Goal: Task Accomplishment & Management: Manage account settings

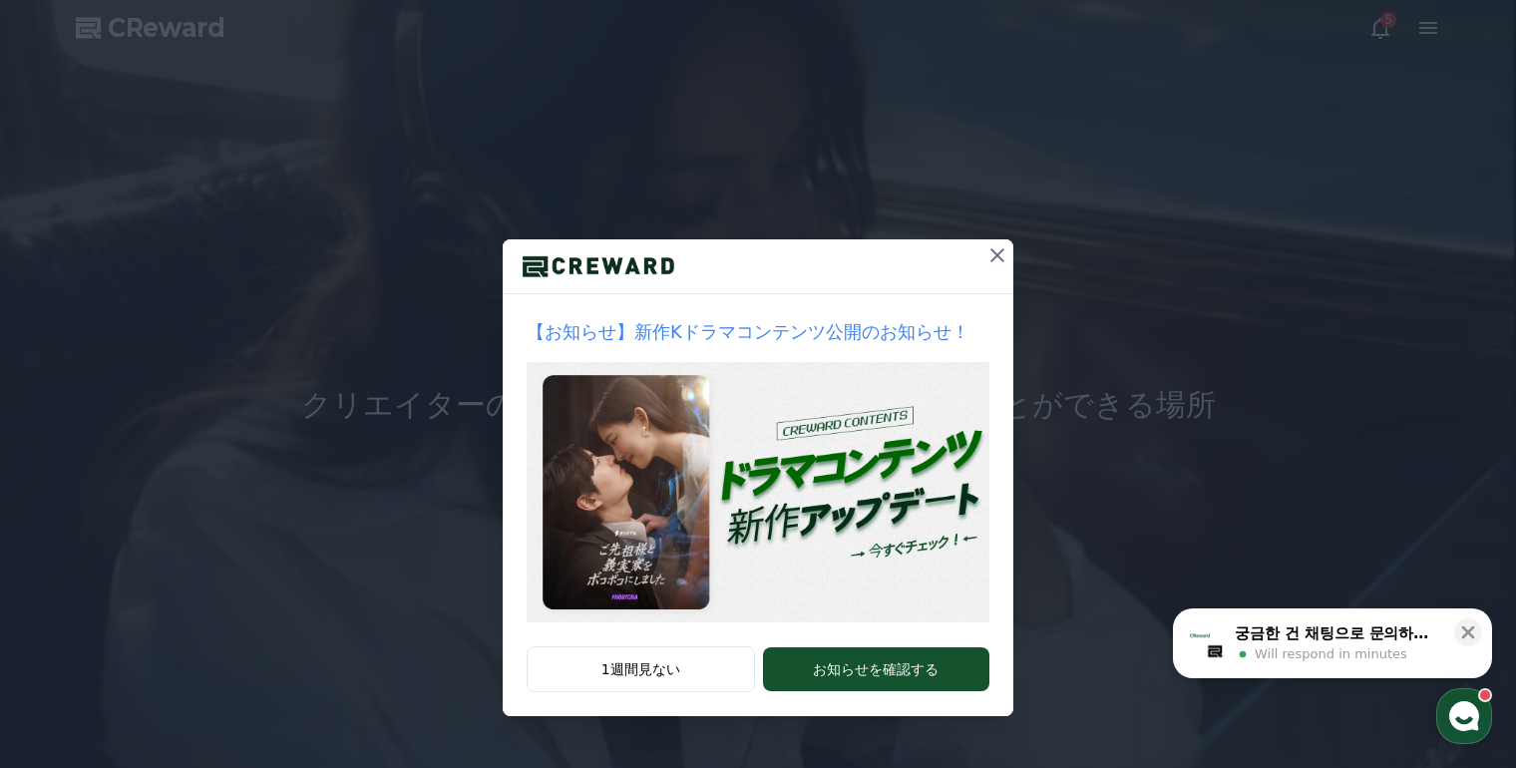
click at [1006, 255] on icon at bounding box center [998, 255] width 24 height 24
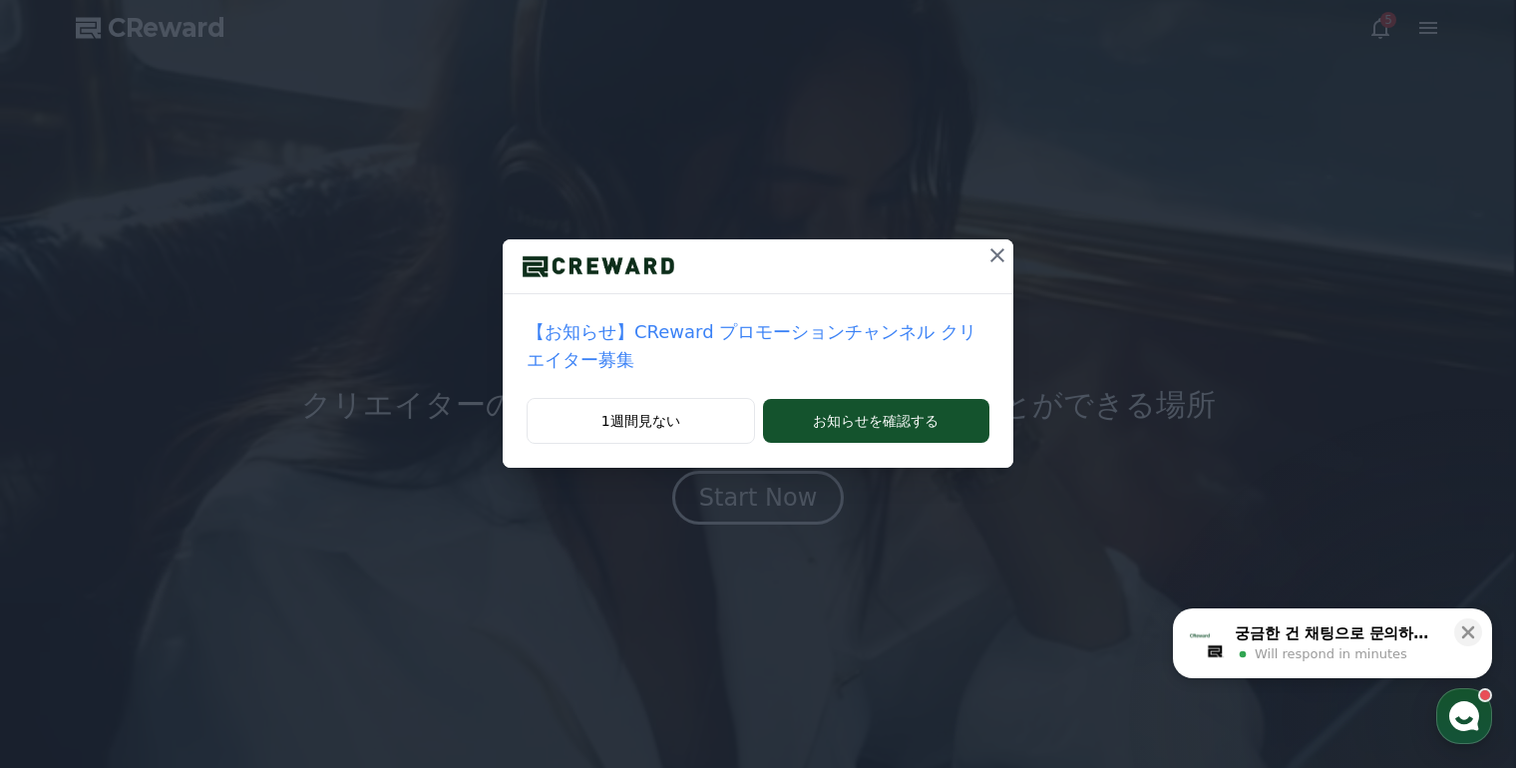
click at [991, 255] on icon at bounding box center [998, 255] width 14 height 14
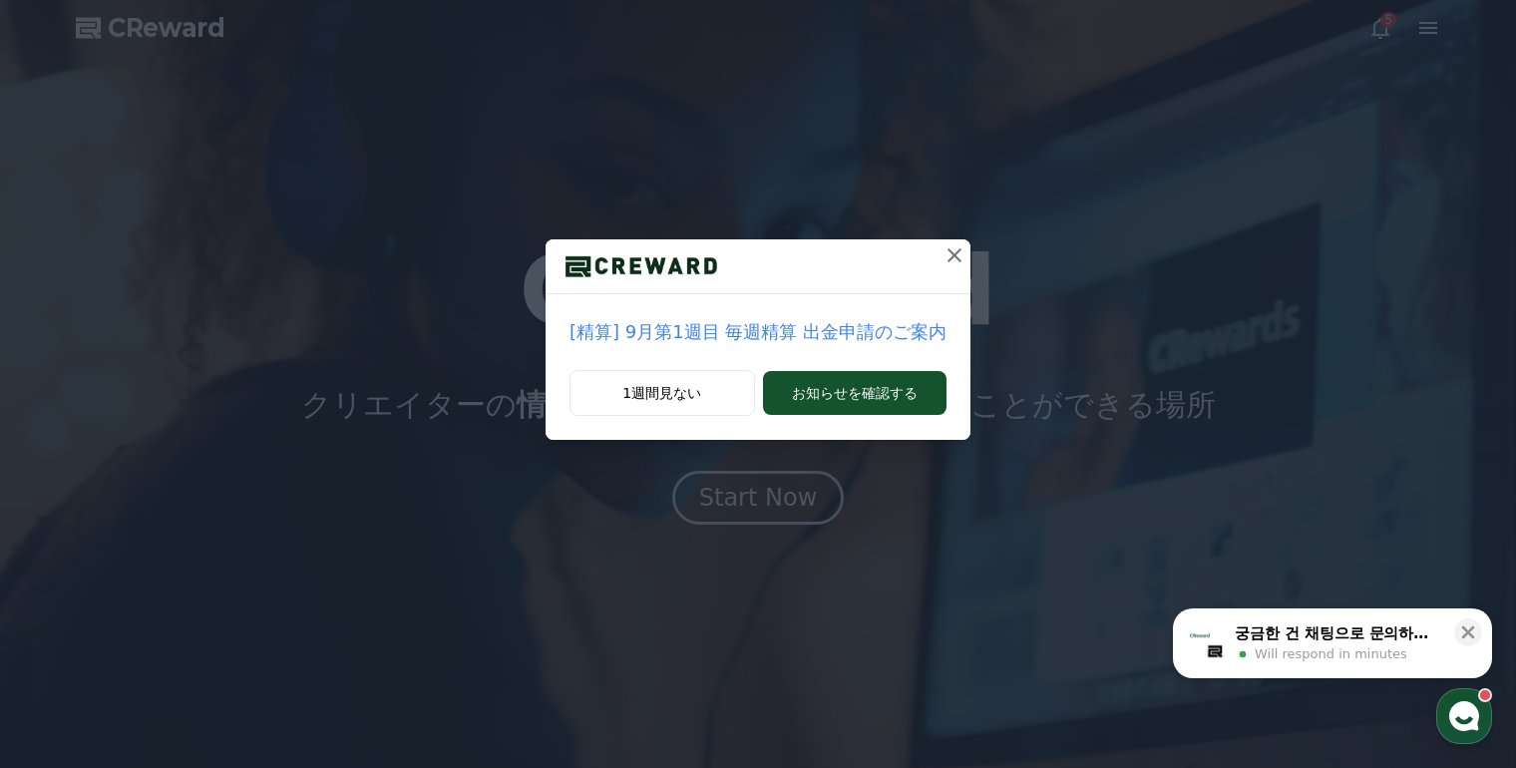
click at [954, 248] on button at bounding box center [955, 255] width 32 height 32
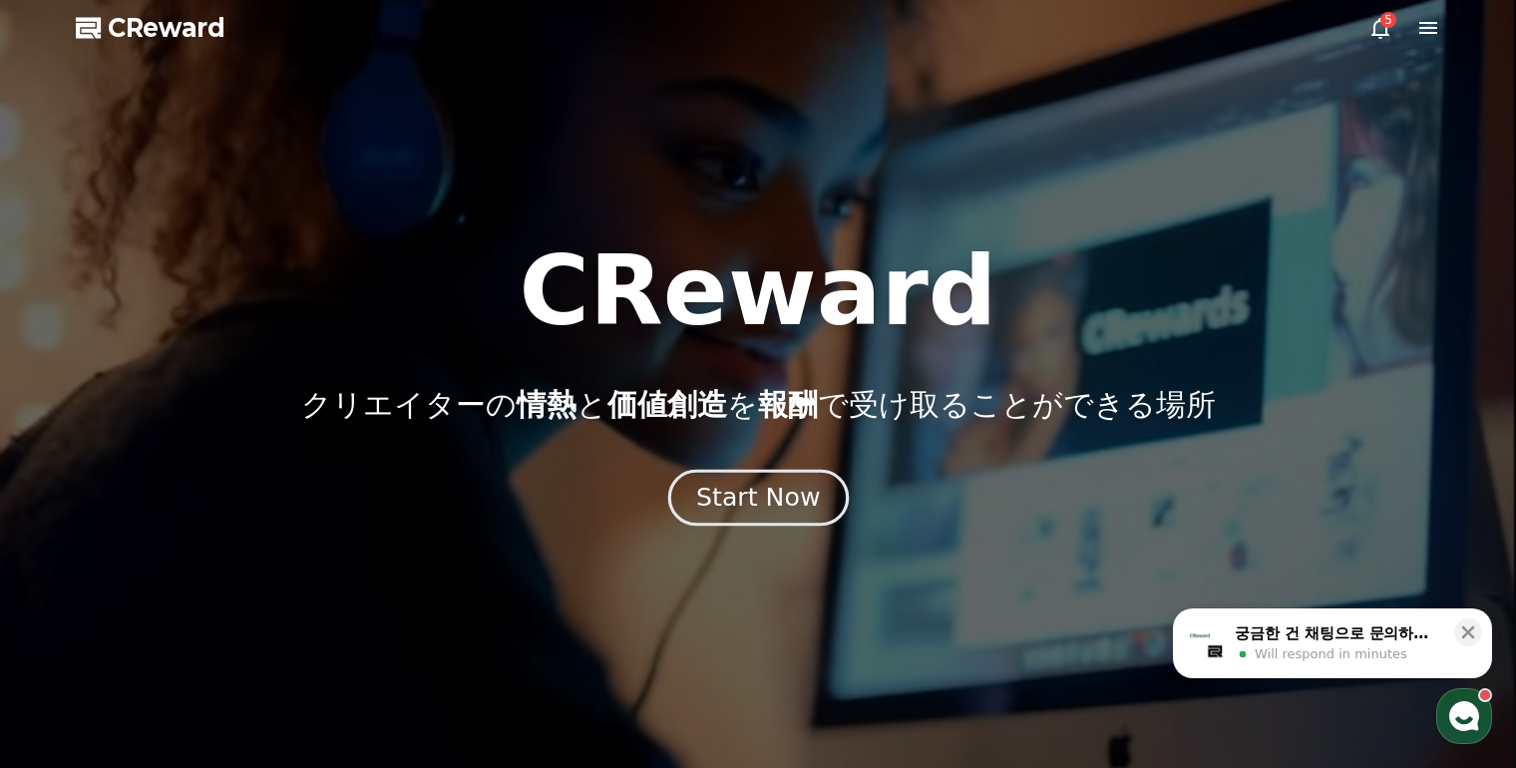
click at [779, 491] on div "Start Now" at bounding box center [758, 498] width 124 height 34
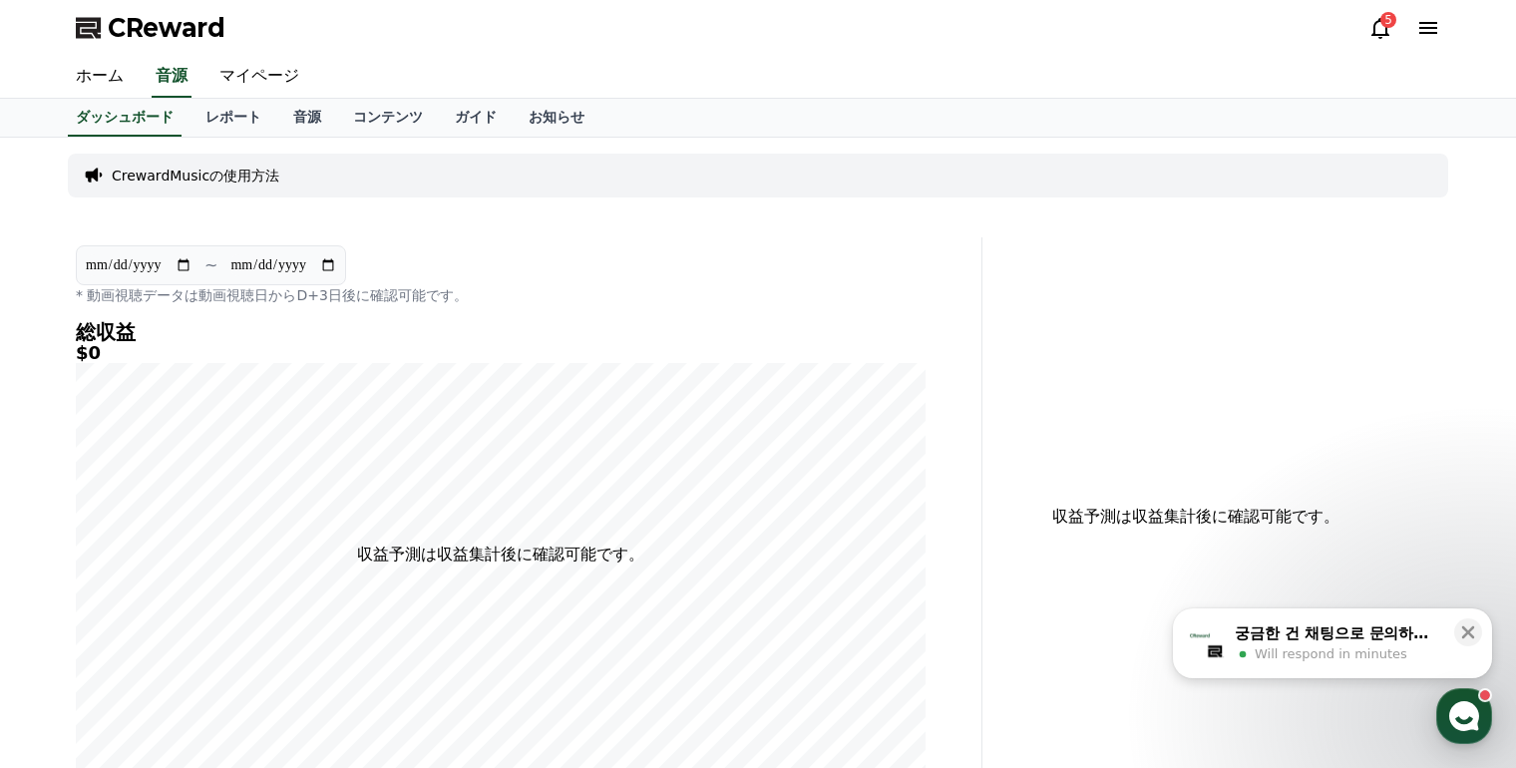
click at [1373, 31] on icon at bounding box center [1381, 28] width 24 height 24
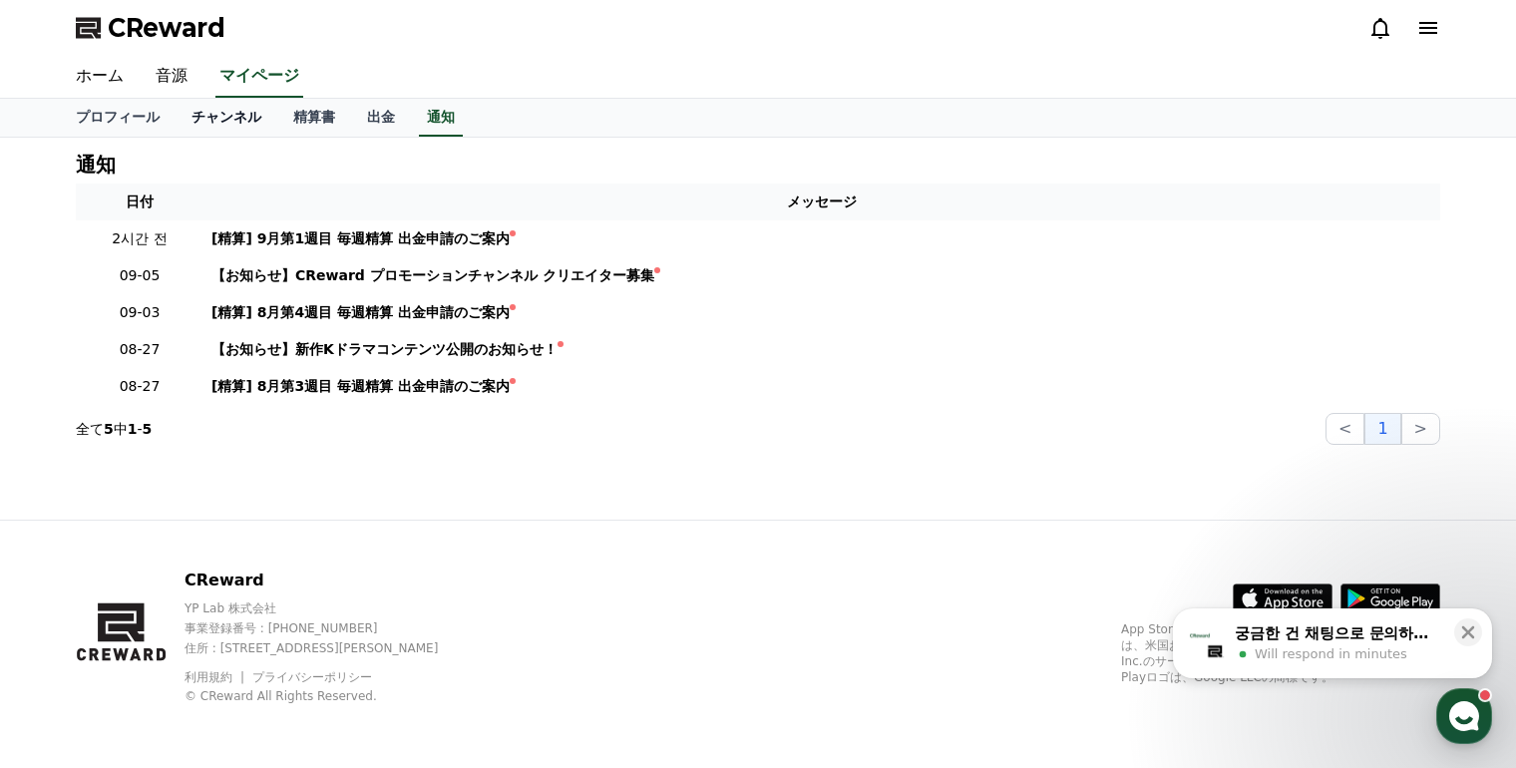
click at [176, 114] on link "チャンネル" at bounding box center [227, 118] width 102 height 38
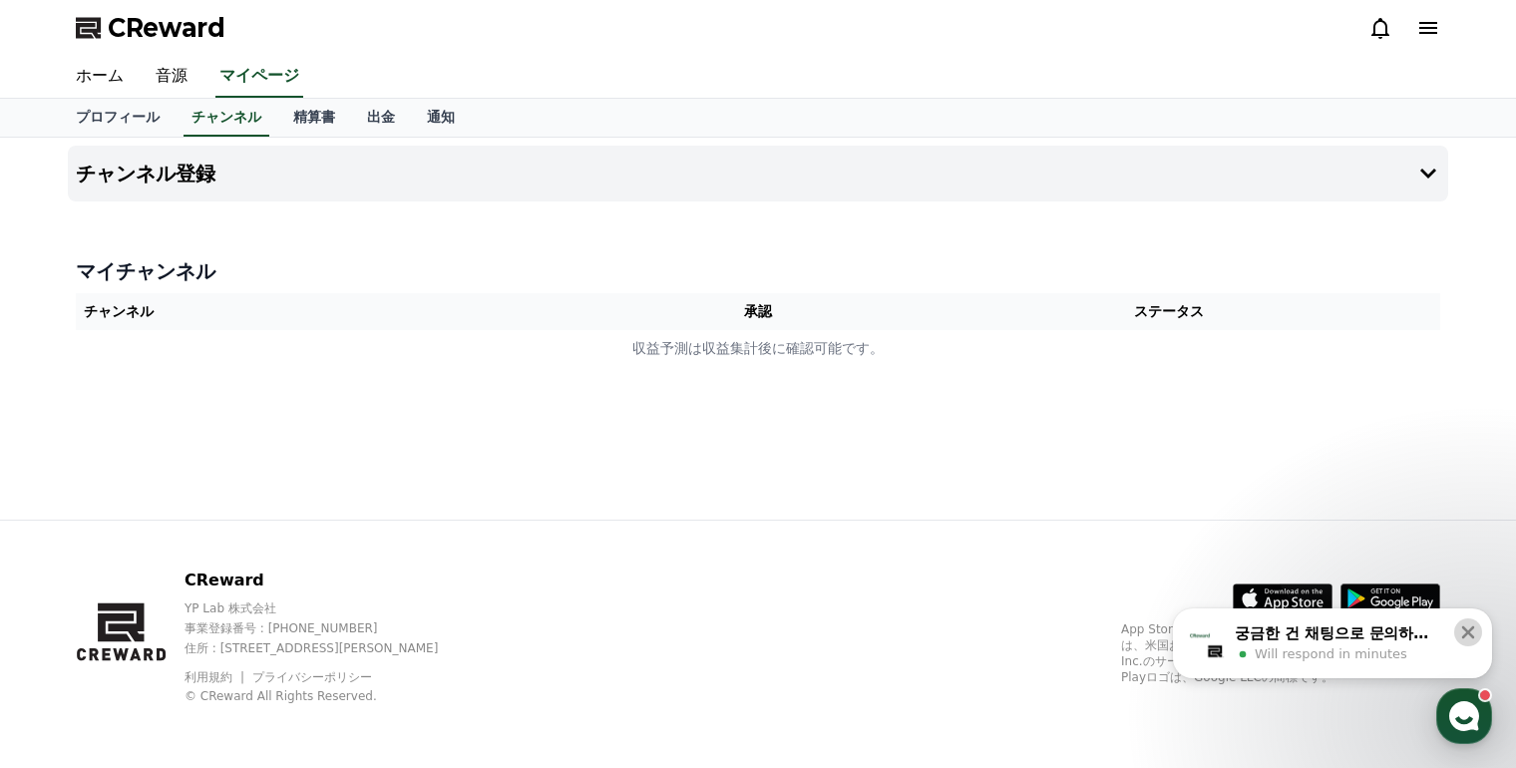
click at [1469, 634] on icon at bounding box center [1469, 633] width 13 height 13
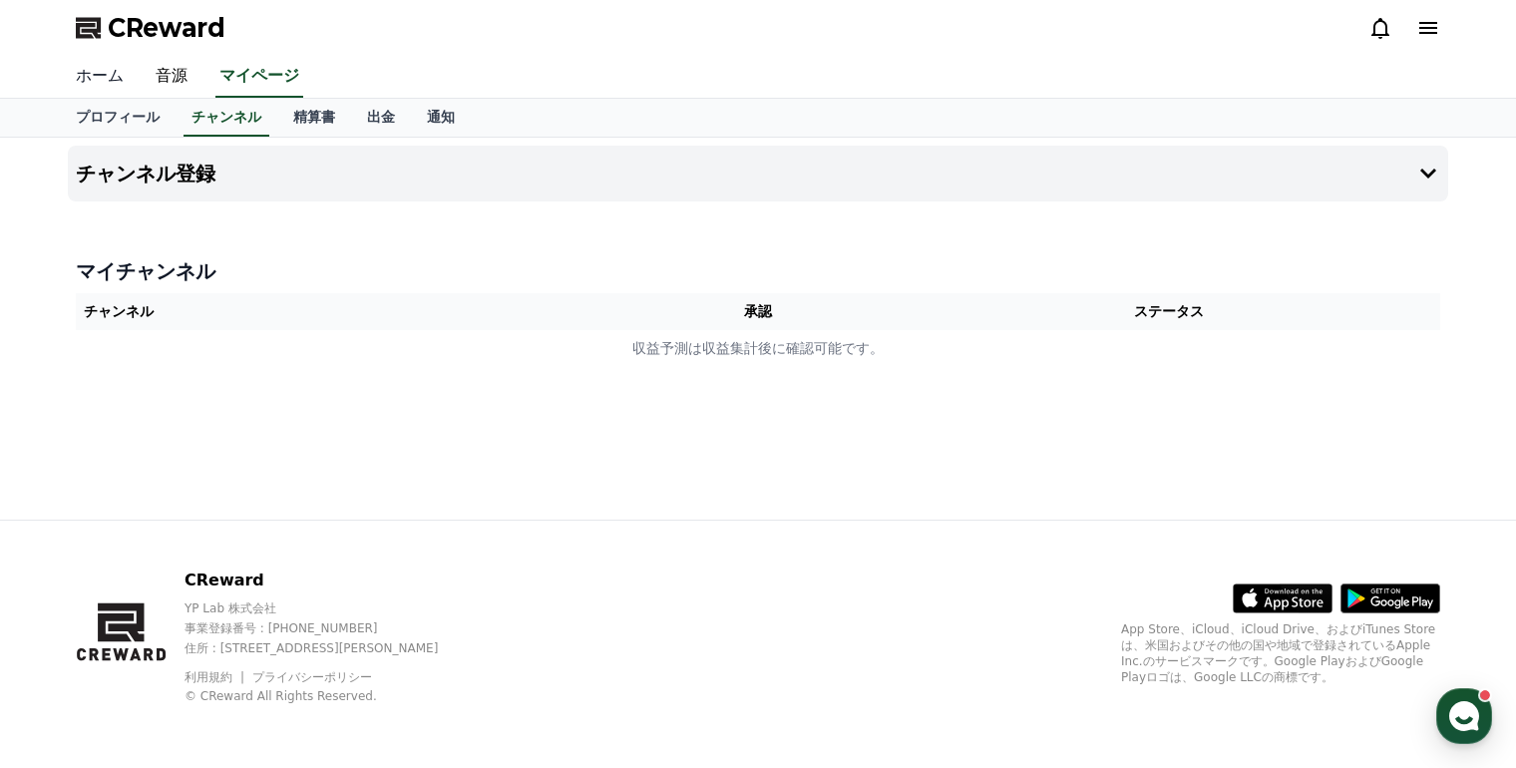
click at [98, 82] on link "ホーム" at bounding box center [100, 77] width 80 height 42
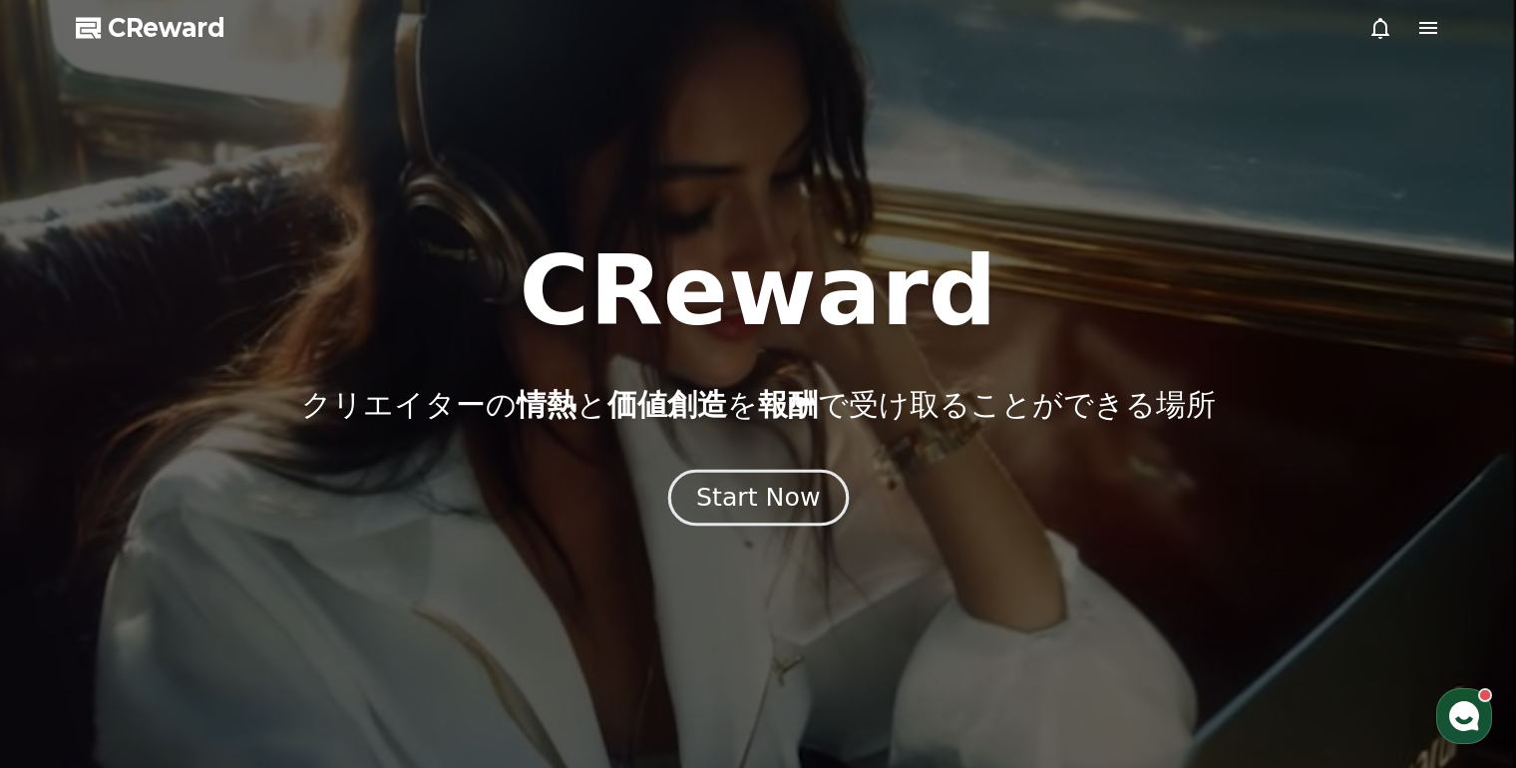
click at [780, 483] on div "Start Now" at bounding box center [758, 498] width 124 height 34
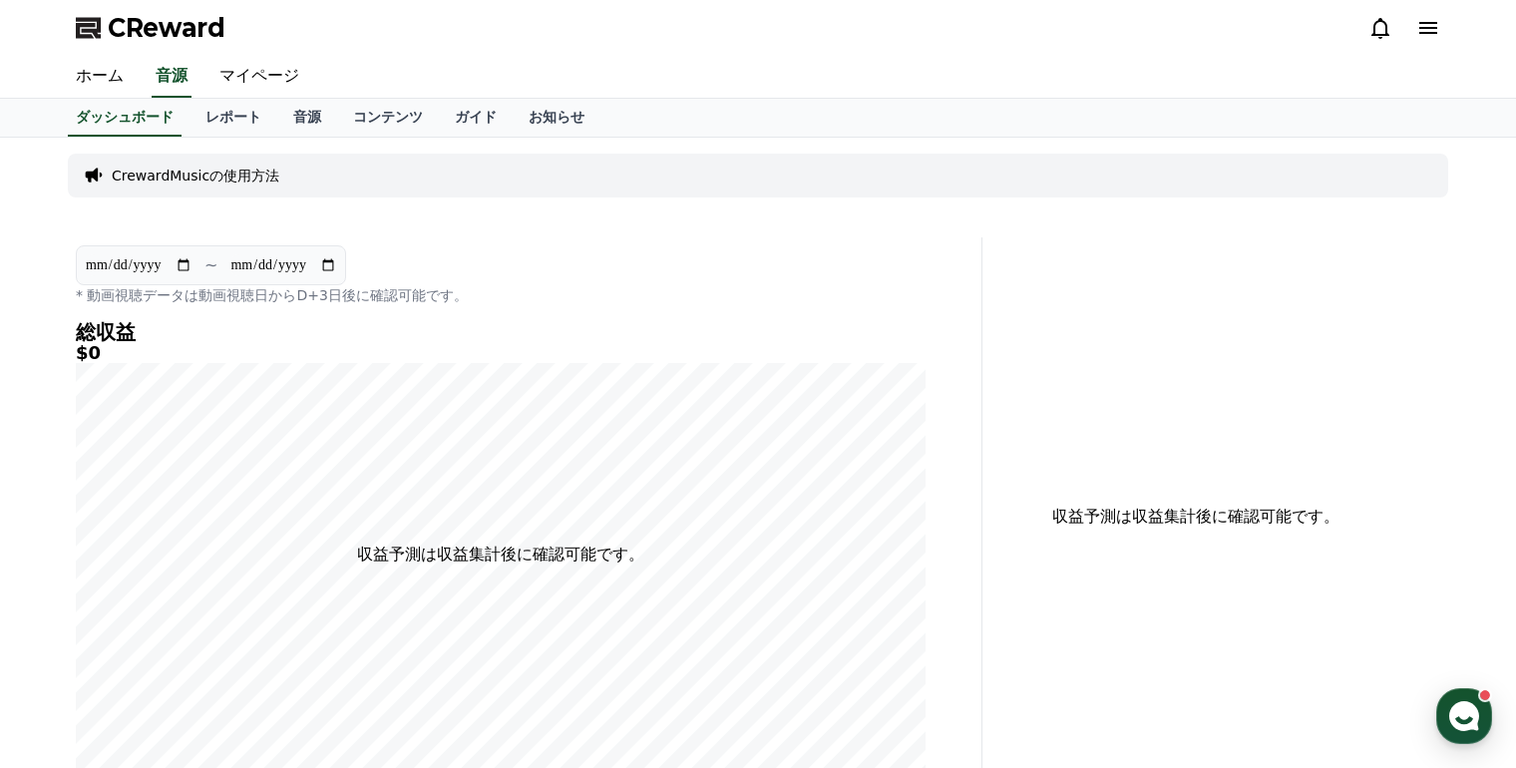
click at [169, 177] on p "CrewardMusicの使用方法" at bounding box center [196, 176] width 168 height 20
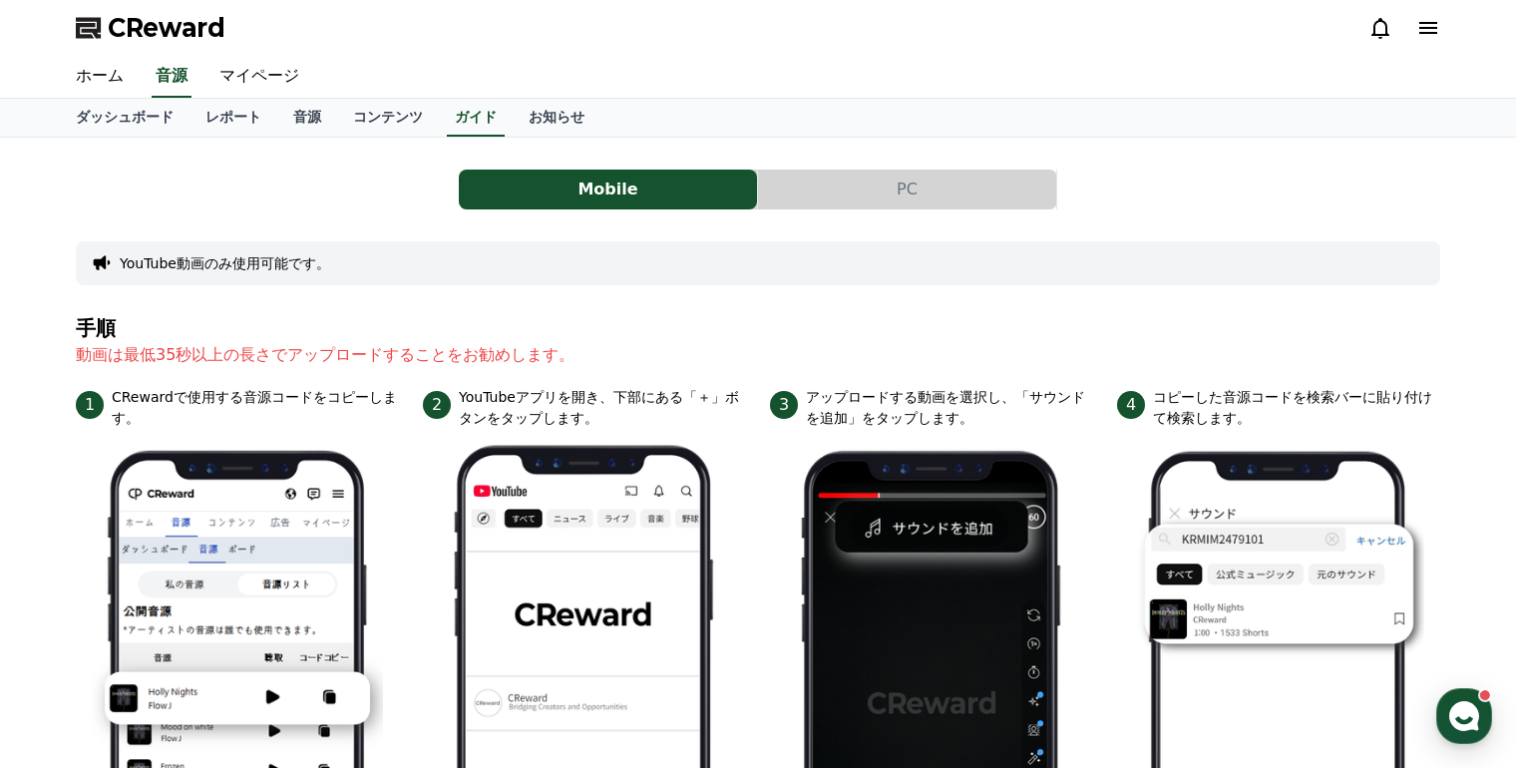
click at [854, 191] on button "PC" at bounding box center [907, 190] width 298 height 40
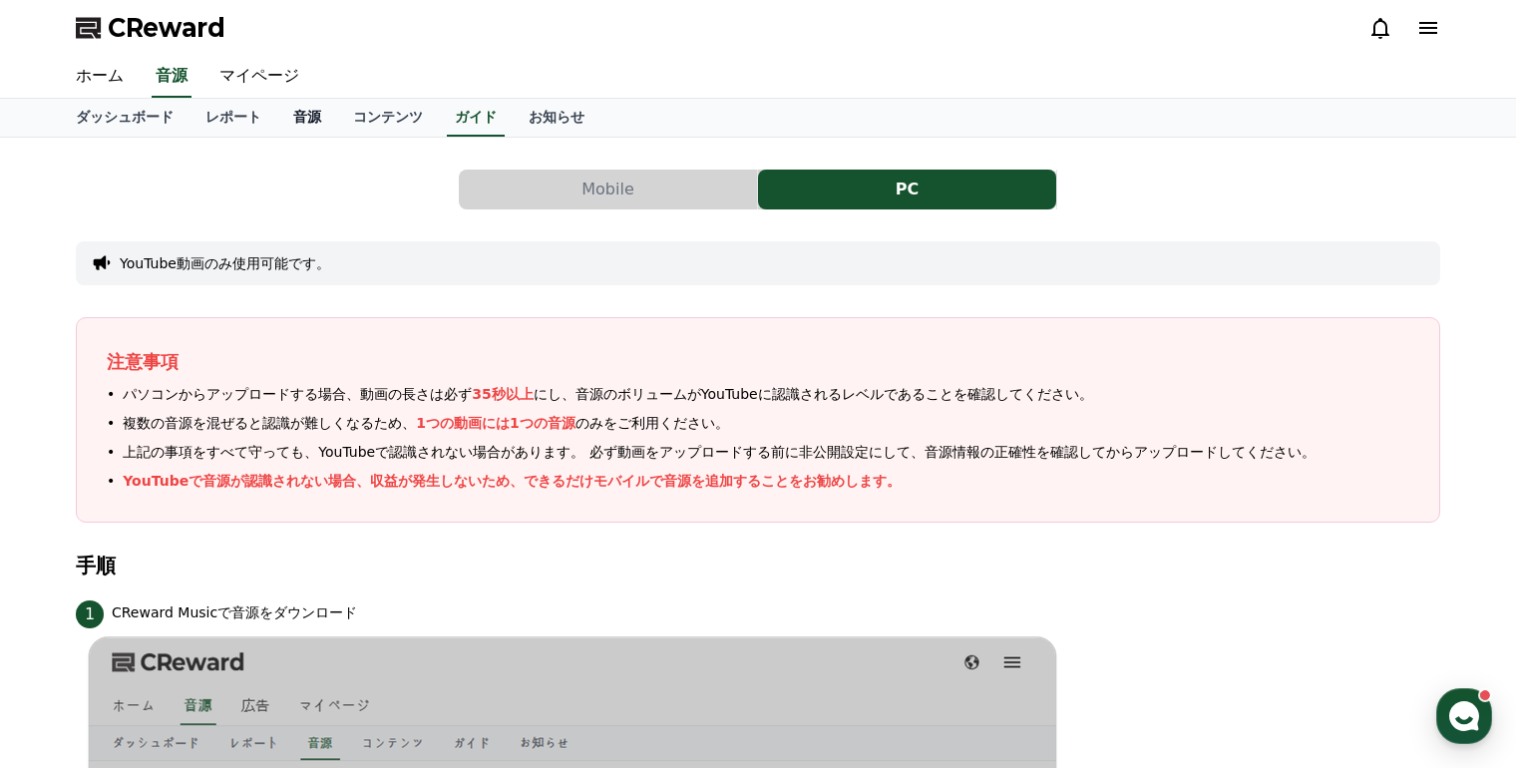
click at [277, 120] on link "音源" at bounding box center [307, 118] width 60 height 38
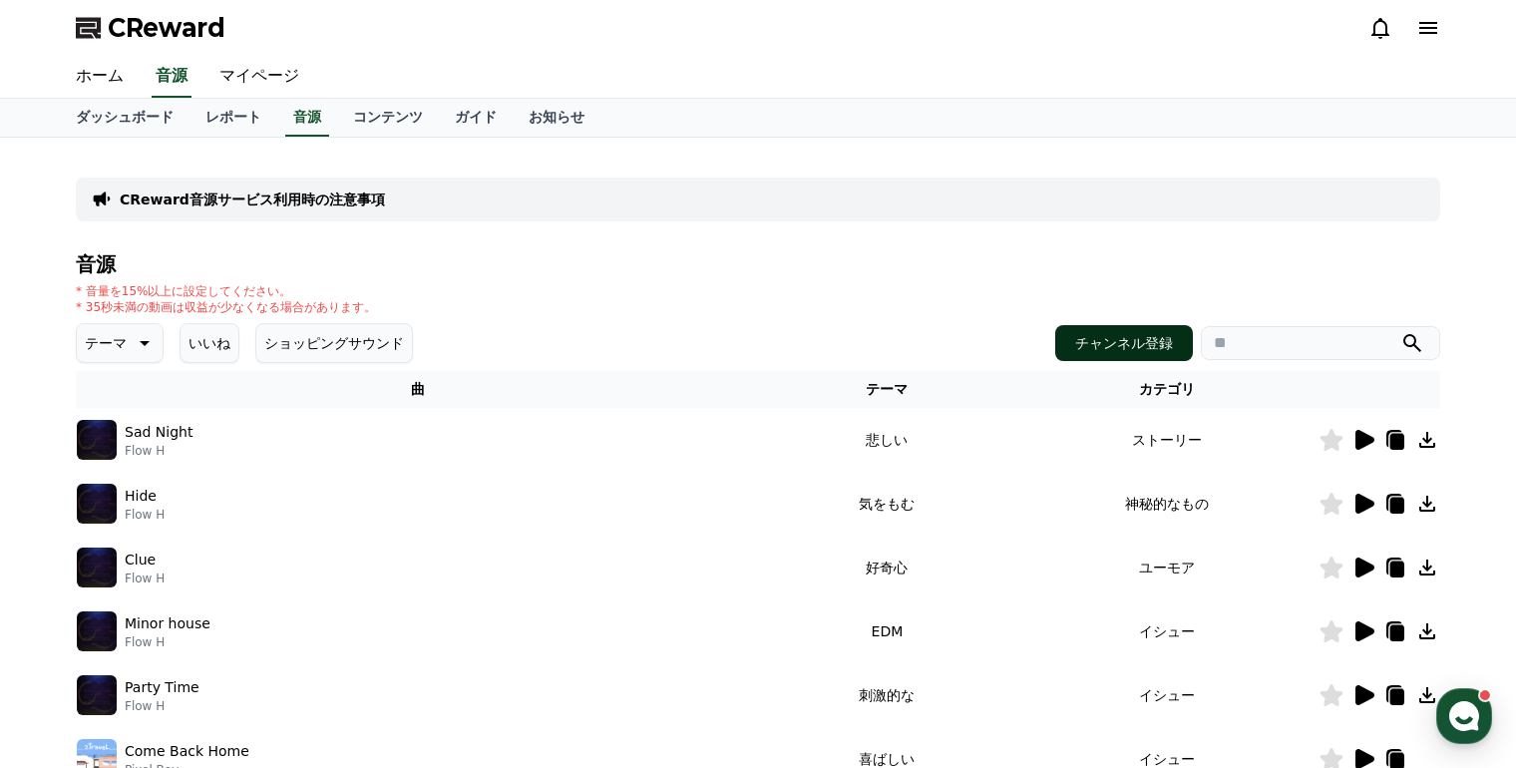
click at [1134, 342] on button "チャンネル登録" at bounding box center [1124, 343] width 138 height 36
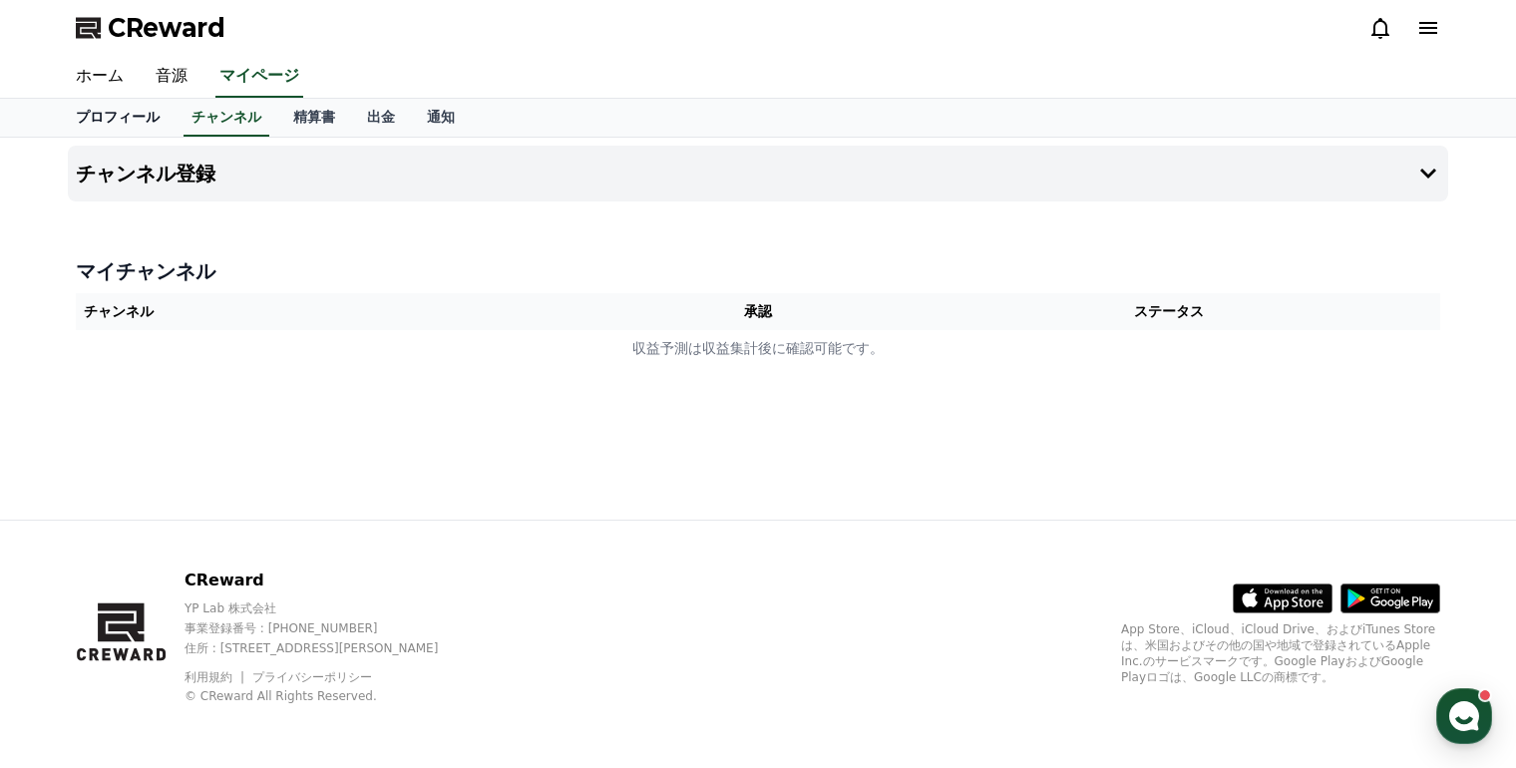
click at [127, 118] on link "プロフィール" at bounding box center [118, 118] width 116 height 38
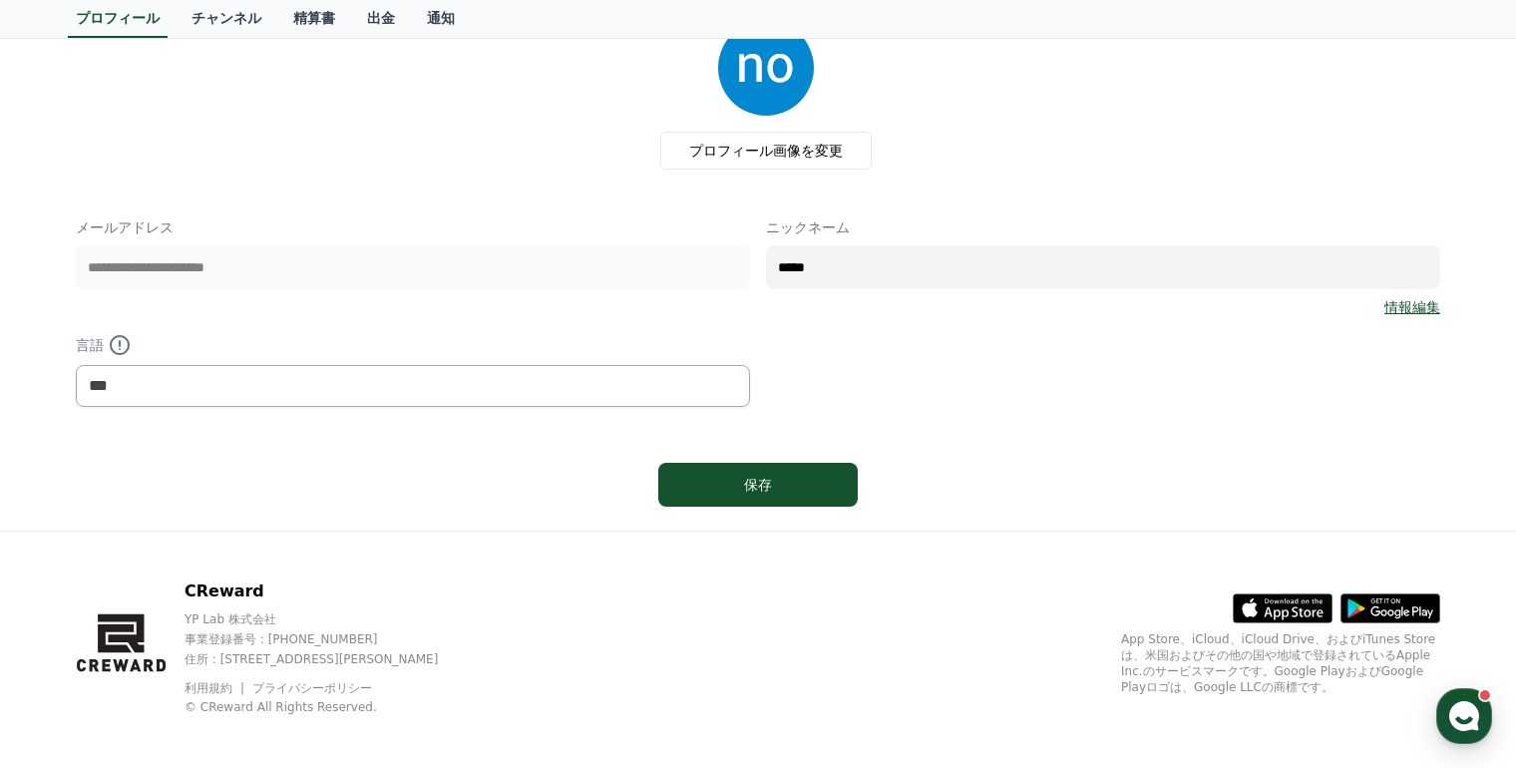
scroll to position [143, 0]
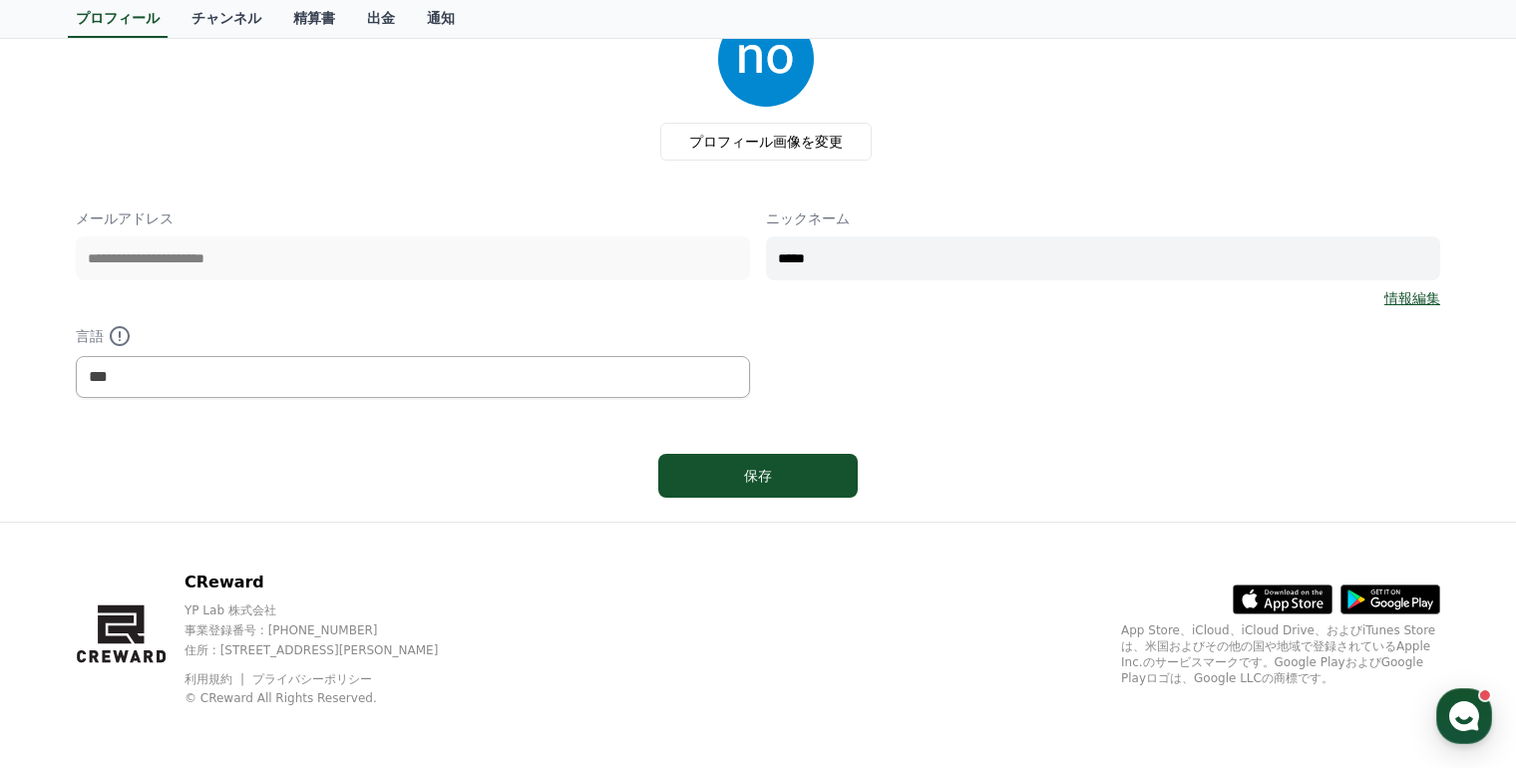
click at [1401, 299] on link "情報編集" at bounding box center [1413, 298] width 56 height 20
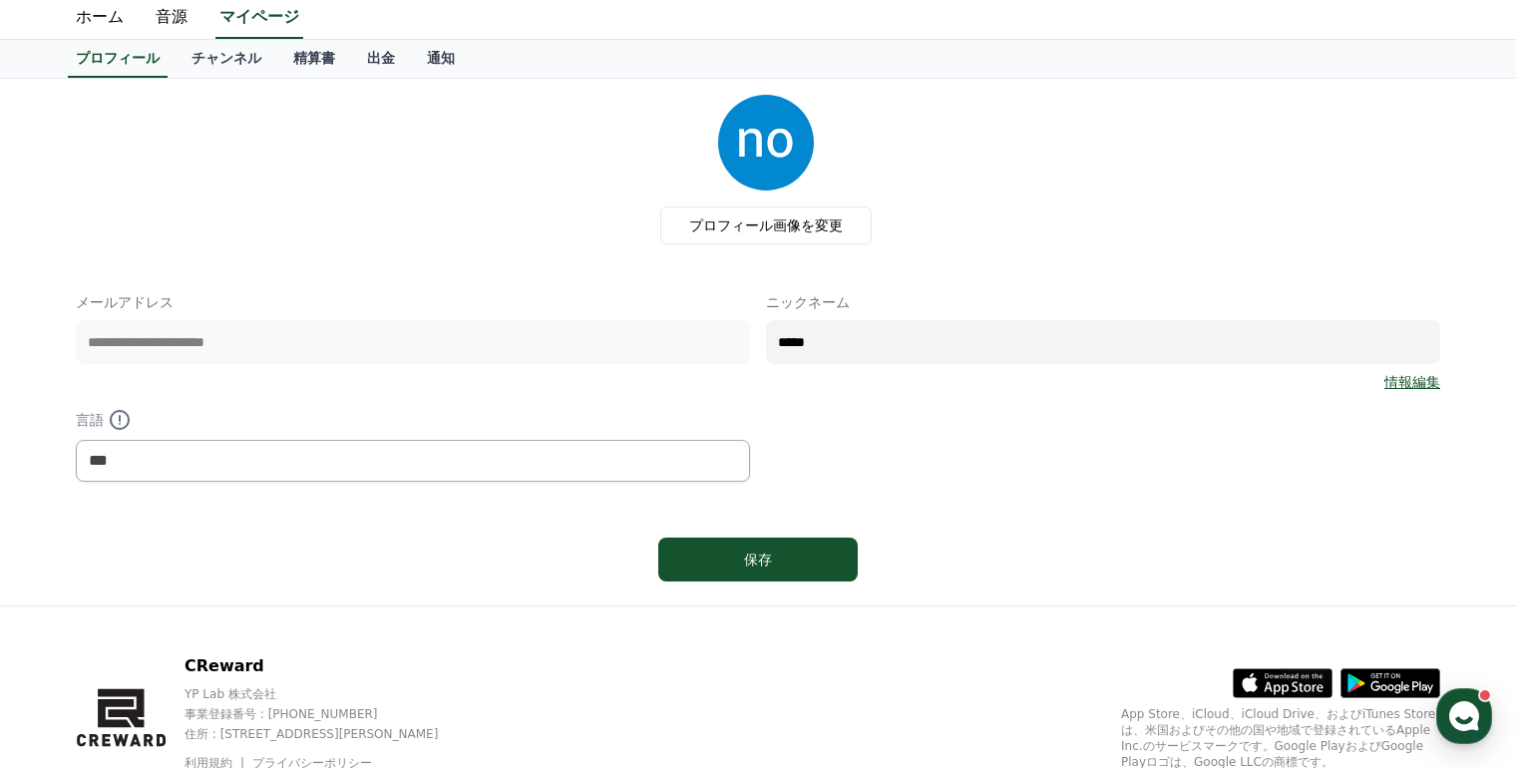
scroll to position [43, 0]
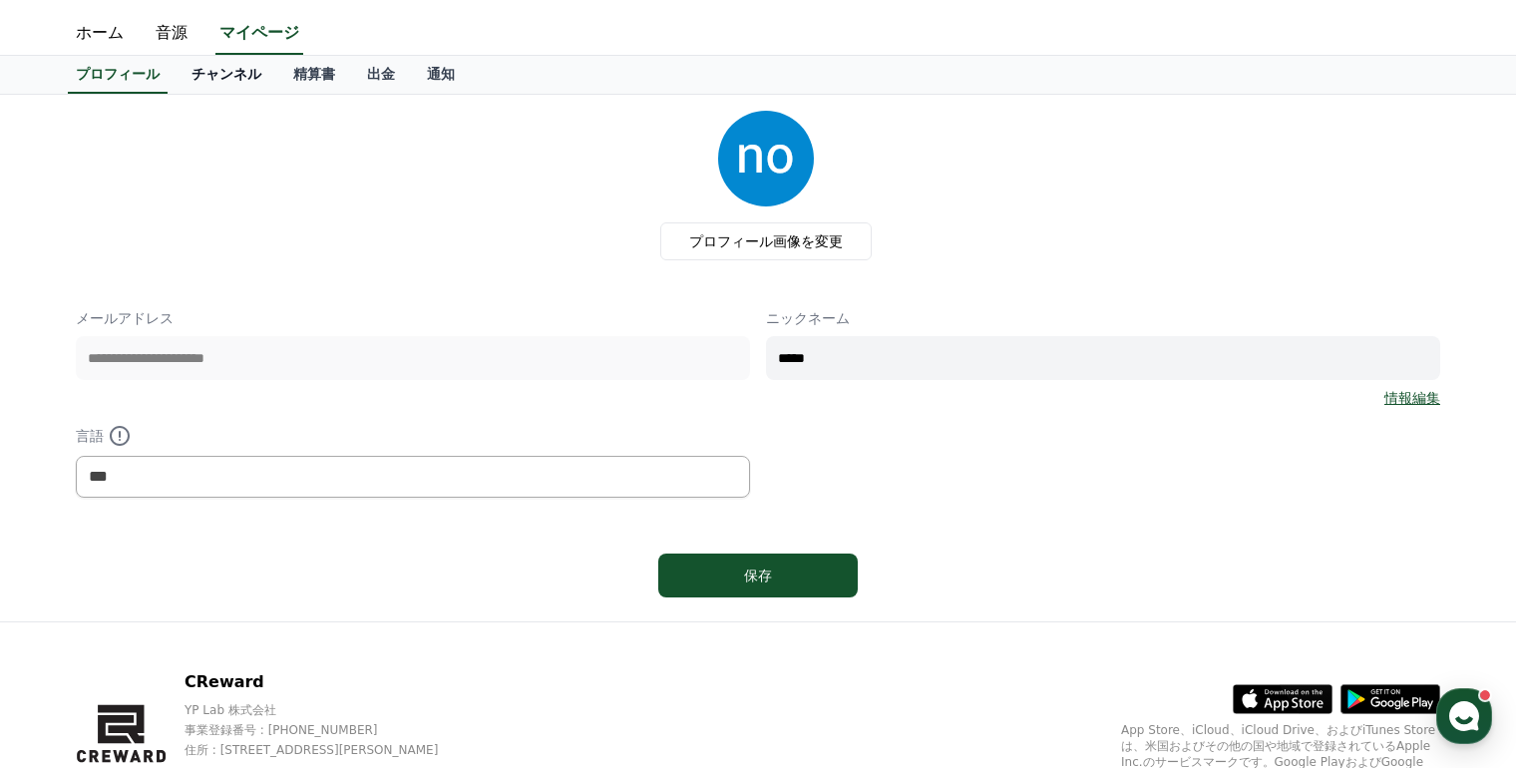
click at [213, 80] on link "チャンネル" at bounding box center [227, 75] width 102 height 38
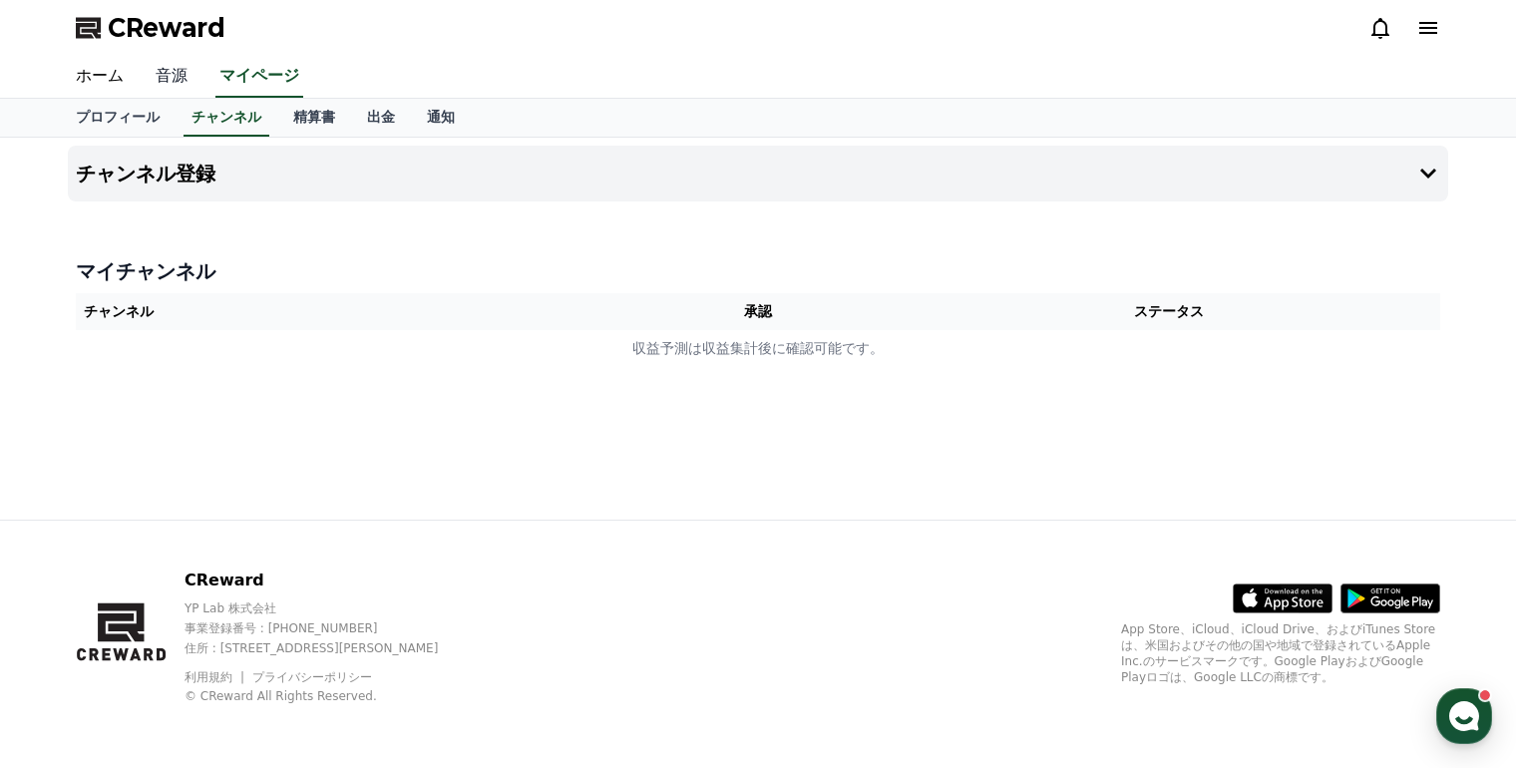
click at [176, 68] on link "音源" at bounding box center [172, 77] width 64 height 42
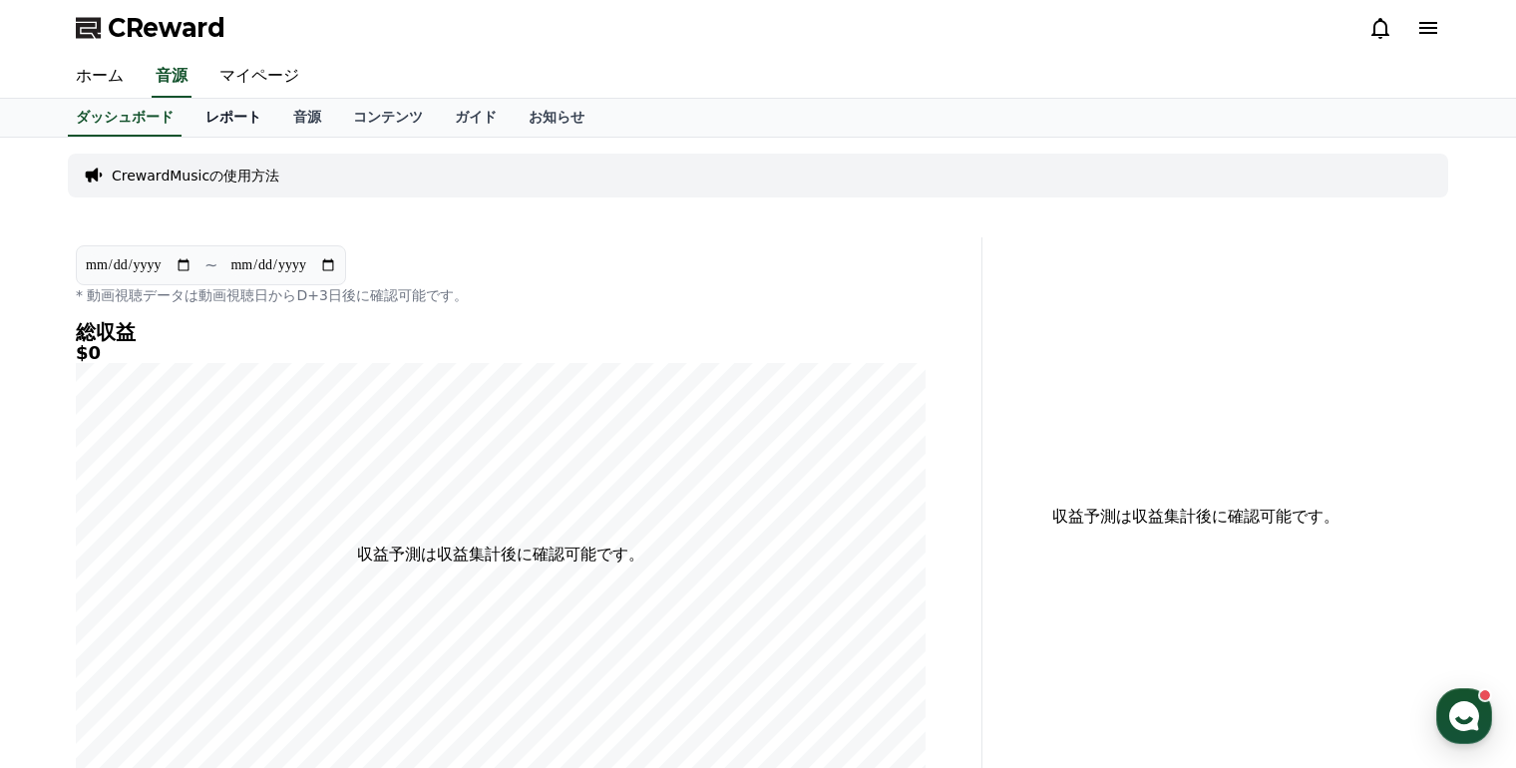
click at [196, 119] on link "レポート" at bounding box center [234, 118] width 88 height 38
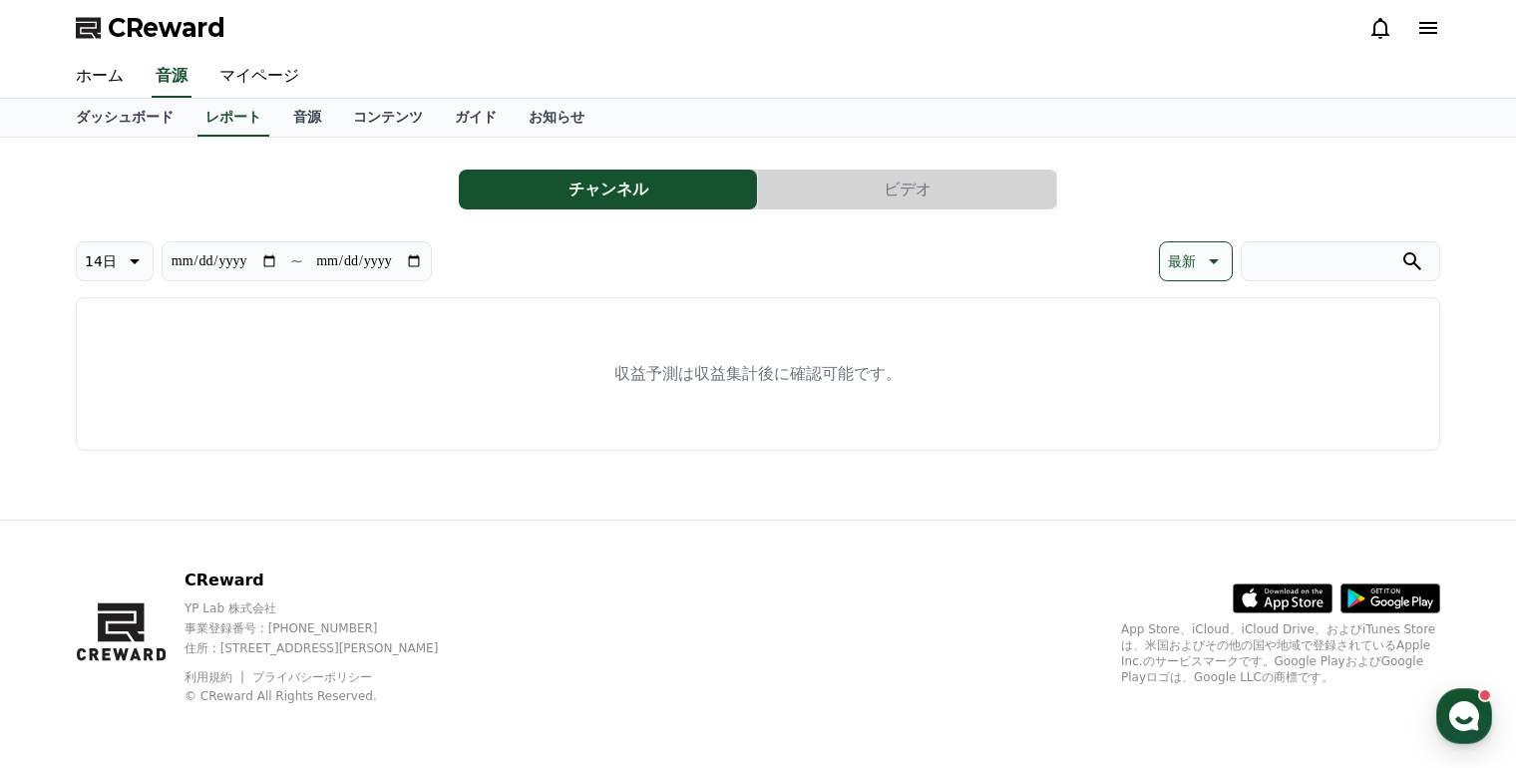
click at [846, 195] on button "ビデオ" at bounding box center [907, 190] width 298 height 40
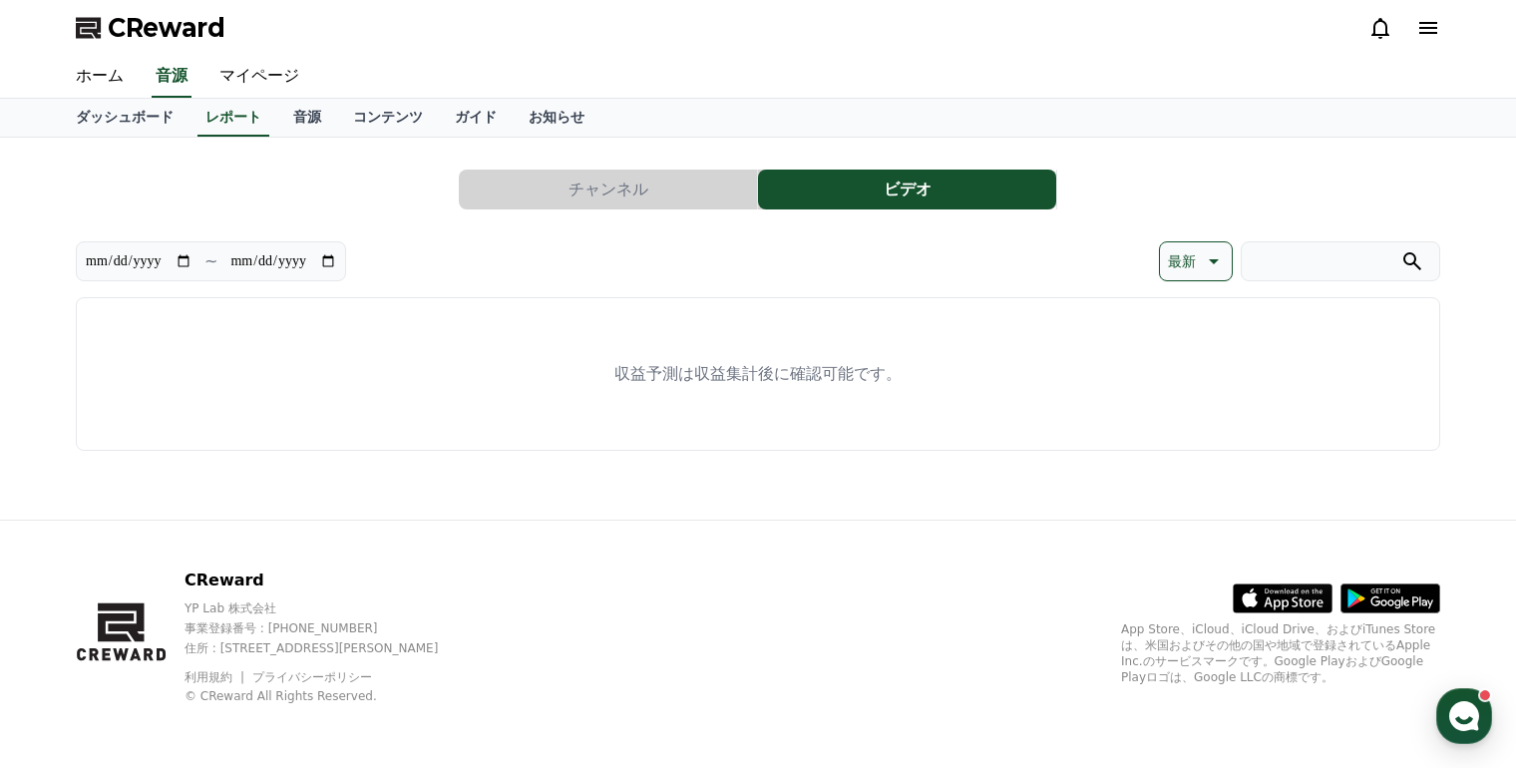
click at [633, 196] on button "チャンネル" at bounding box center [608, 190] width 298 height 40
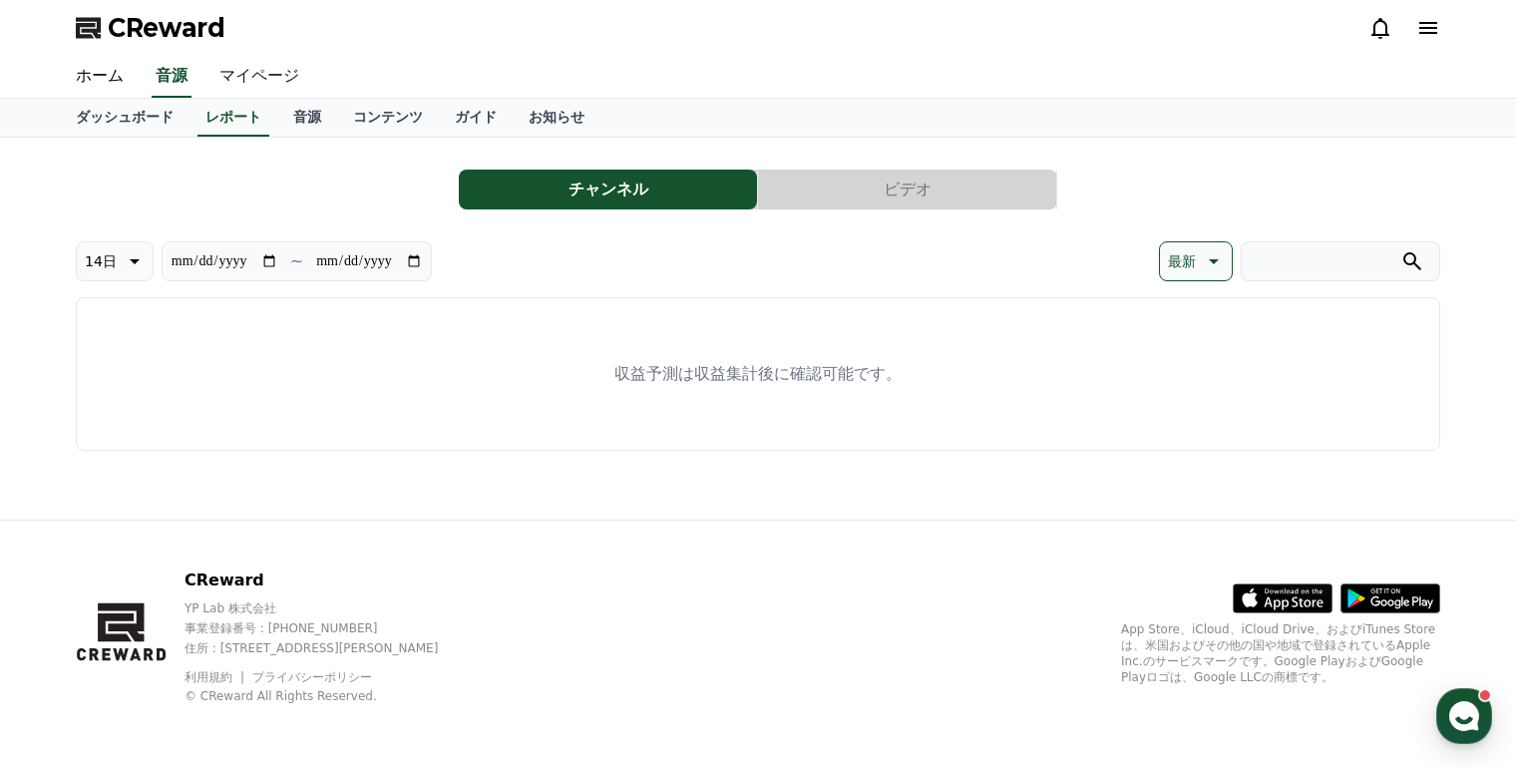
click at [219, 84] on link "マイページ" at bounding box center [260, 77] width 112 height 42
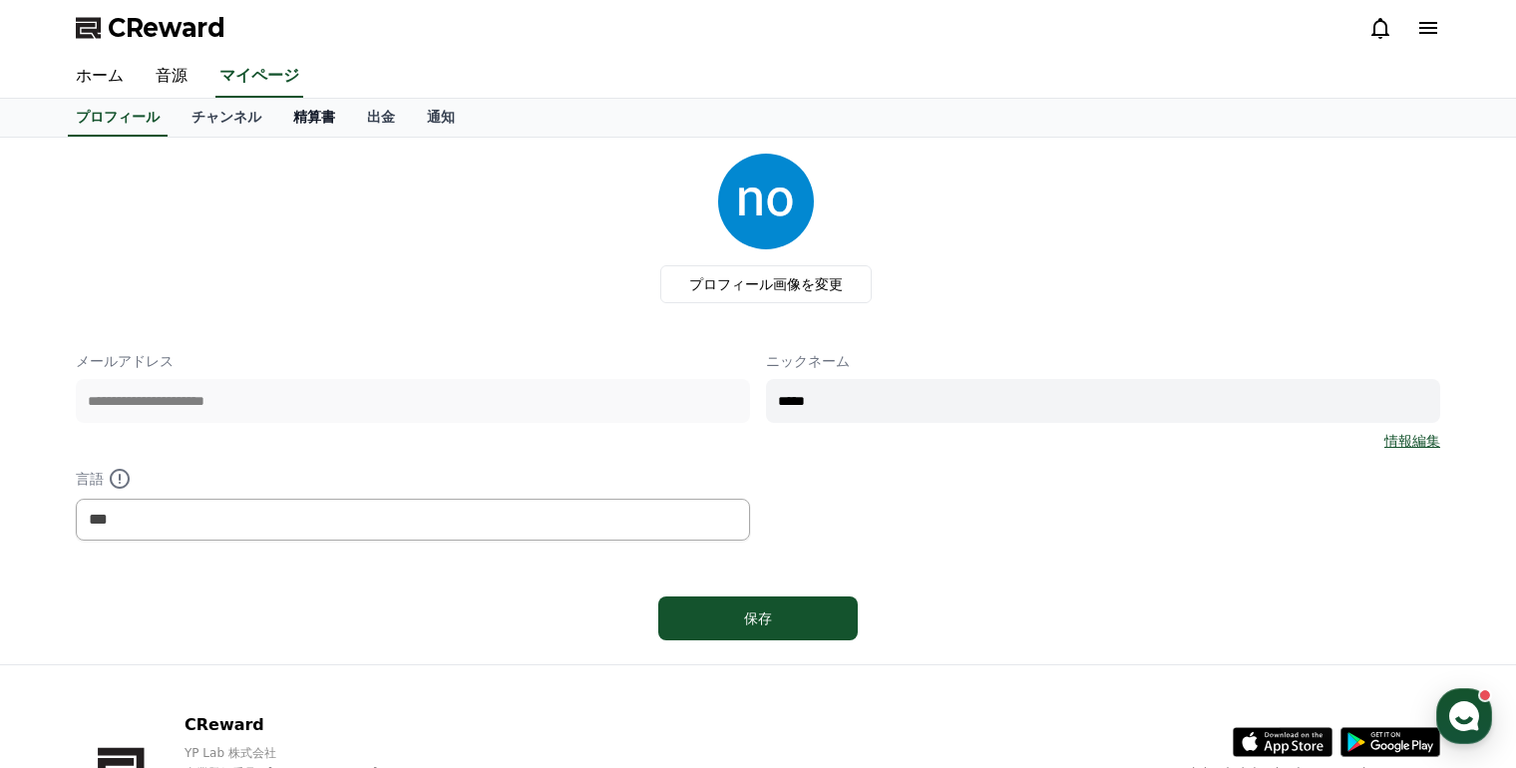
click at [277, 128] on link "精算書" at bounding box center [314, 118] width 74 height 38
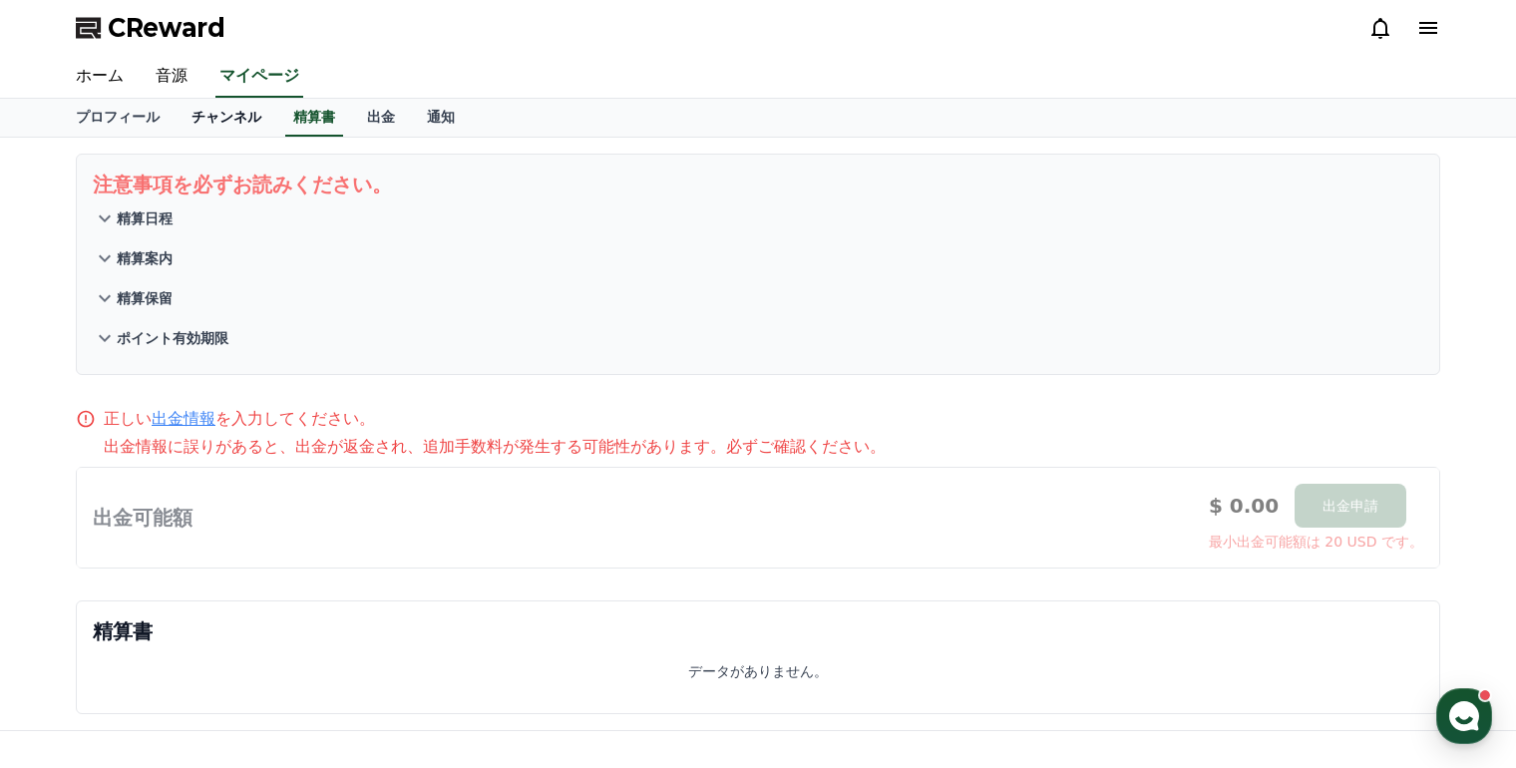
click at [215, 118] on link "チャンネル" at bounding box center [227, 118] width 102 height 38
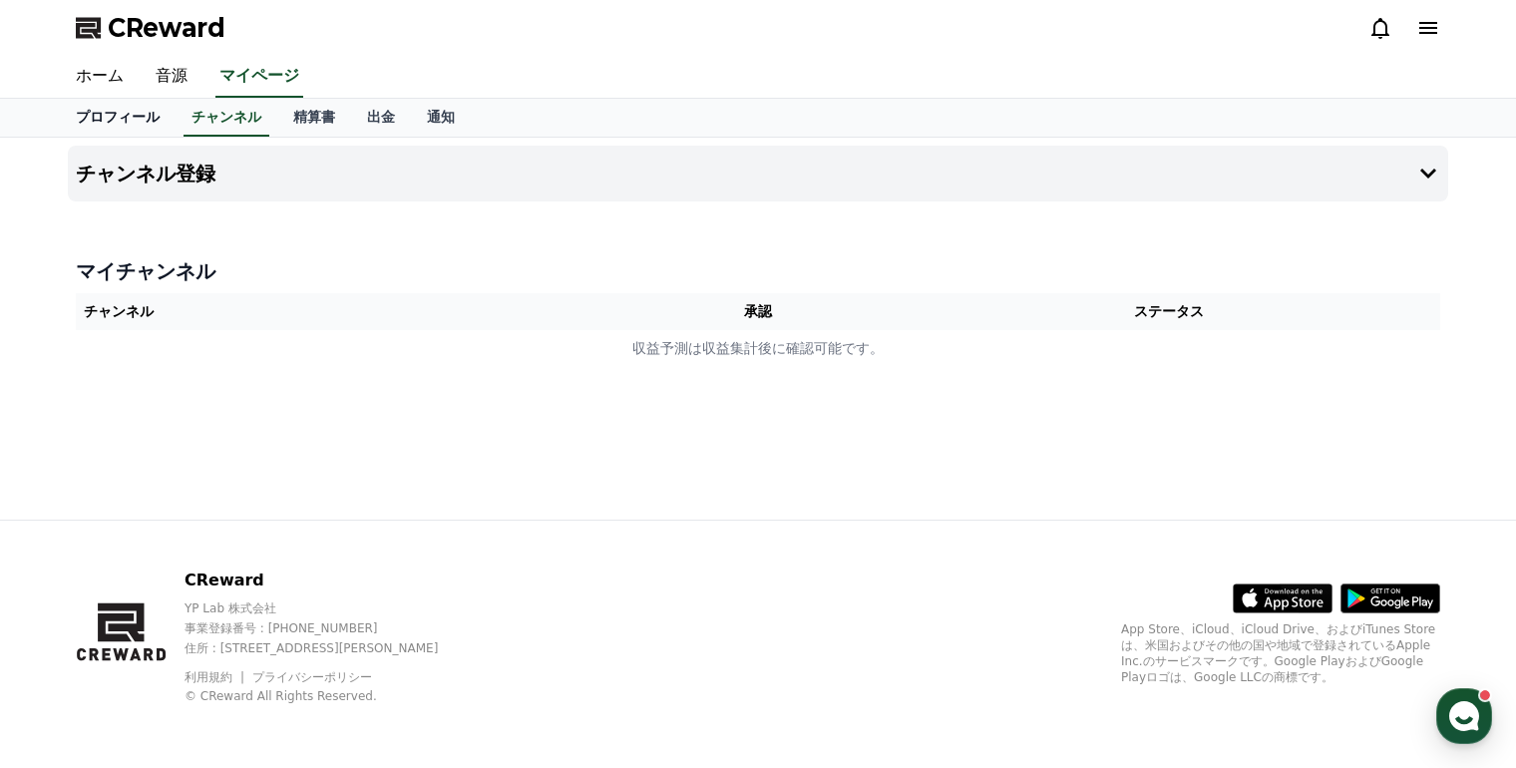
click at [111, 132] on link "プロフィール" at bounding box center [118, 118] width 116 height 38
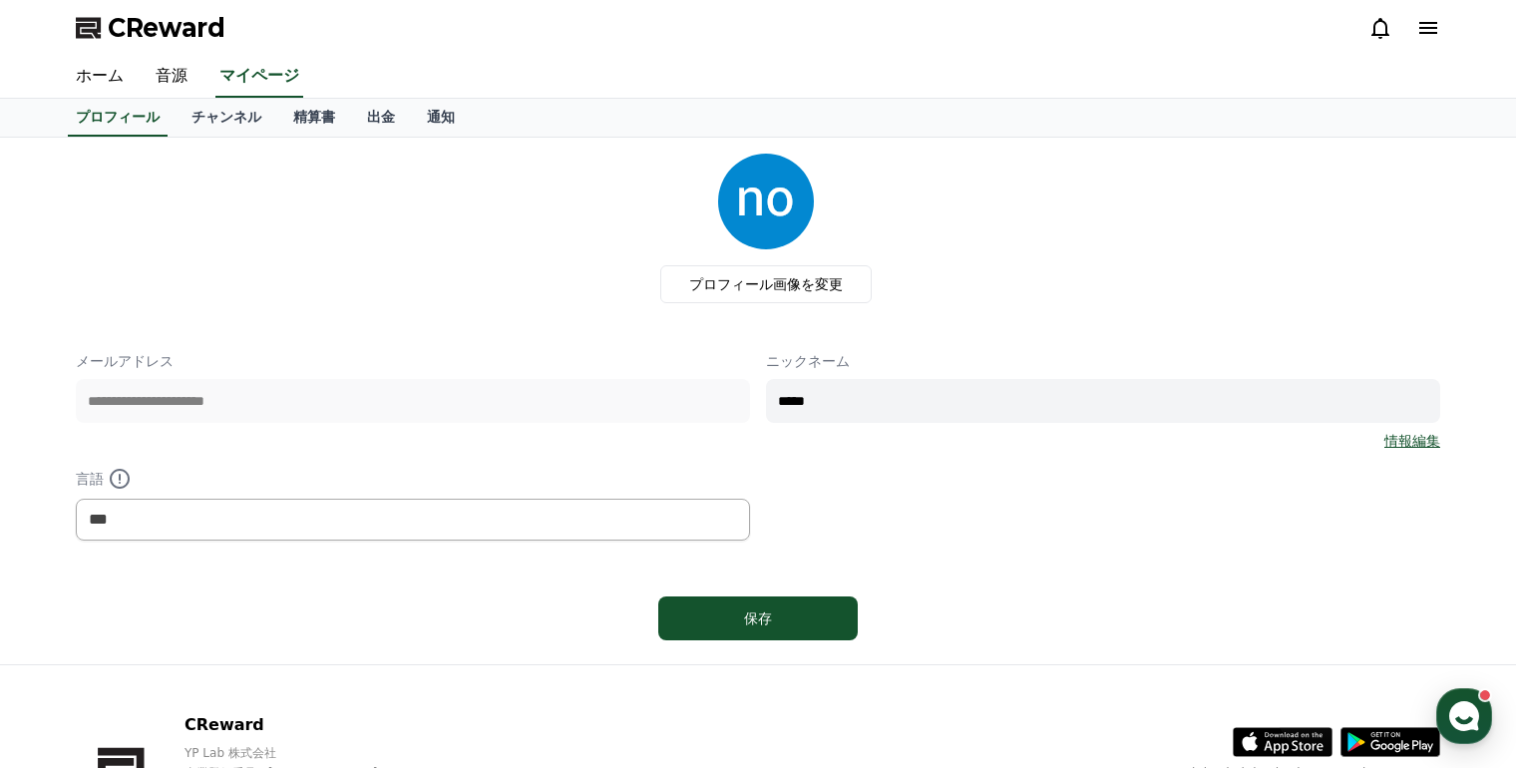
click at [160, 32] on span "CReward" at bounding box center [167, 28] width 118 height 32
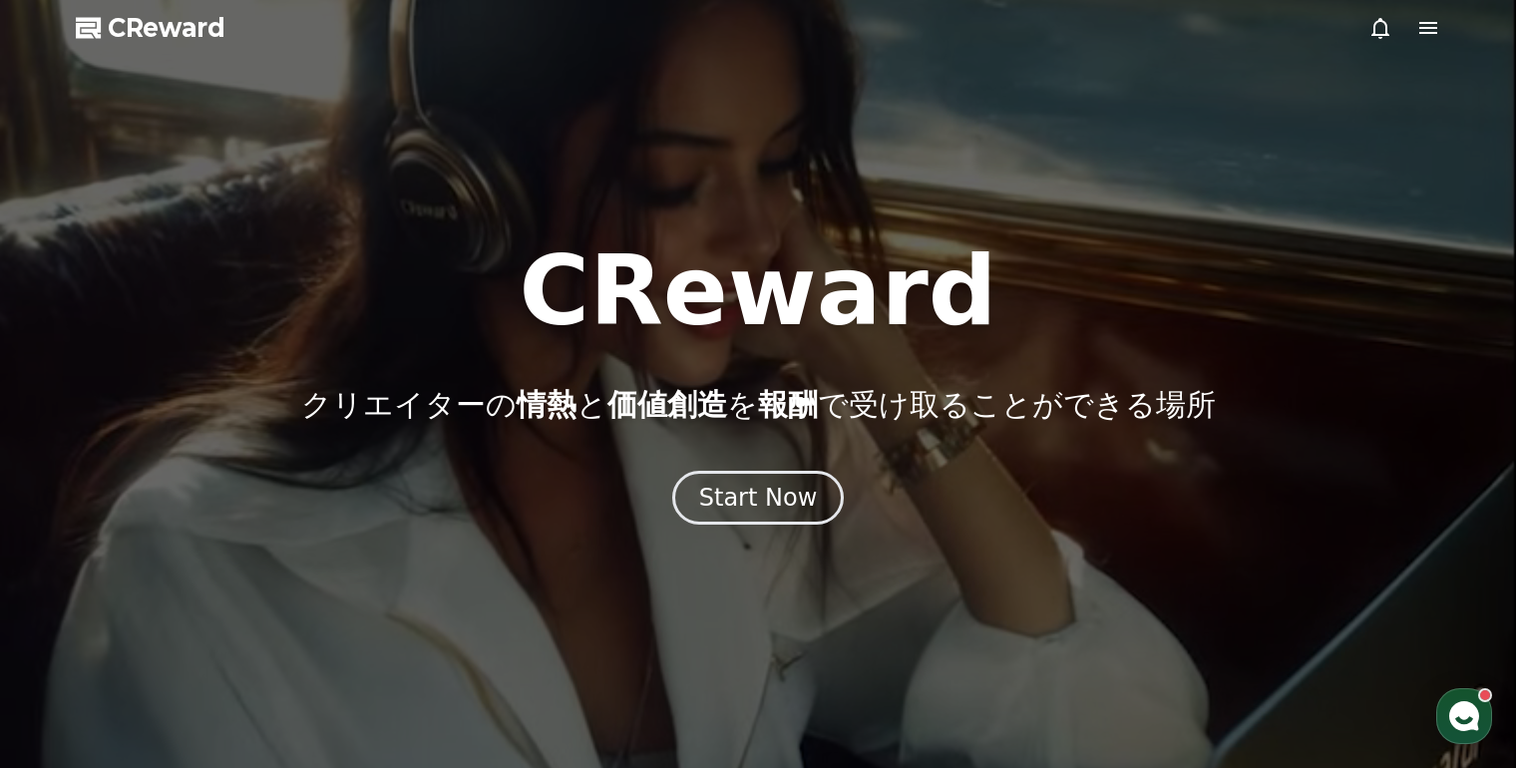
click at [407, 234] on div at bounding box center [758, 384] width 1516 height 768
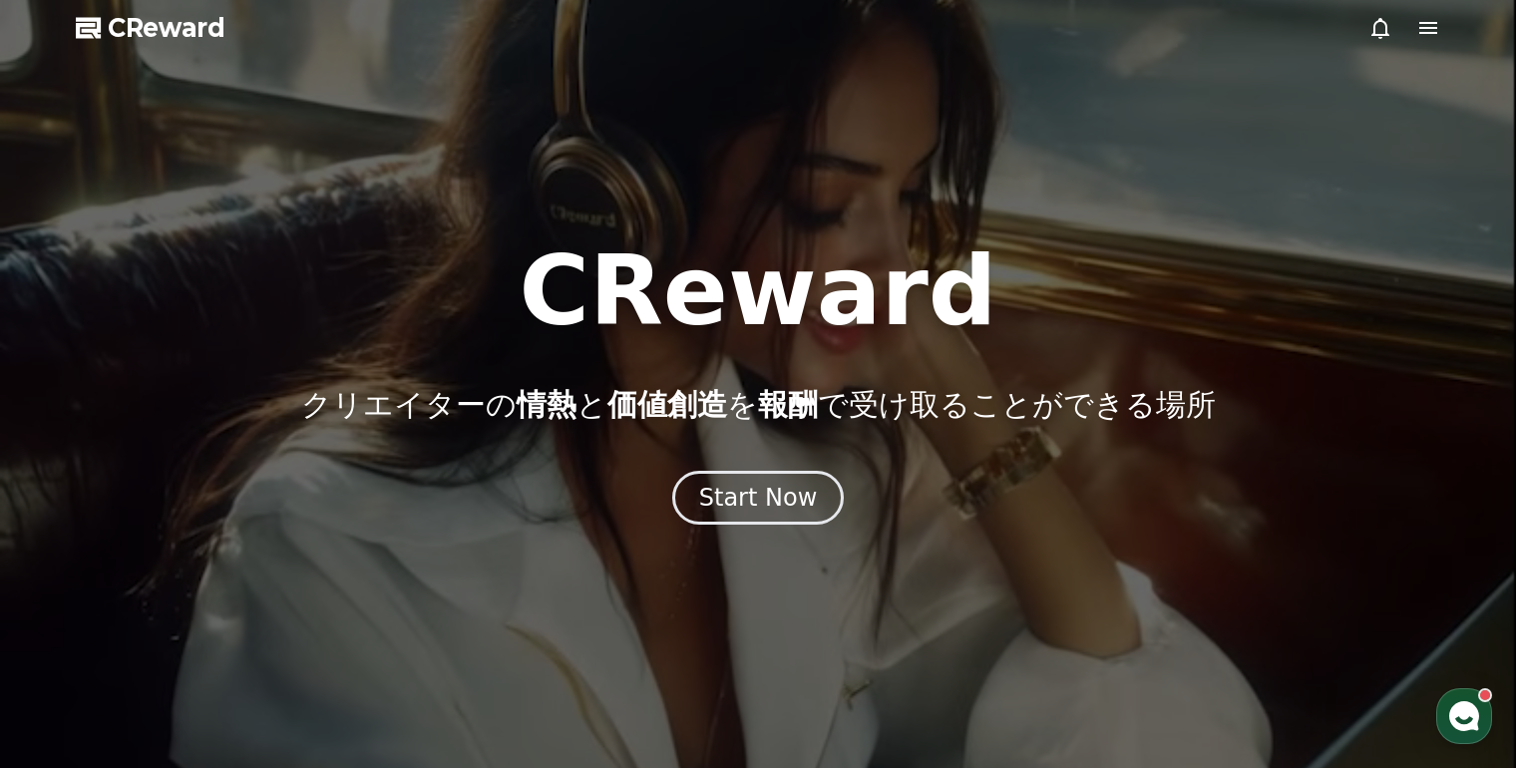
click at [93, 30] on polygon at bounding box center [88, 28] width 25 height 21
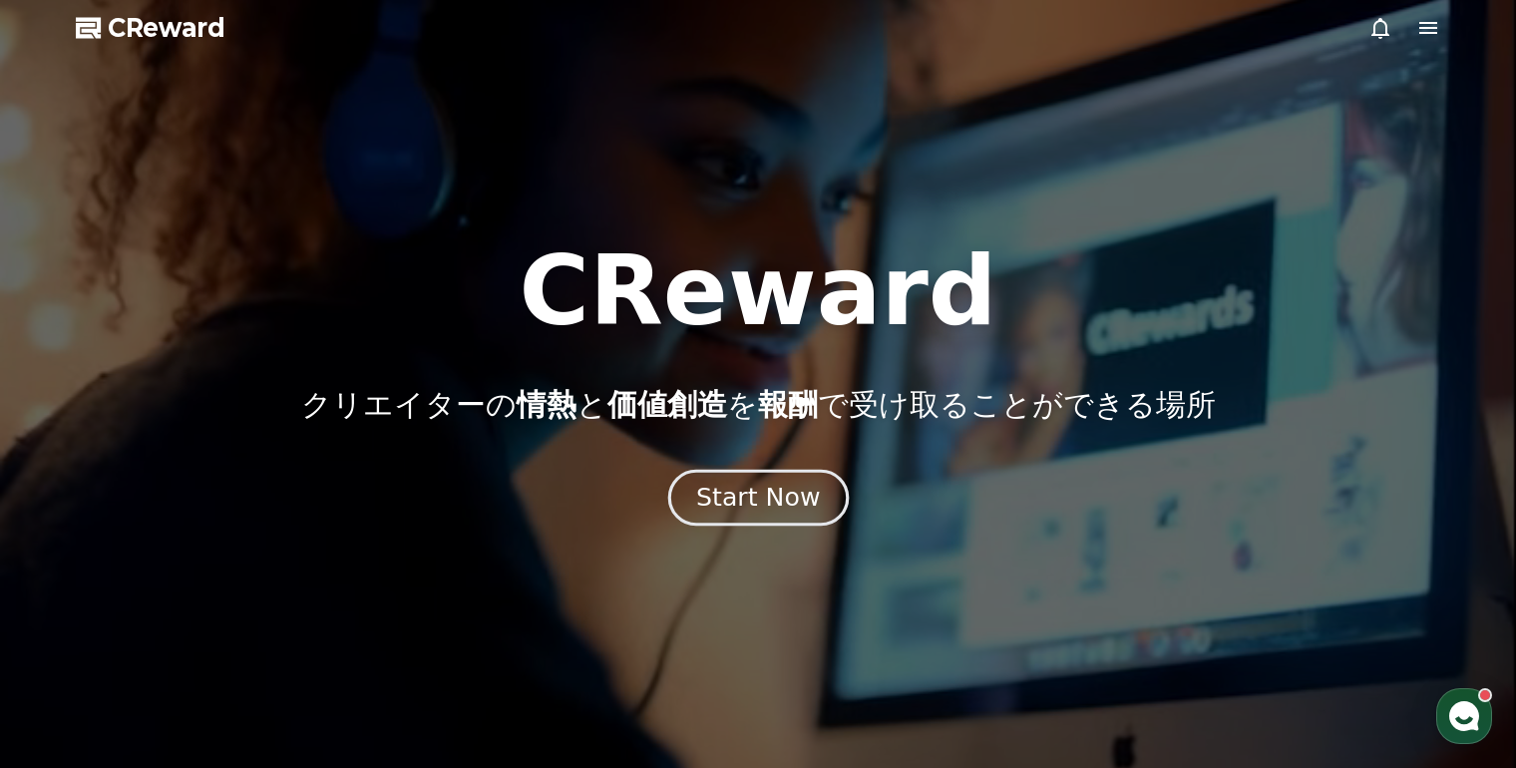
click at [746, 493] on div "Start Now" at bounding box center [758, 498] width 124 height 34
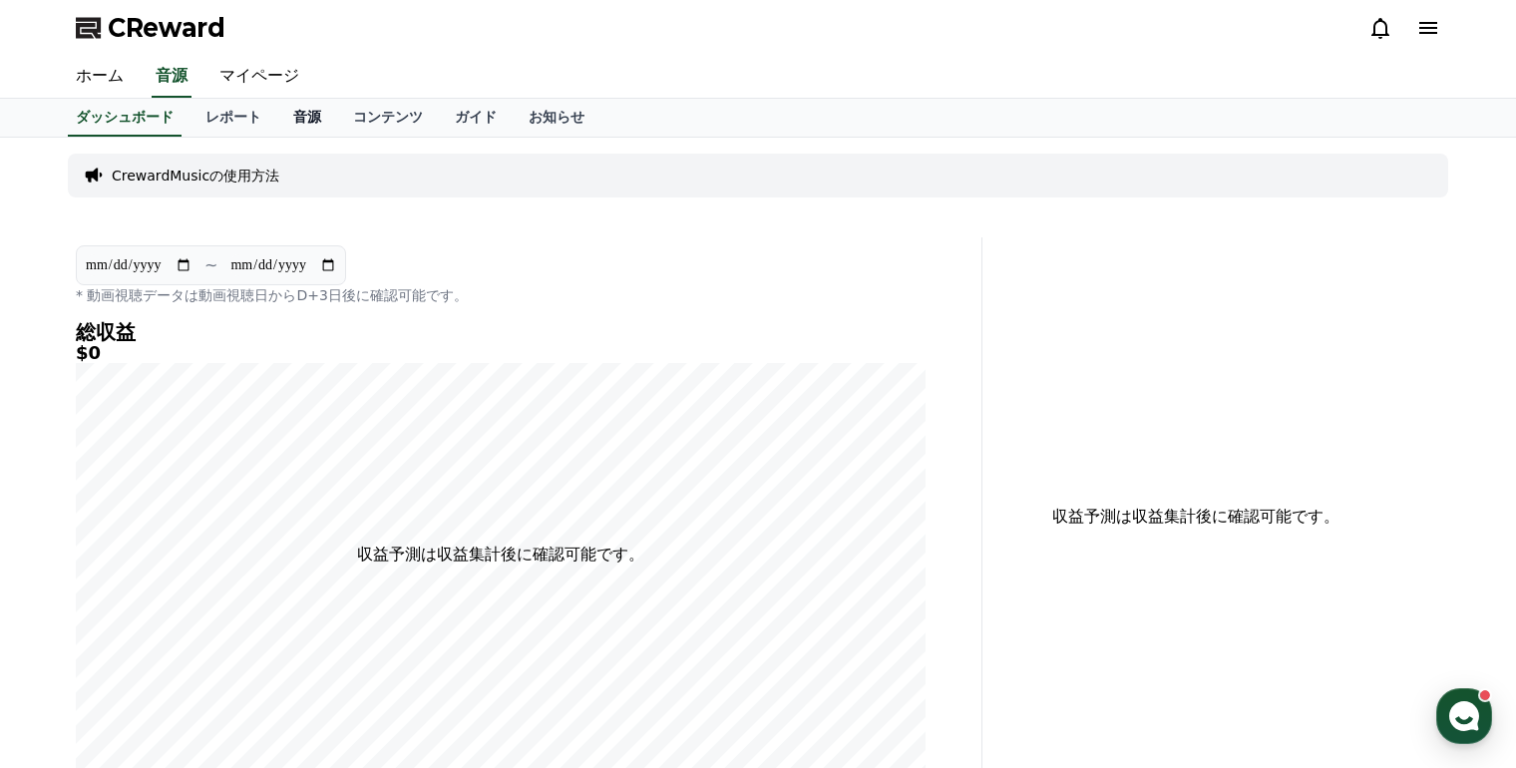
click at [277, 109] on link "音源" at bounding box center [307, 118] width 60 height 38
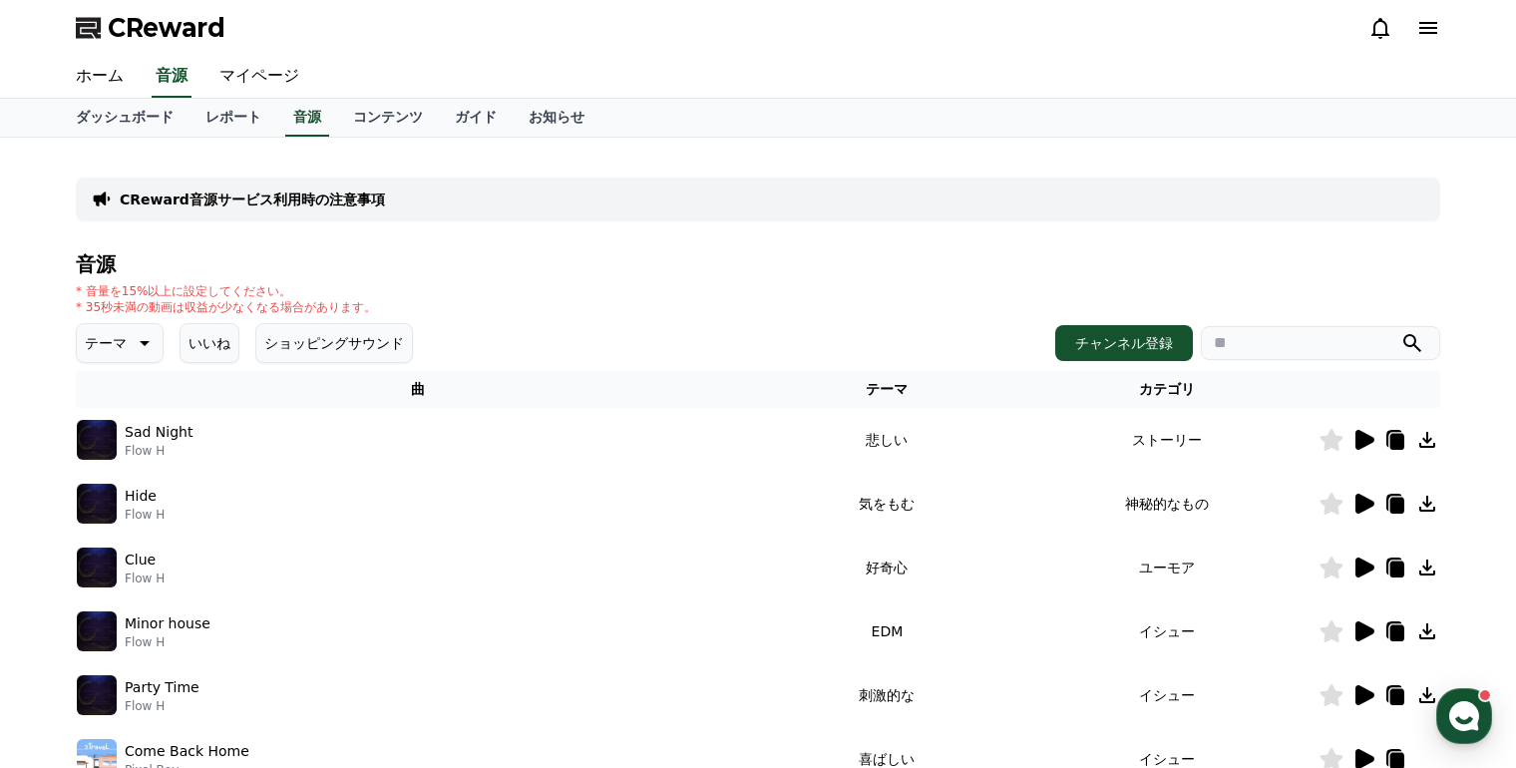
click at [1430, 22] on icon at bounding box center [1429, 28] width 18 height 12
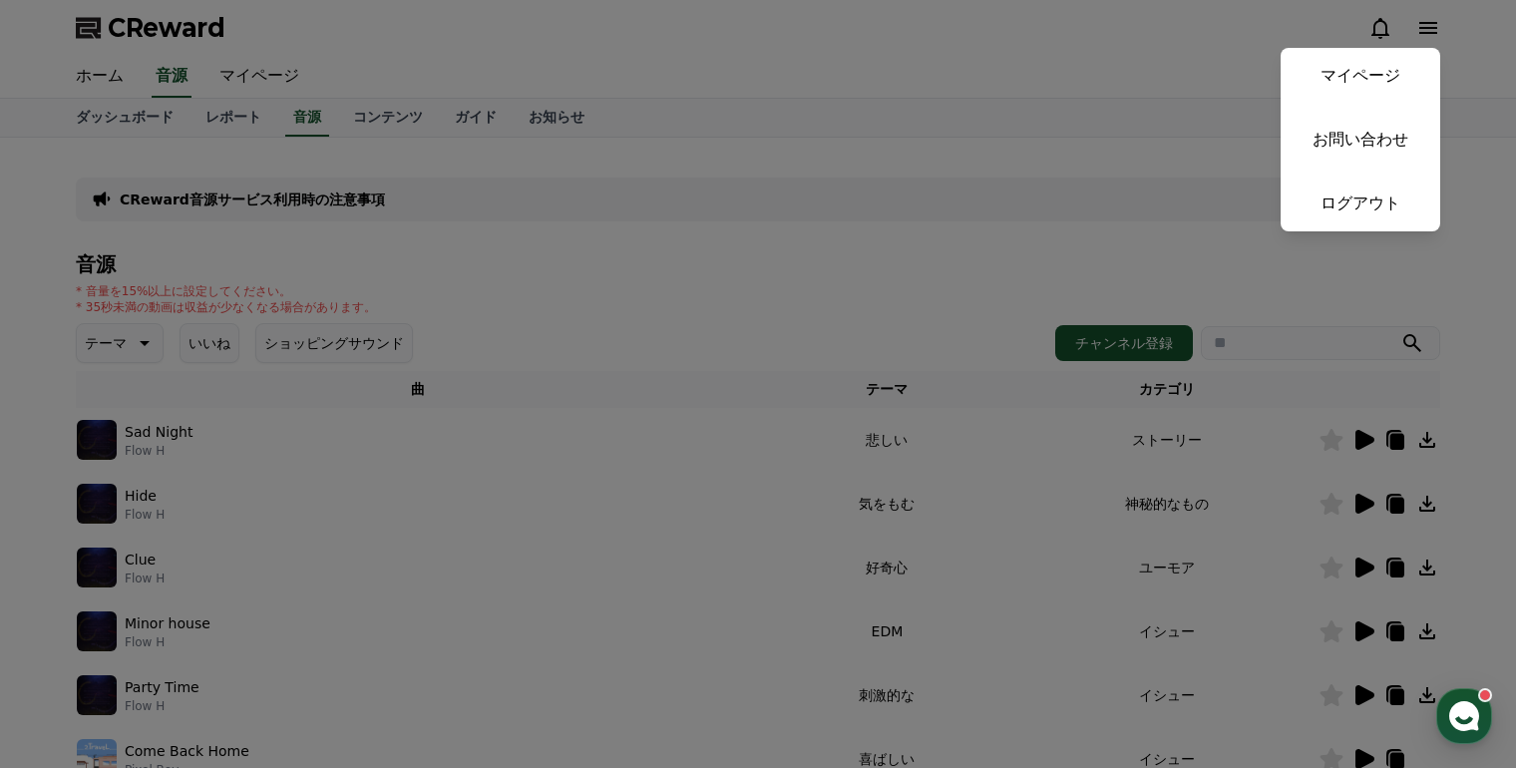
click at [882, 106] on button "close" at bounding box center [758, 384] width 1516 height 768
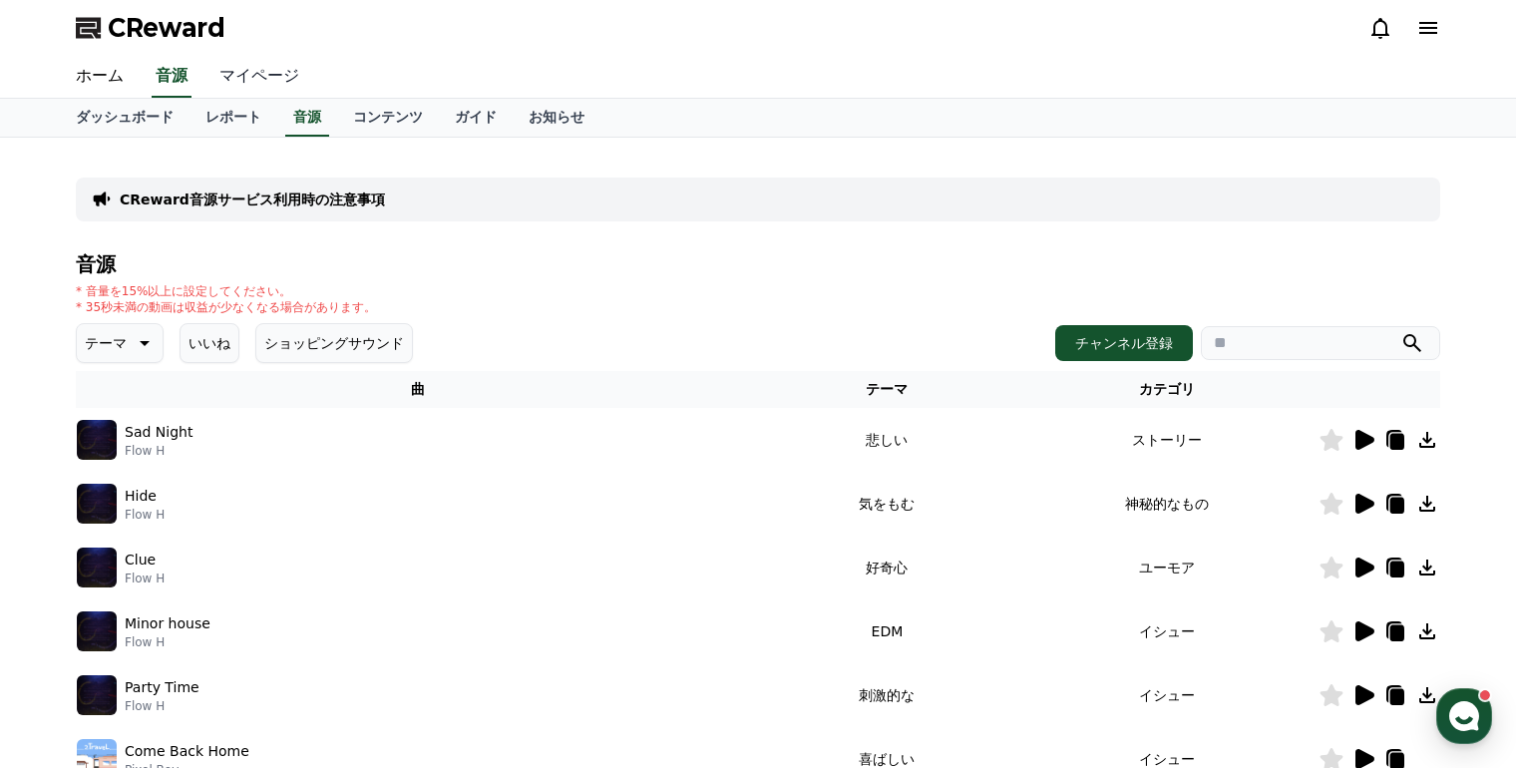
click at [251, 80] on link "マイページ" at bounding box center [260, 77] width 112 height 42
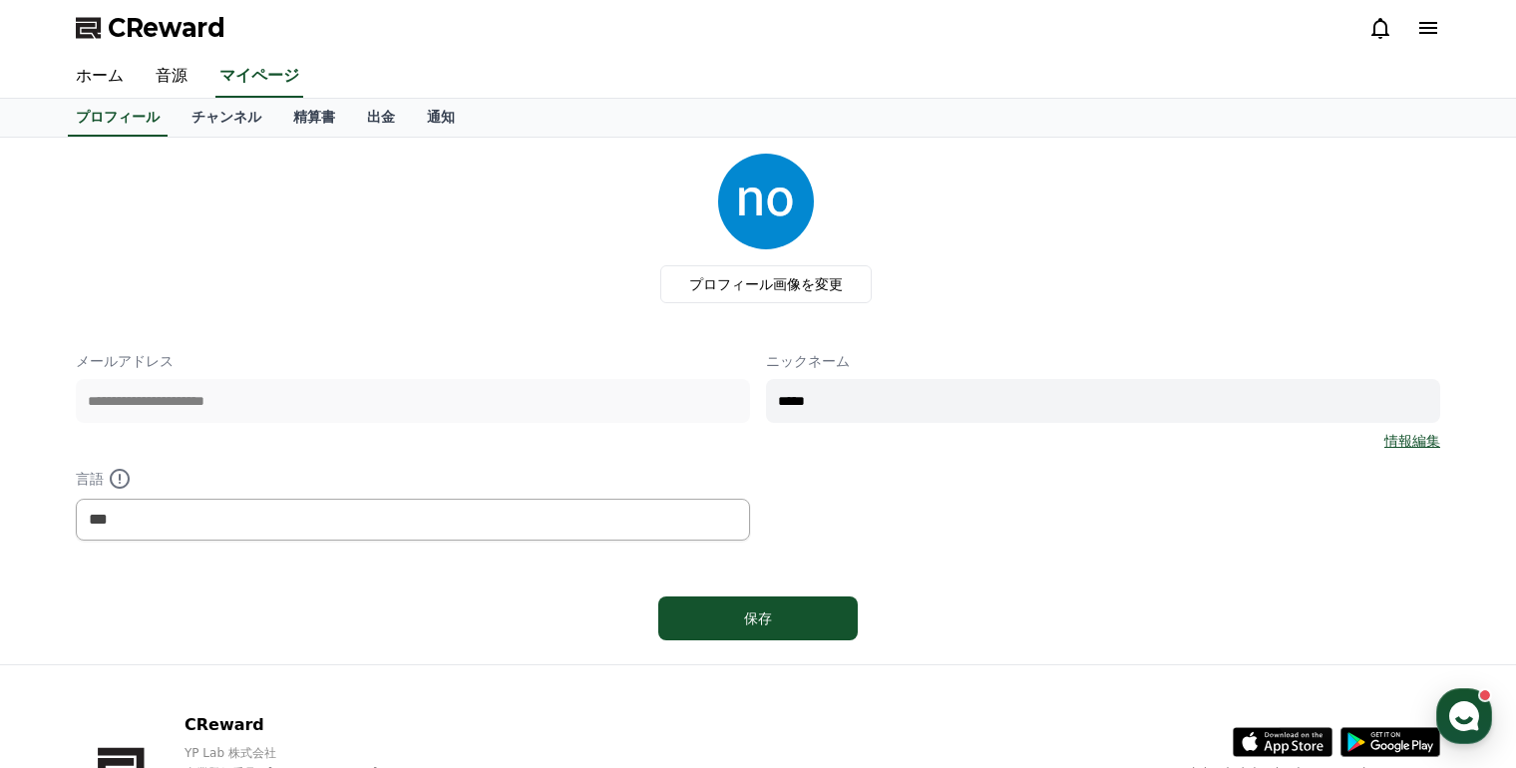
click at [1421, 33] on icon at bounding box center [1429, 28] width 18 height 12
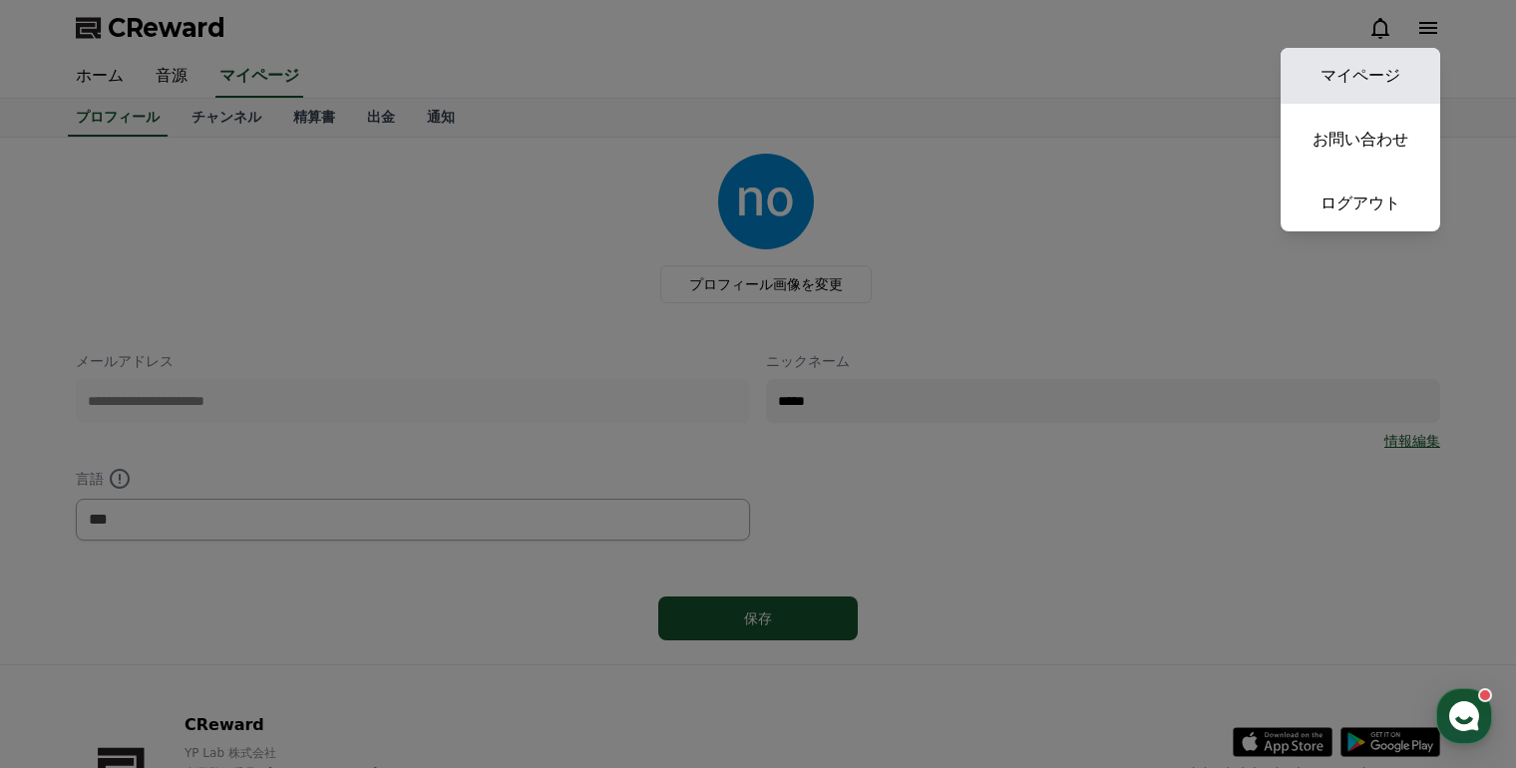
click at [1405, 76] on link "マイページ" at bounding box center [1361, 76] width 160 height 56
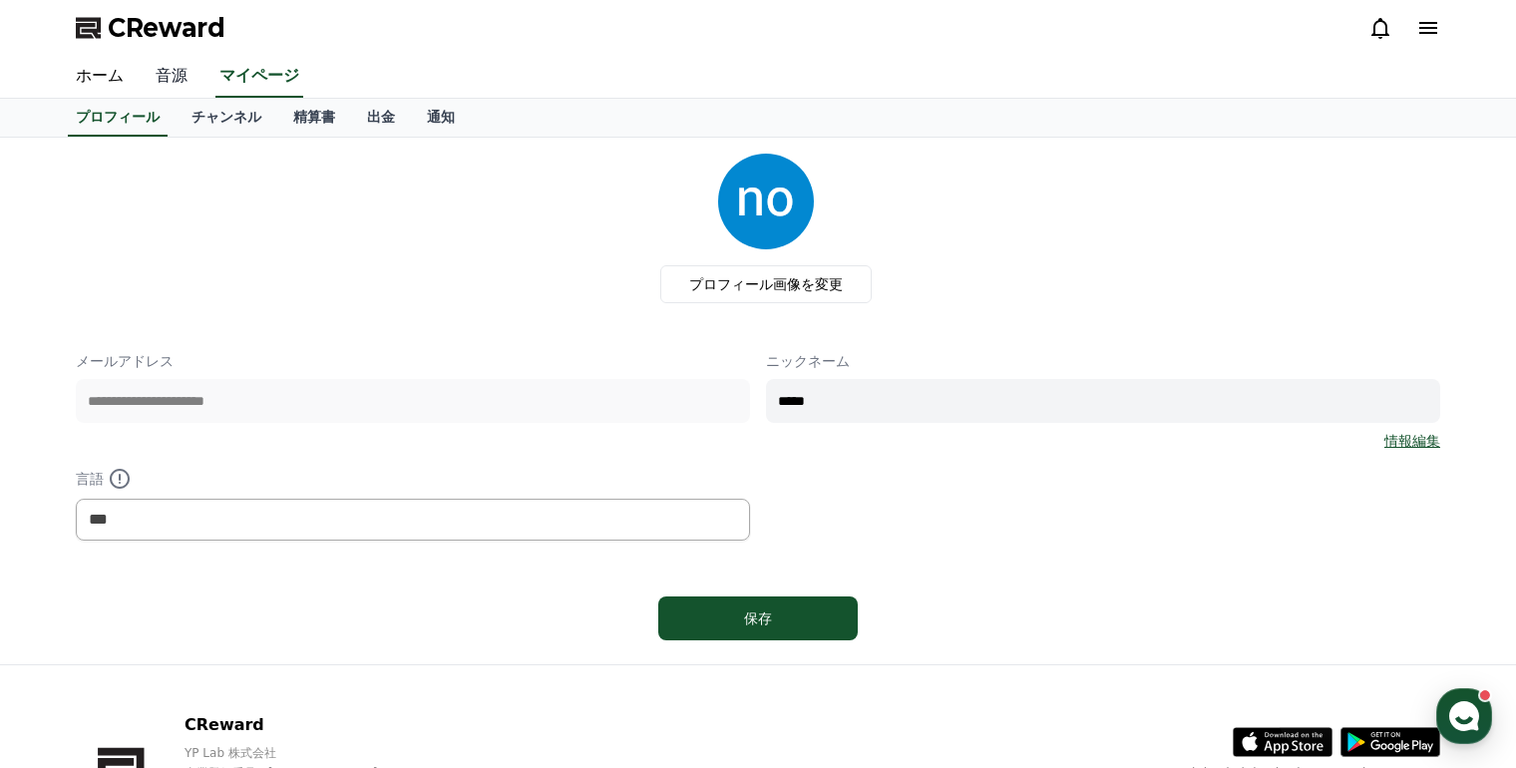
click at [163, 84] on link "音源" at bounding box center [172, 77] width 64 height 42
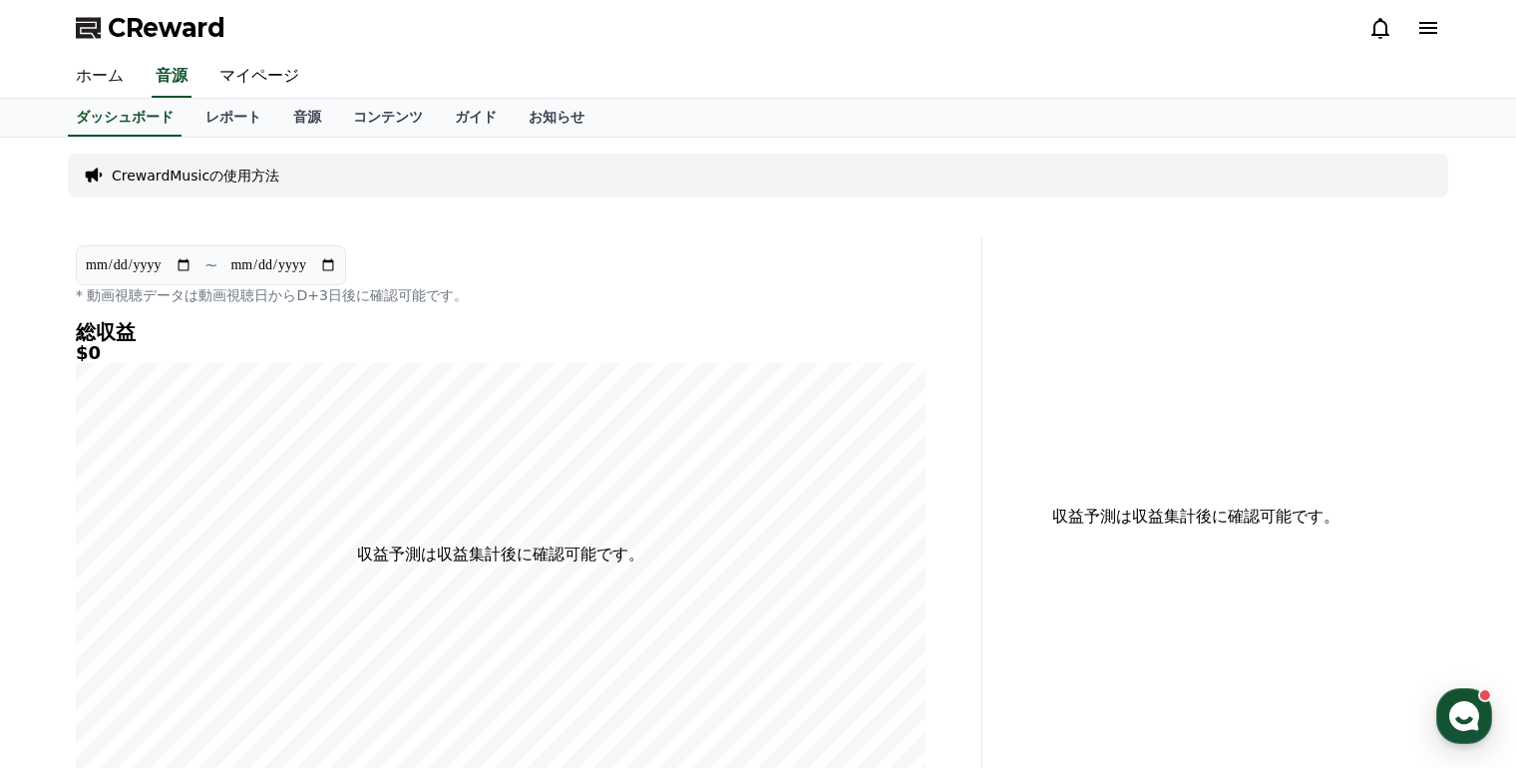
click at [92, 80] on link "ホーム" at bounding box center [100, 77] width 80 height 42
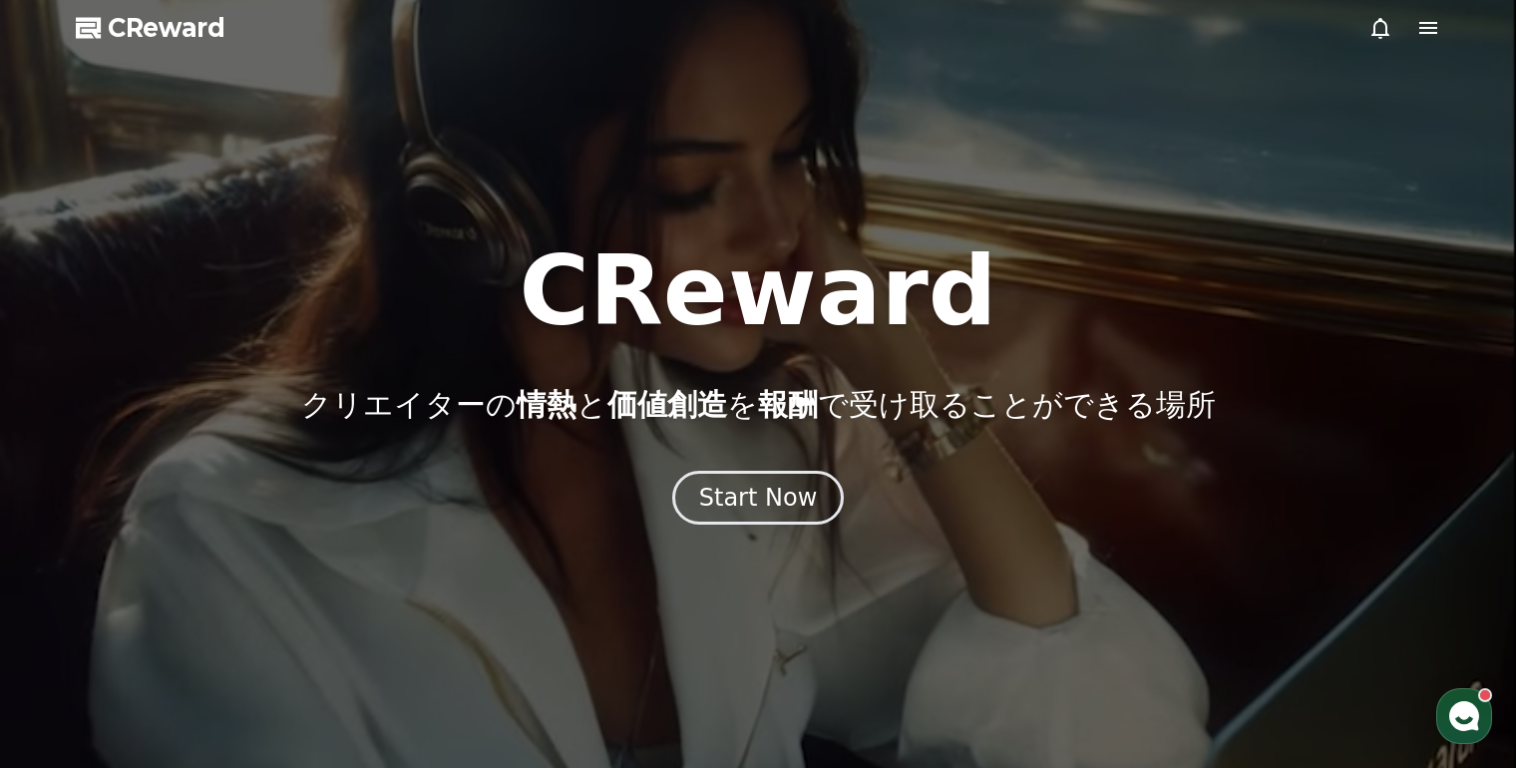
click at [169, 32] on span "CReward" at bounding box center [167, 28] width 118 height 32
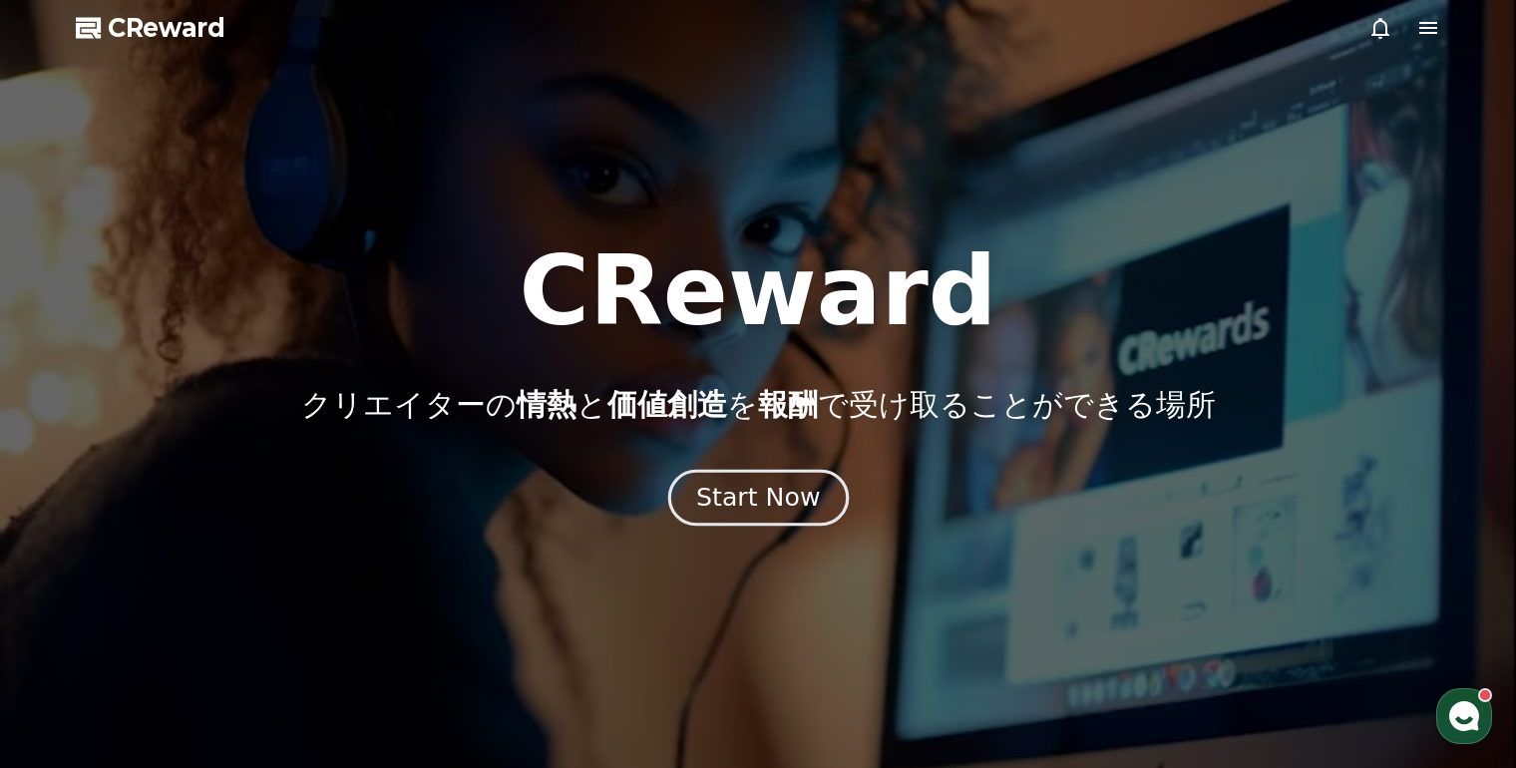
click at [764, 503] on div "Start Now" at bounding box center [758, 498] width 124 height 34
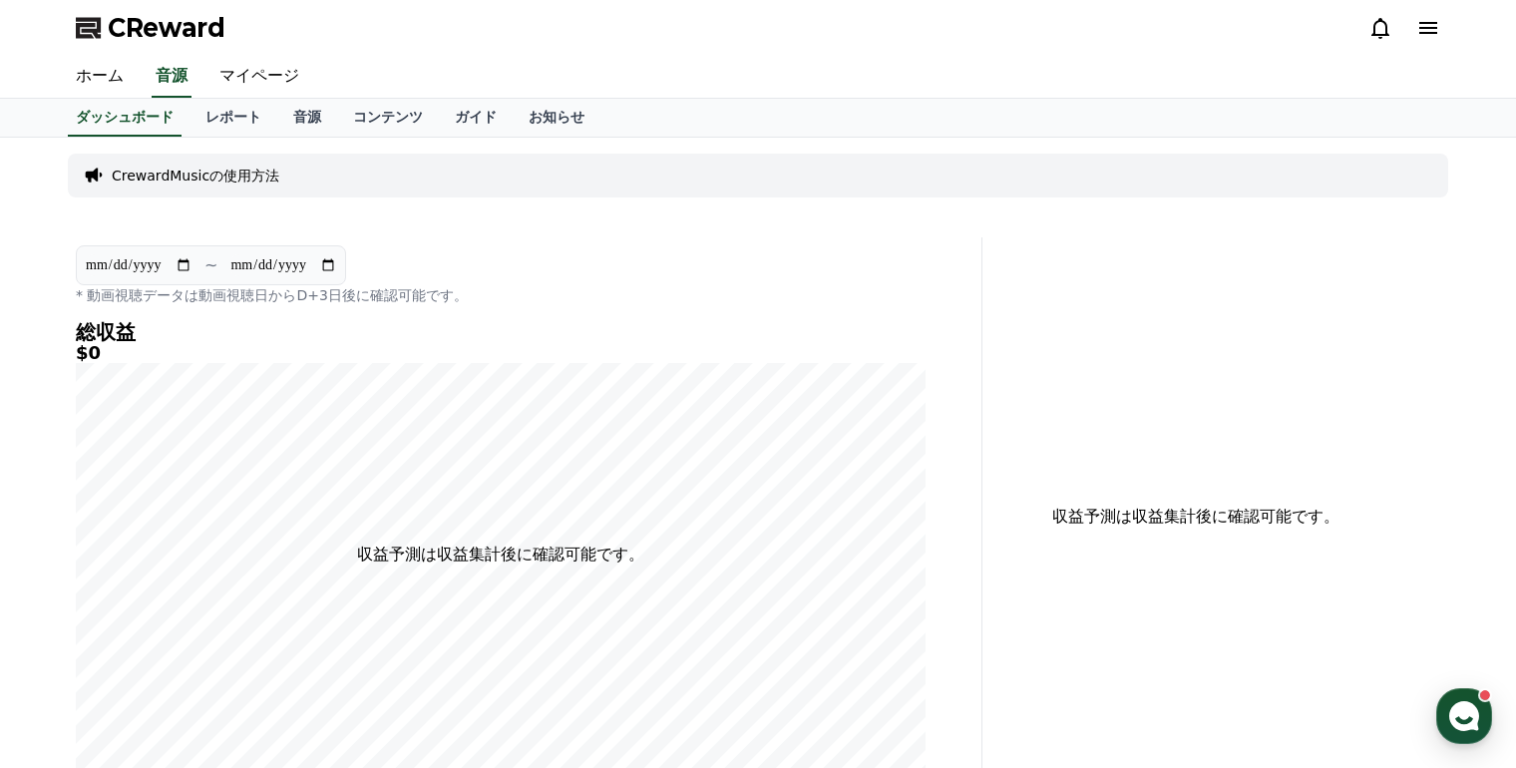
click at [237, 264] on input "**********" at bounding box center [283, 265] width 108 height 22
click at [522, 253] on div "**********" at bounding box center [501, 275] width 850 height 60
click at [108, 86] on link "ホーム" at bounding box center [100, 77] width 80 height 42
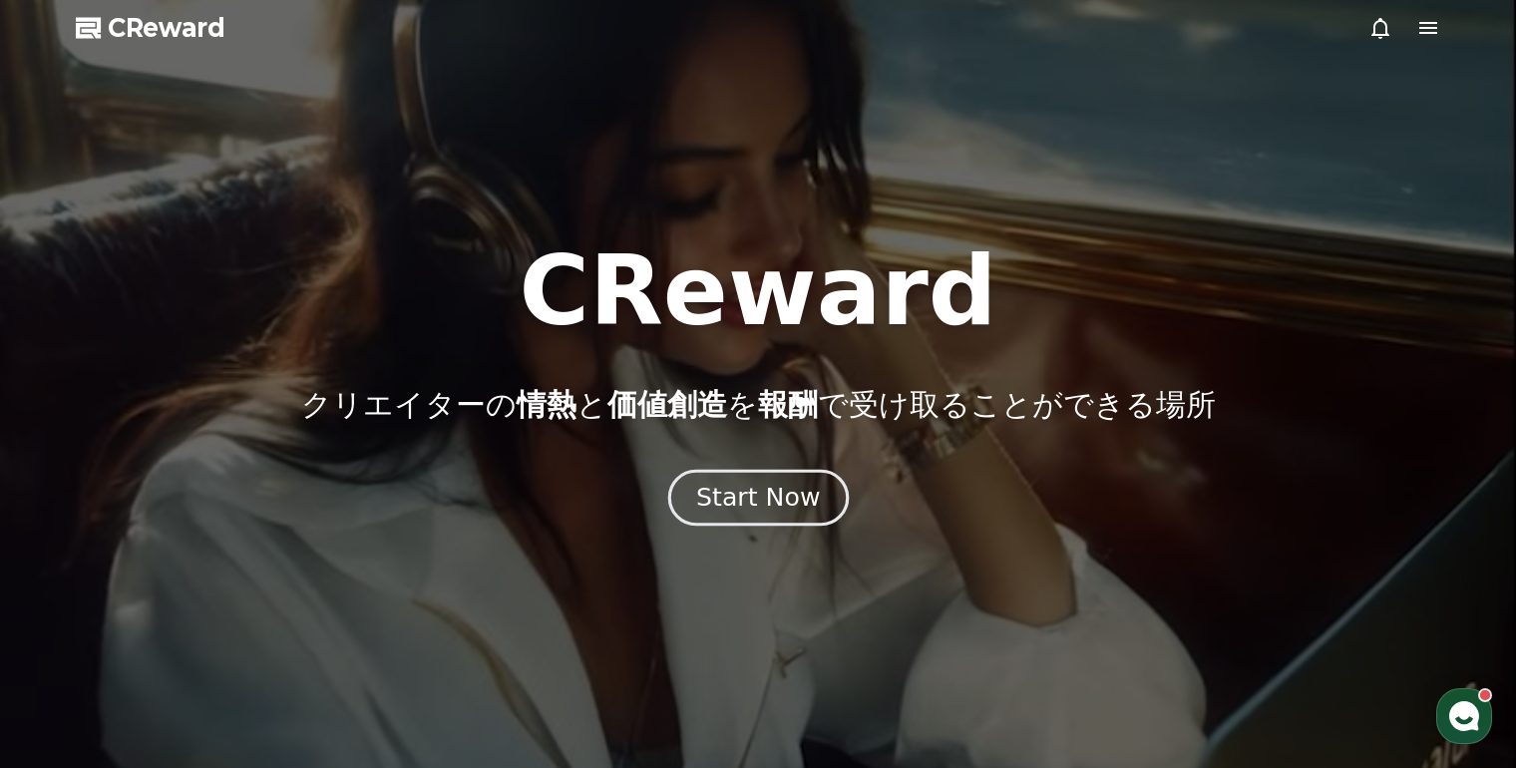
click at [778, 492] on div "Start Now" at bounding box center [758, 498] width 124 height 34
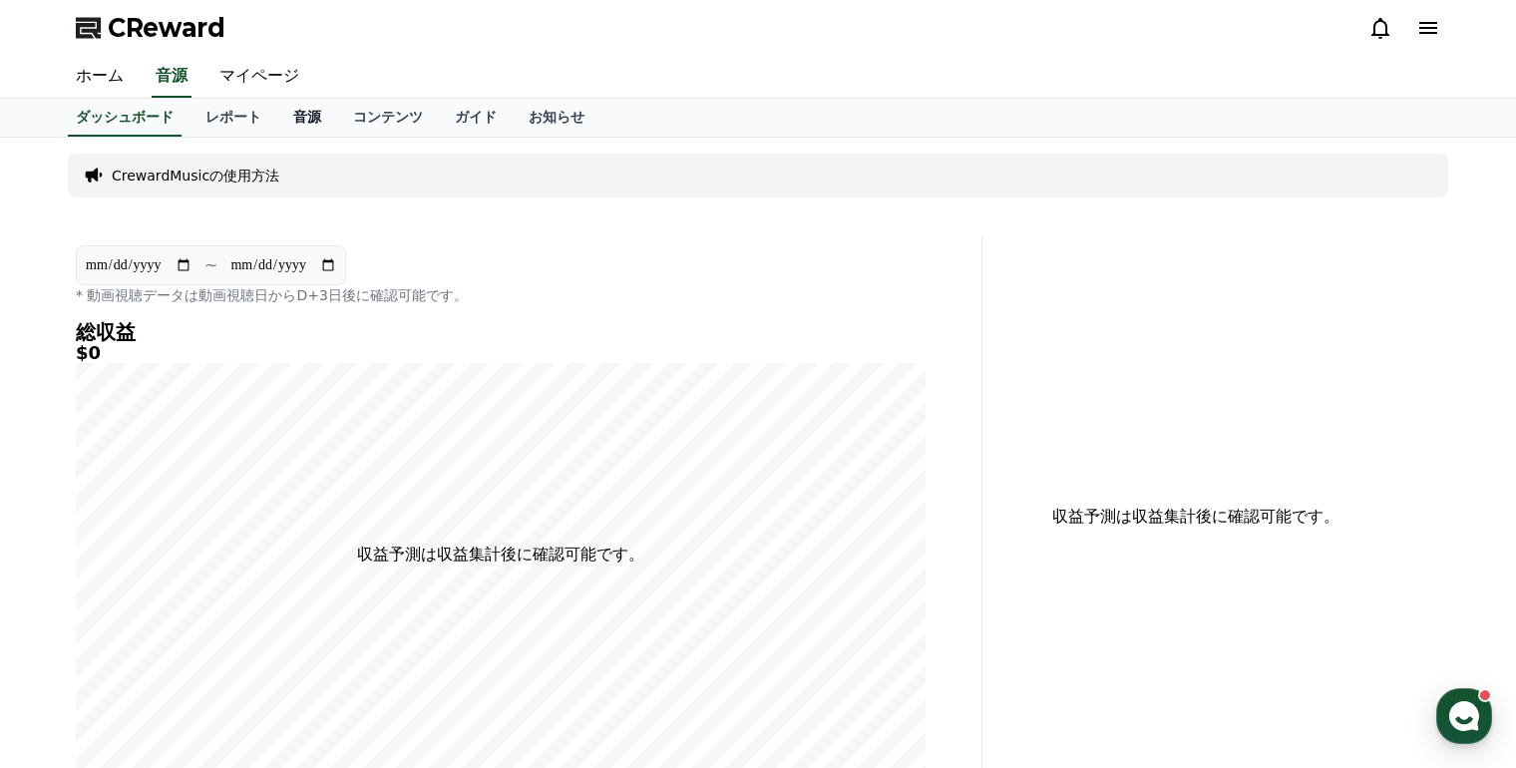
click at [277, 116] on link "音源" at bounding box center [307, 118] width 60 height 38
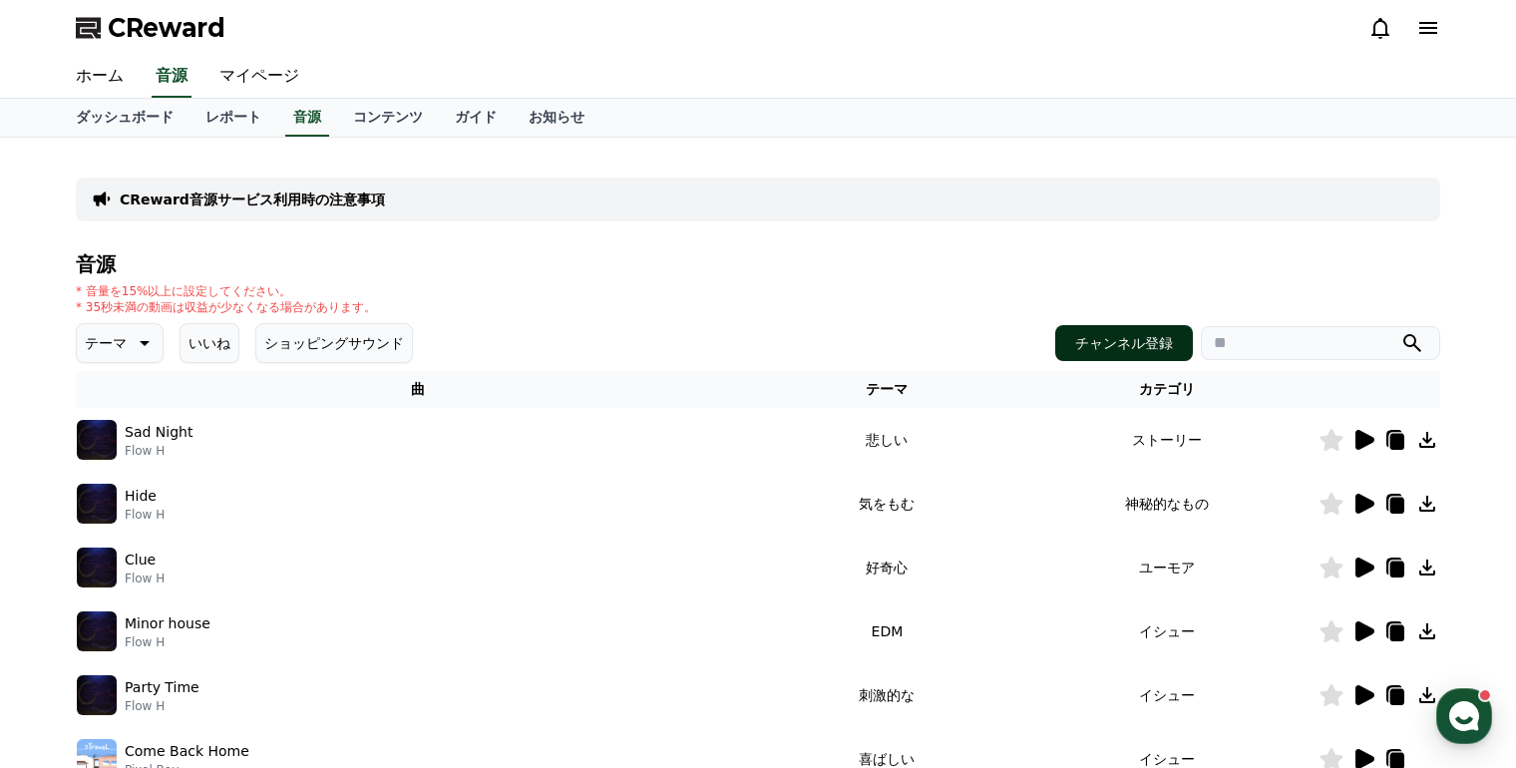
click at [1139, 335] on button "チャンネル登録" at bounding box center [1124, 343] width 138 height 36
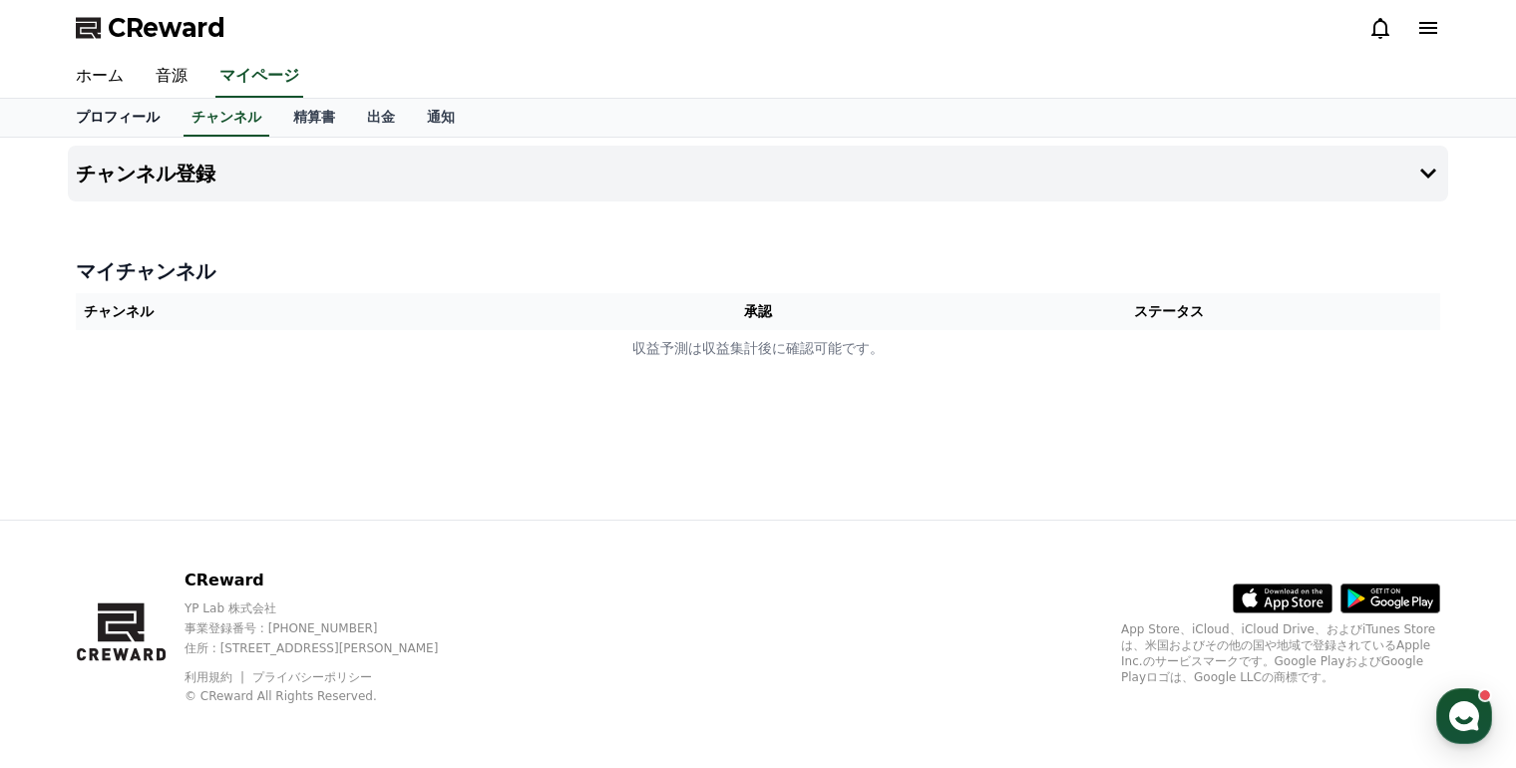
click at [115, 111] on link "プロフィール" at bounding box center [118, 118] width 116 height 38
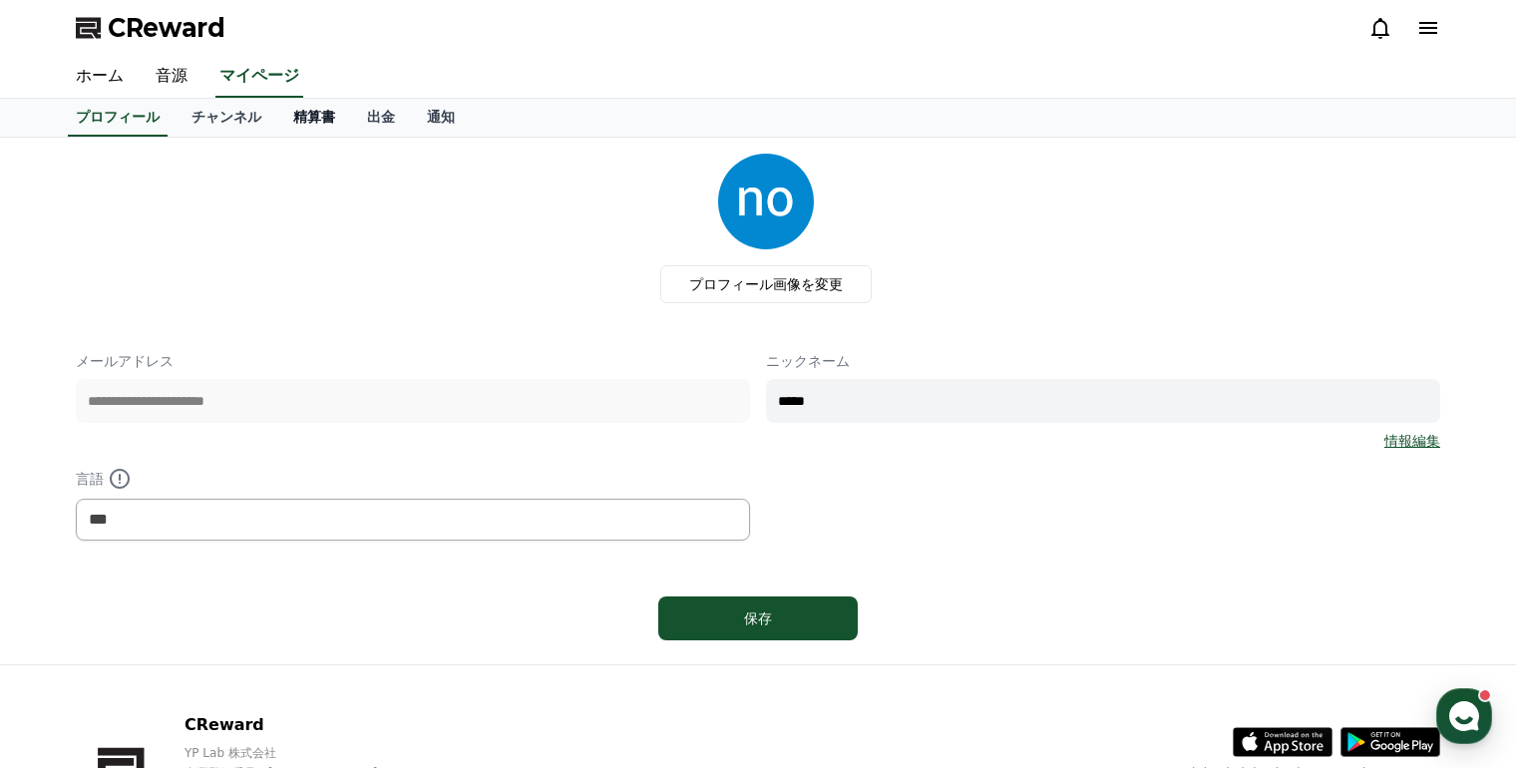
click at [295, 120] on link "精算書" at bounding box center [314, 118] width 74 height 38
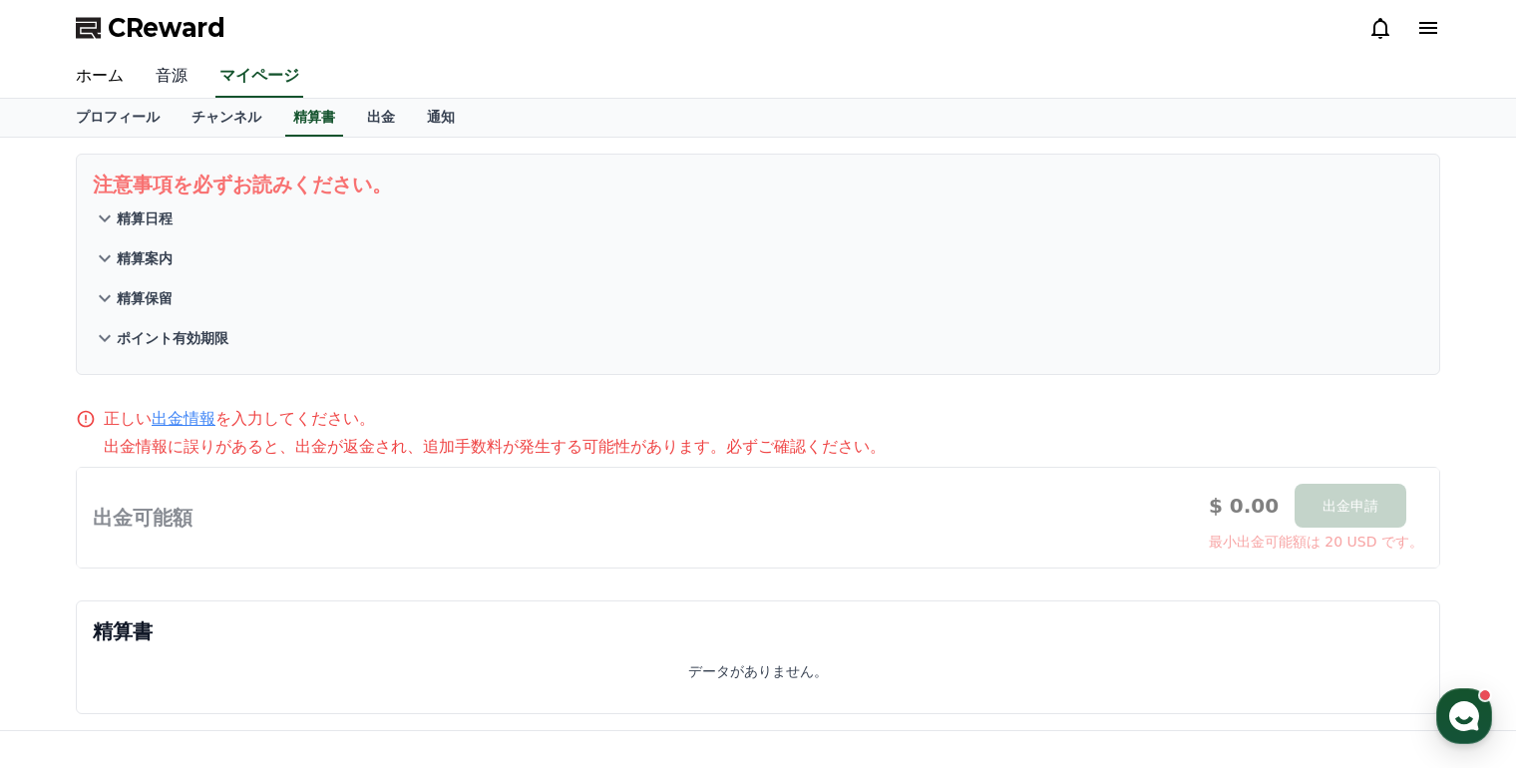
click at [182, 77] on link "音源" at bounding box center [172, 77] width 64 height 42
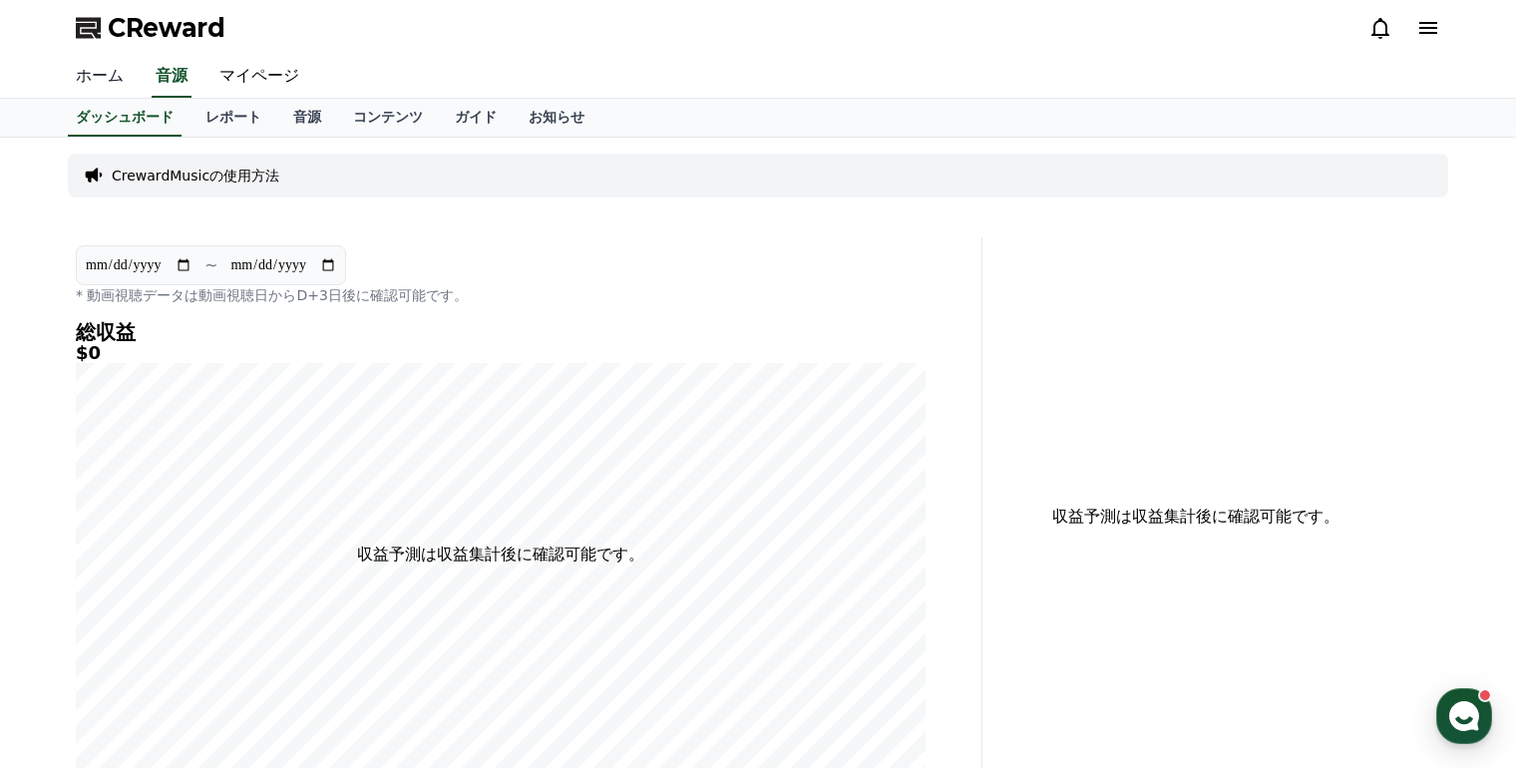
click at [95, 83] on link "ホーム" at bounding box center [100, 77] width 80 height 42
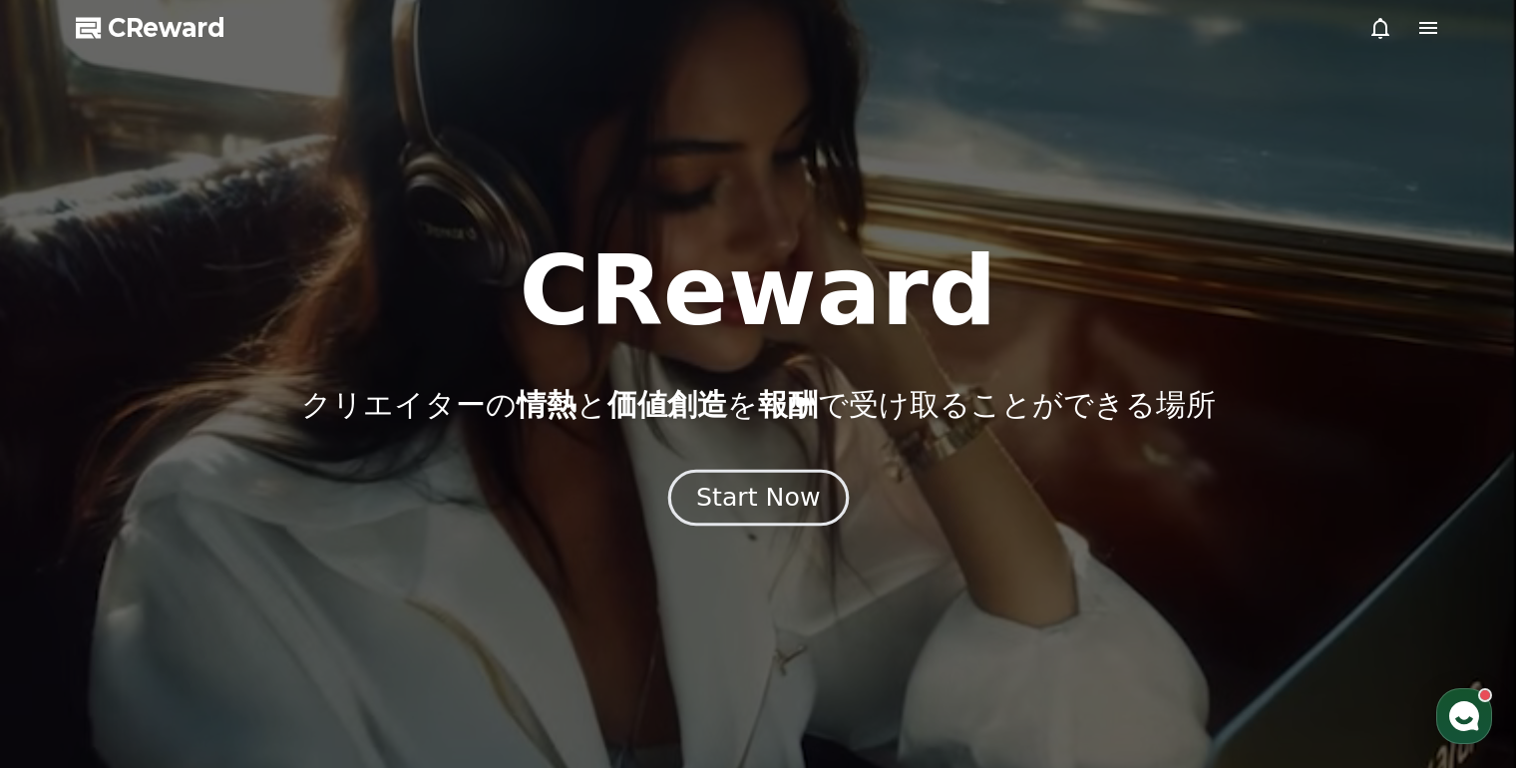
click at [772, 487] on div "Start Now" at bounding box center [758, 498] width 124 height 34
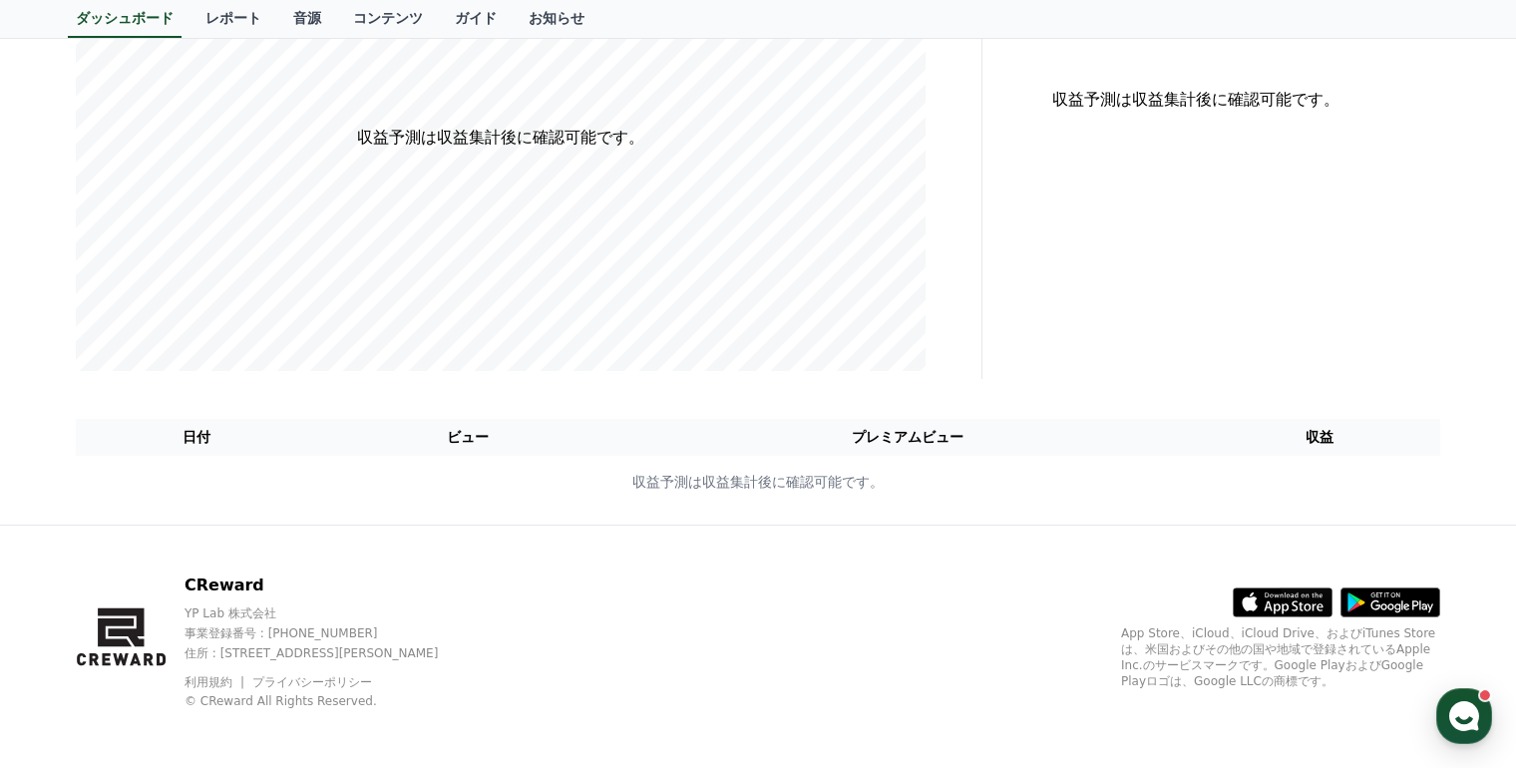
scroll to position [419, 0]
click at [1314, 431] on th "収益" at bounding box center [1319, 435] width 242 height 37
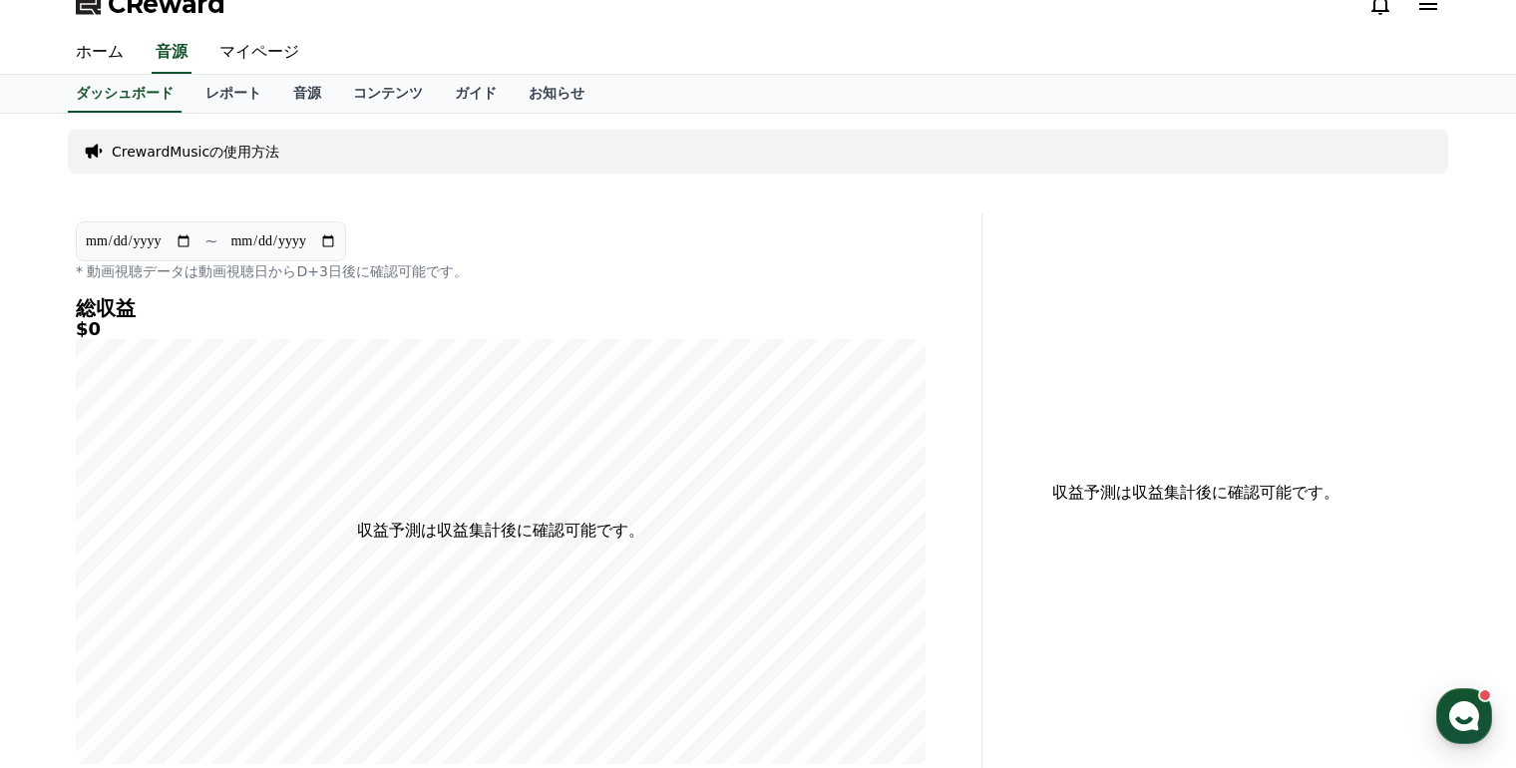
scroll to position [0, 0]
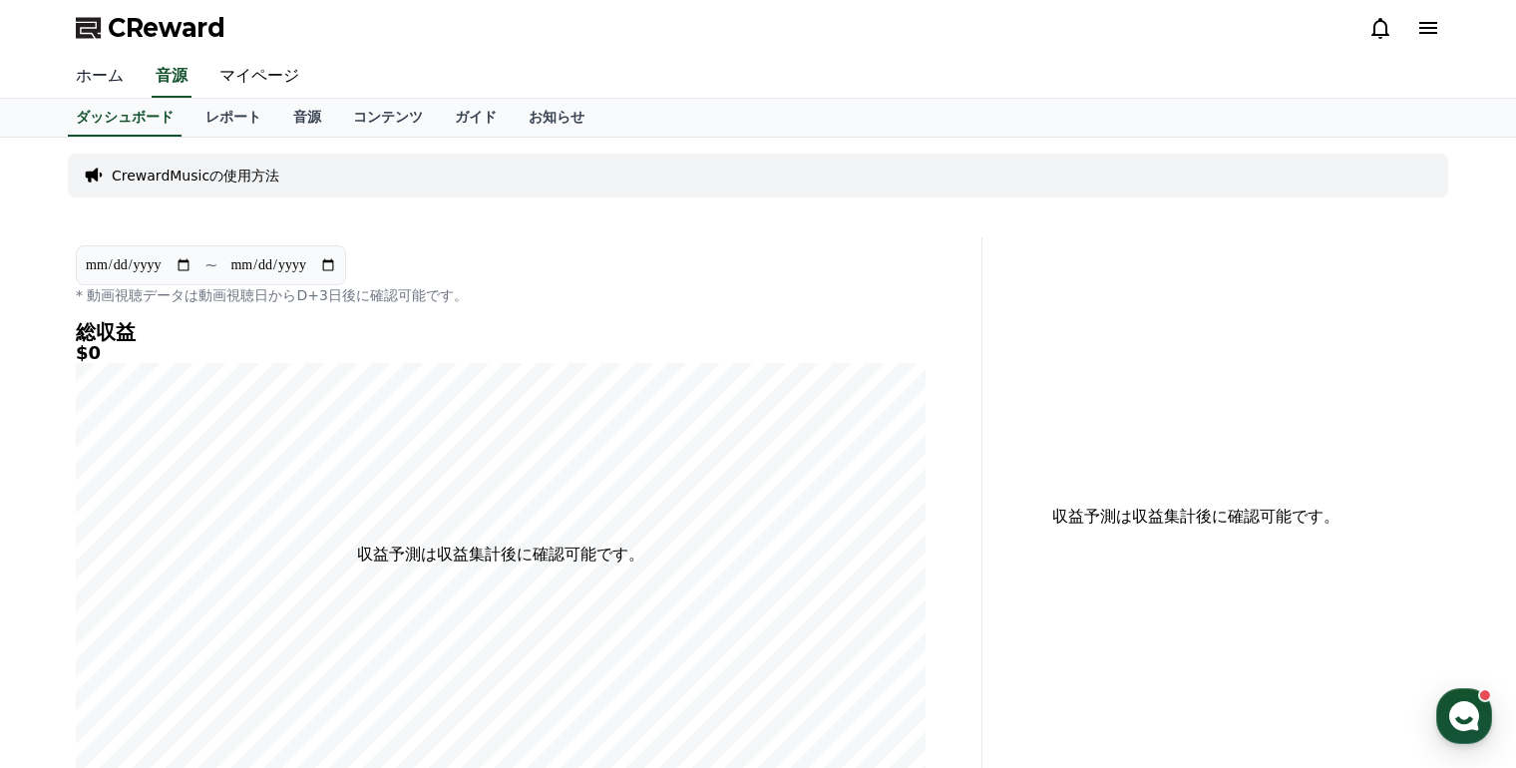
click at [109, 79] on link "ホーム" at bounding box center [100, 77] width 80 height 42
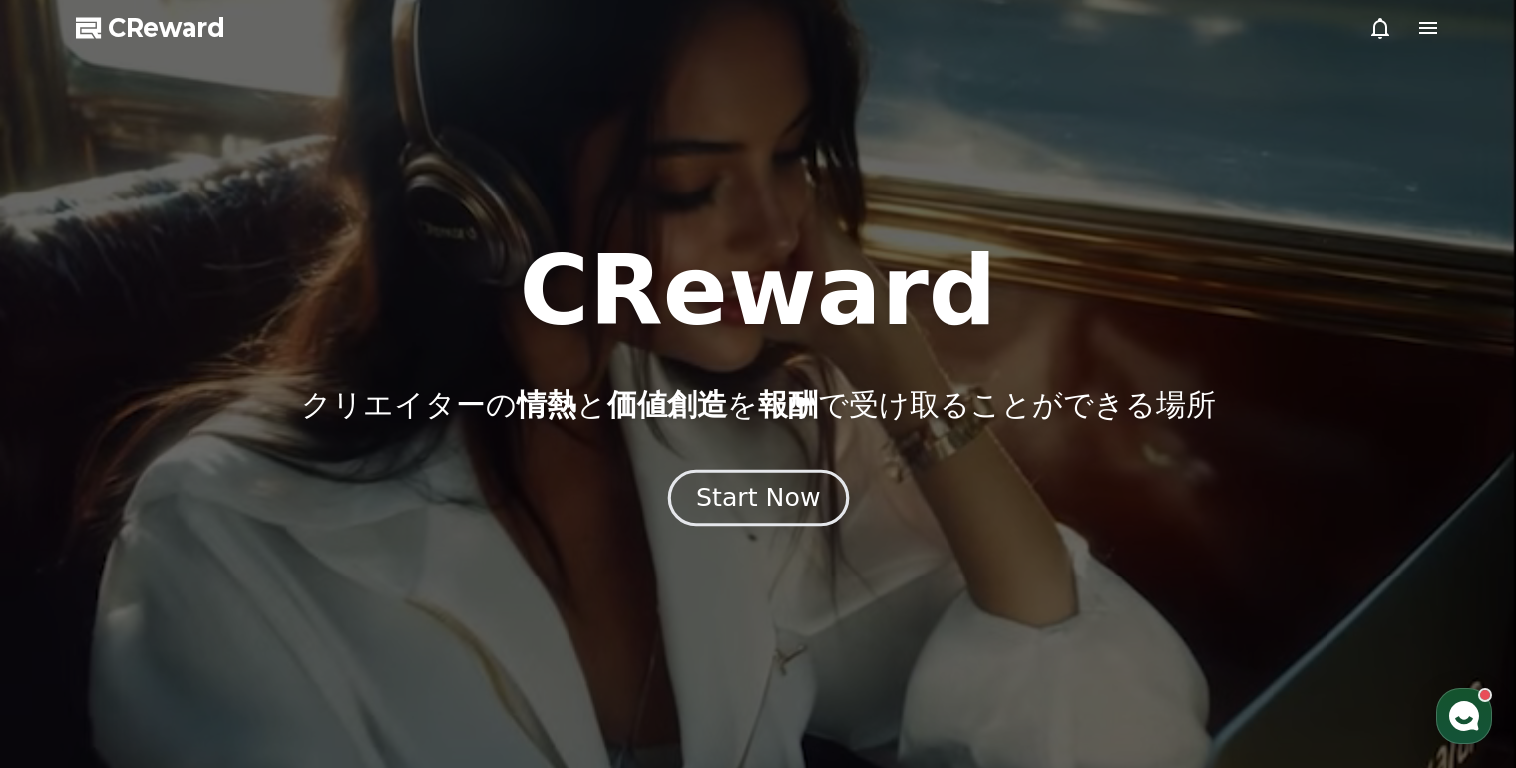
click at [800, 501] on div "Start Now" at bounding box center [758, 498] width 124 height 34
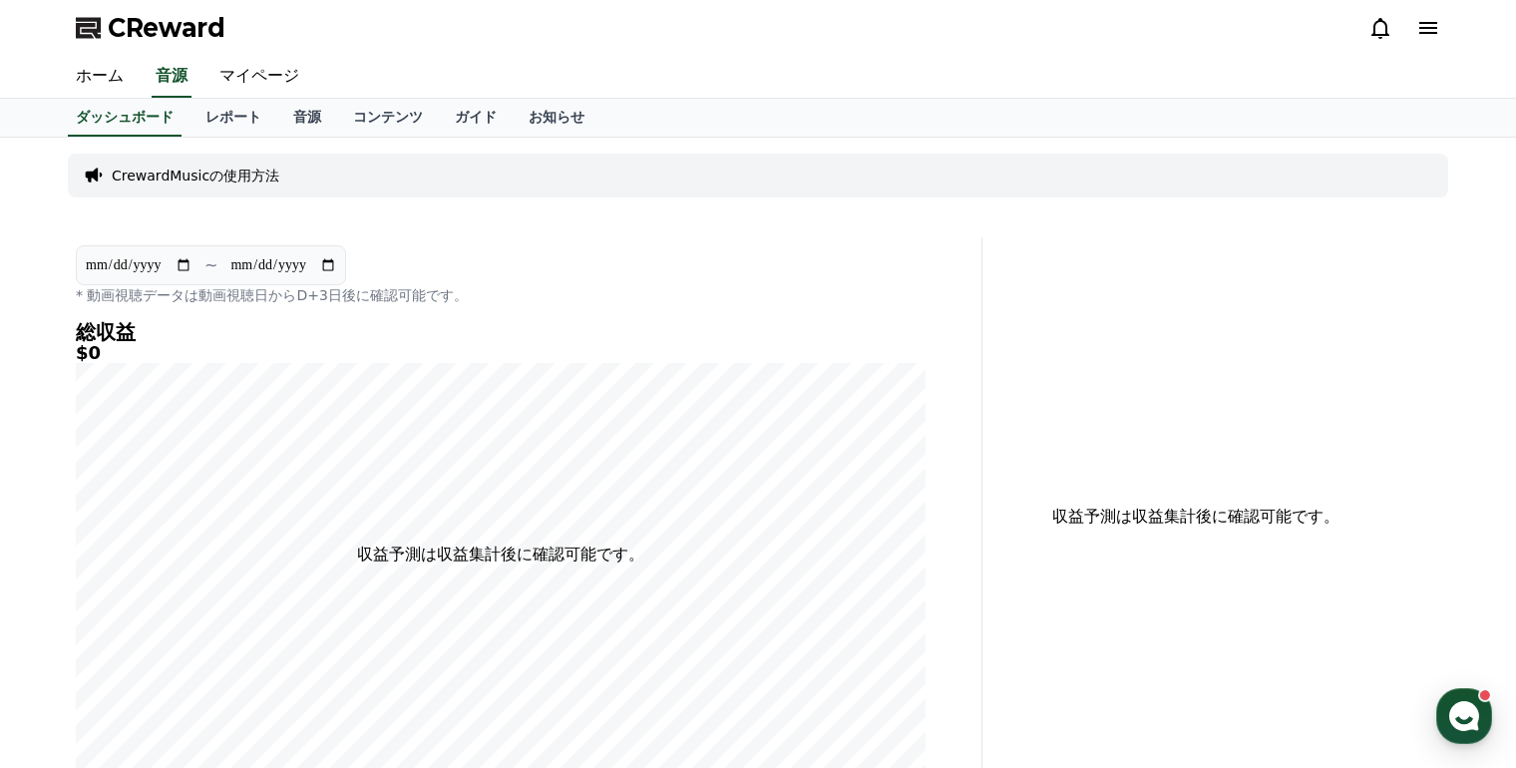
click at [178, 169] on p "CrewardMusicの使用方法" at bounding box center [196, 176] width 168 height 20
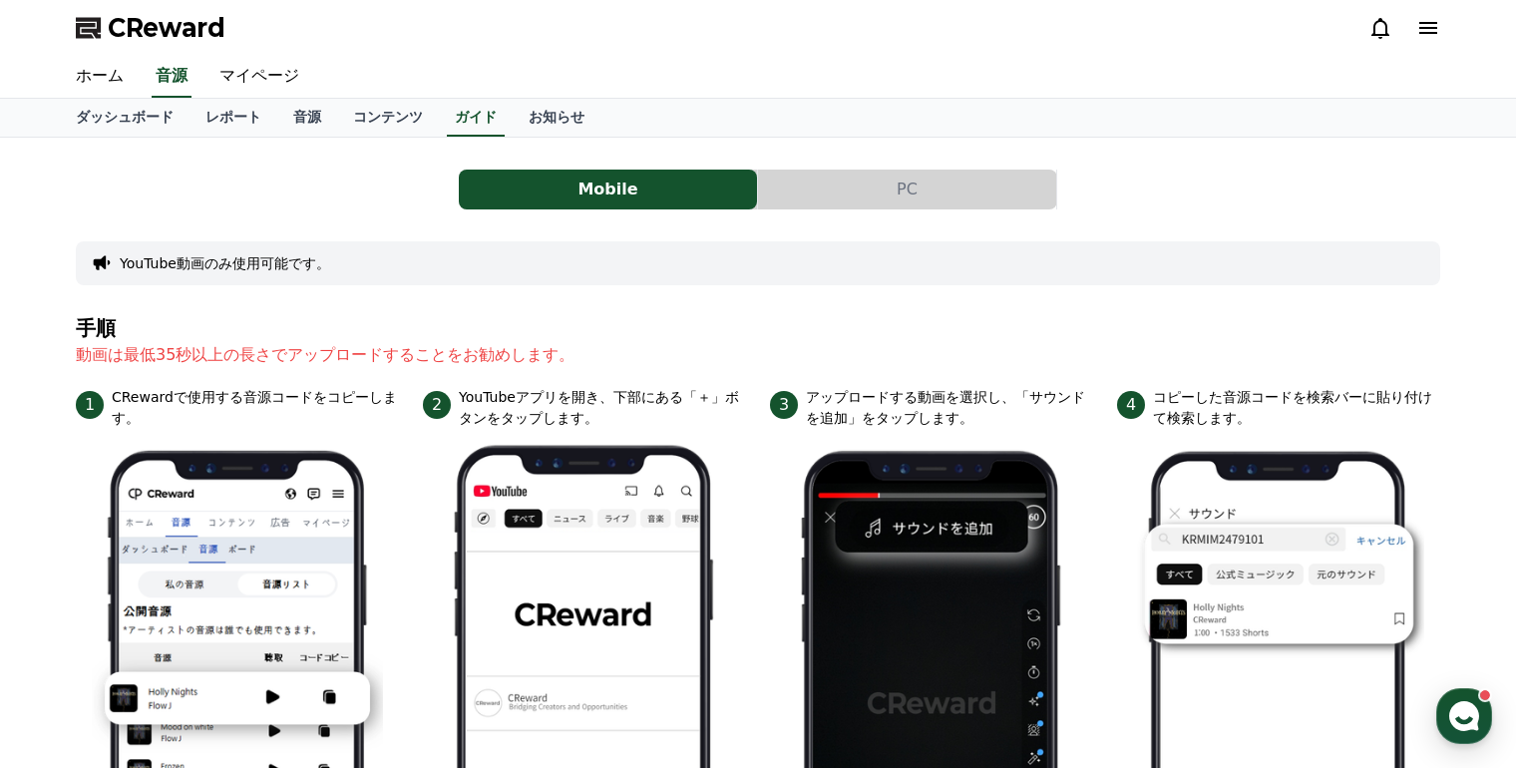
drag, startPoint x: 858, startPoint y: 176, endPoint x: 857, endPoint y: 186, distance: 10.0
click at [858, 176] on button "PC" at bounding box center [907, 190] width 298 height 40
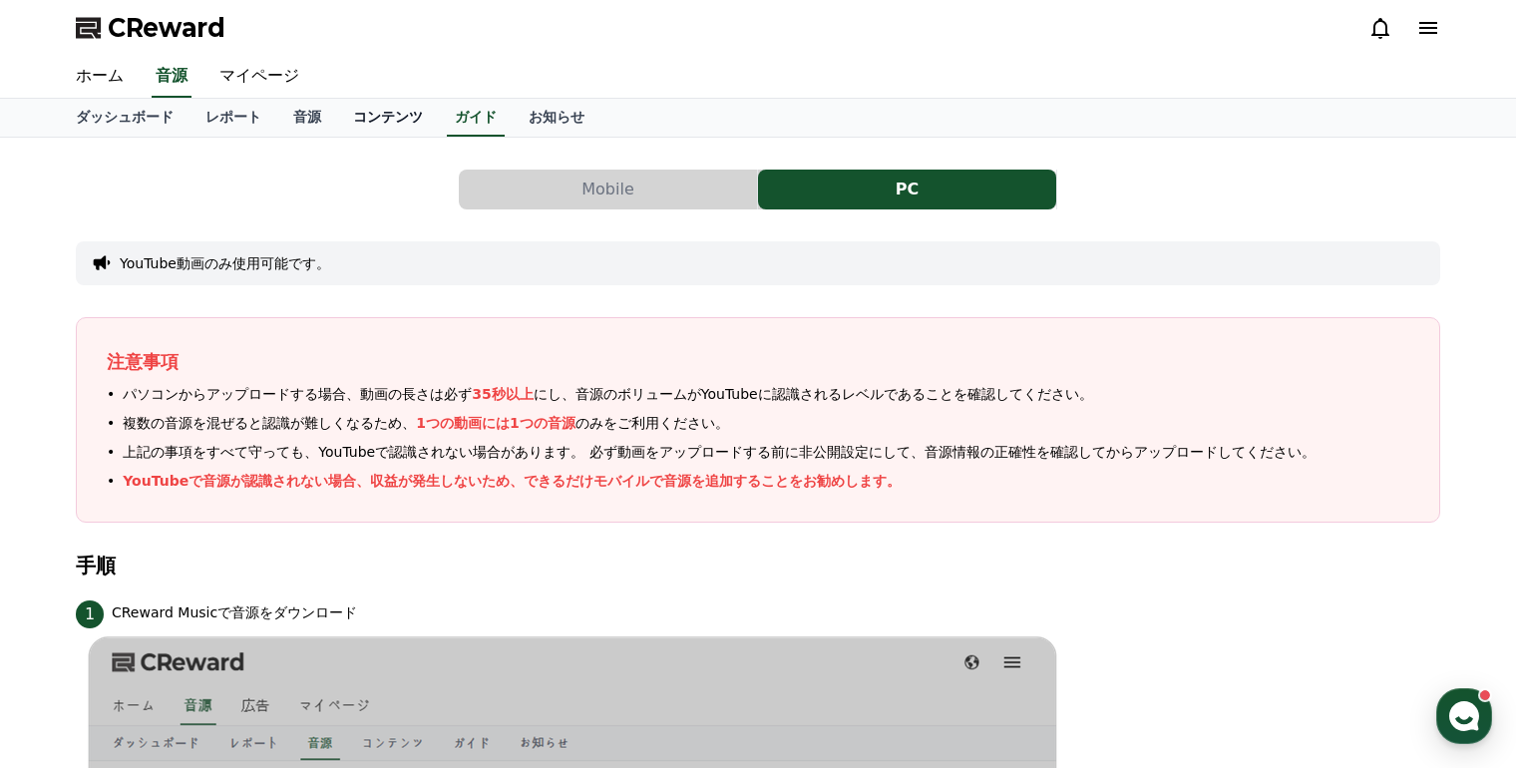
click at [337, 115] on link "コンテンツ" at bounding box center [388, 118] width 102 height 38
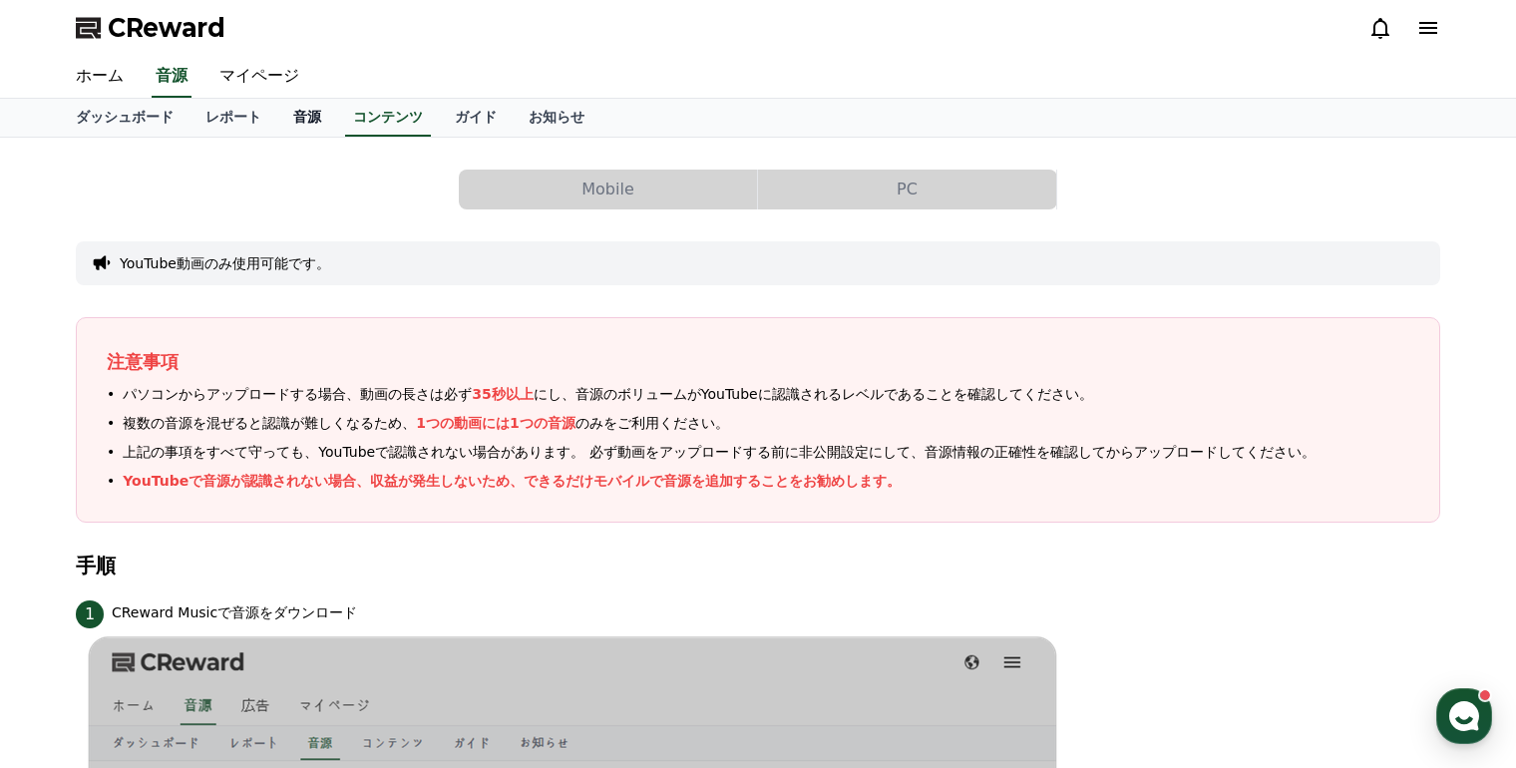
click at [277, 124] on link "音源" at bounding box center [307, 118] width 60 height 38
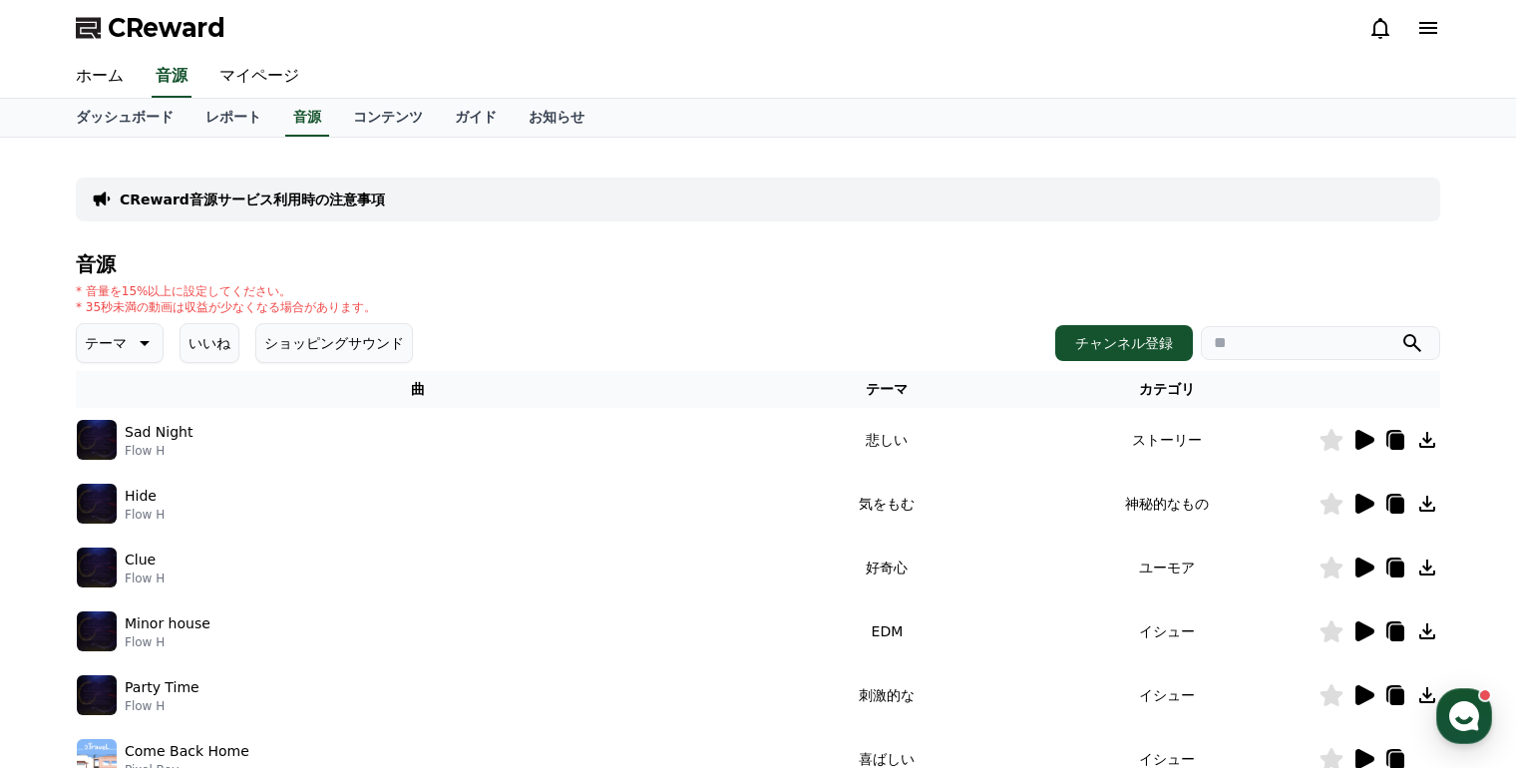
click at [286, 345] on button "ショッピングサウンド" at bounding box center [334, 343] width 158 height 40
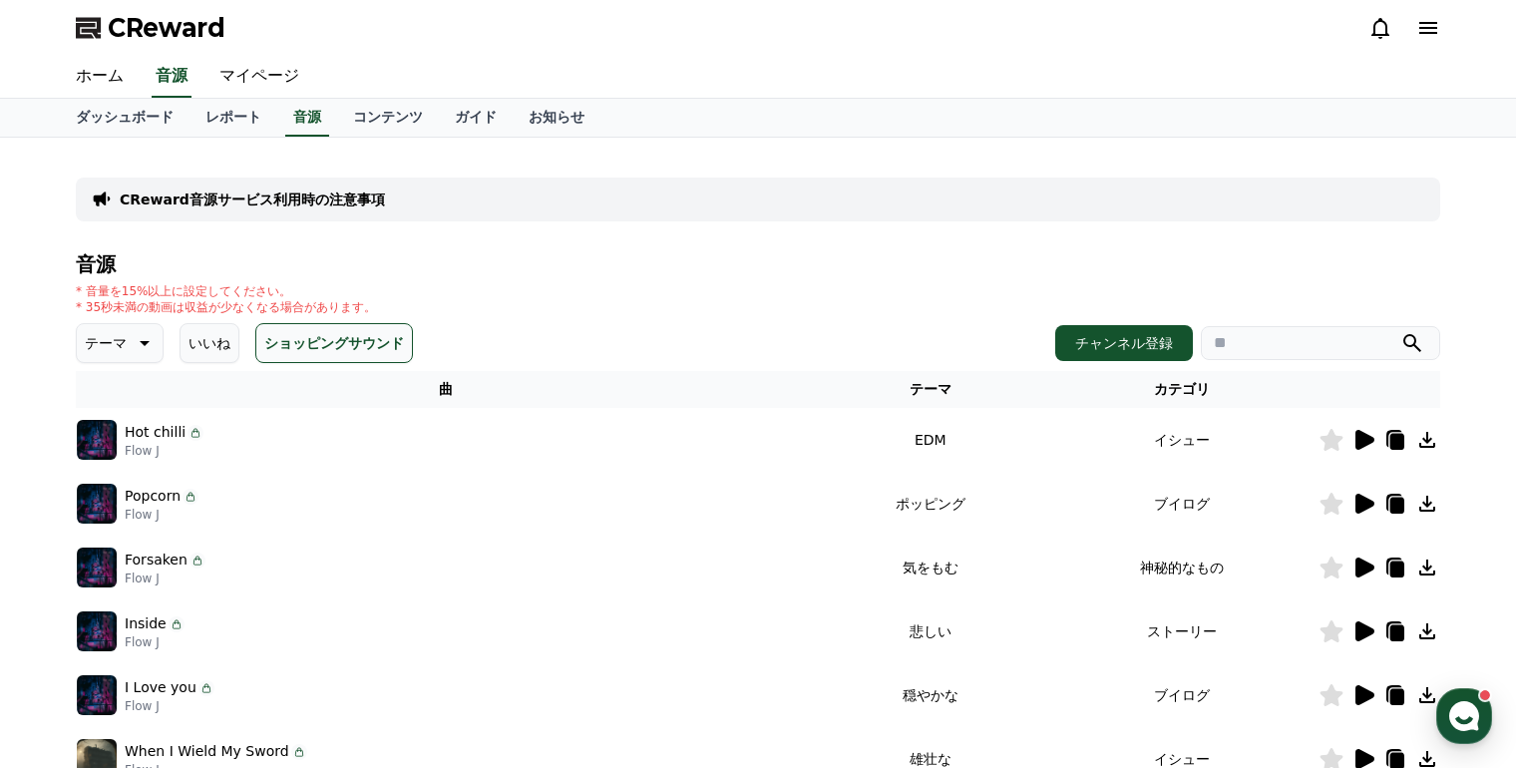
click at [193, 339] on button "いいね" at bounding box center [210, 343] width 60 height 40
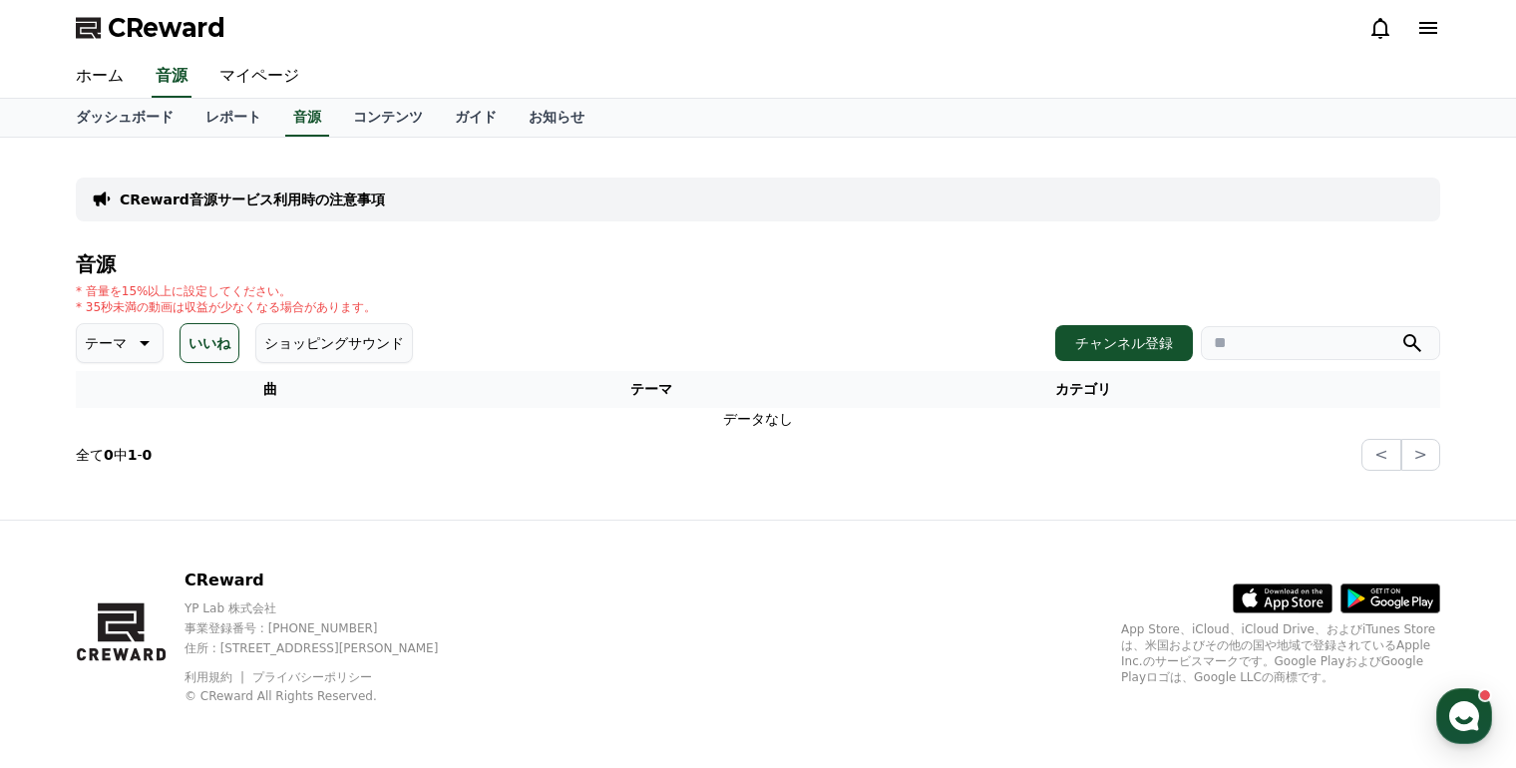
click at [131, 342] on icon at bounding box center [143, 343] width 24 height 24
click at [207, 111] on link "レポート" at bounding box center [234, 118] width 88 height 38
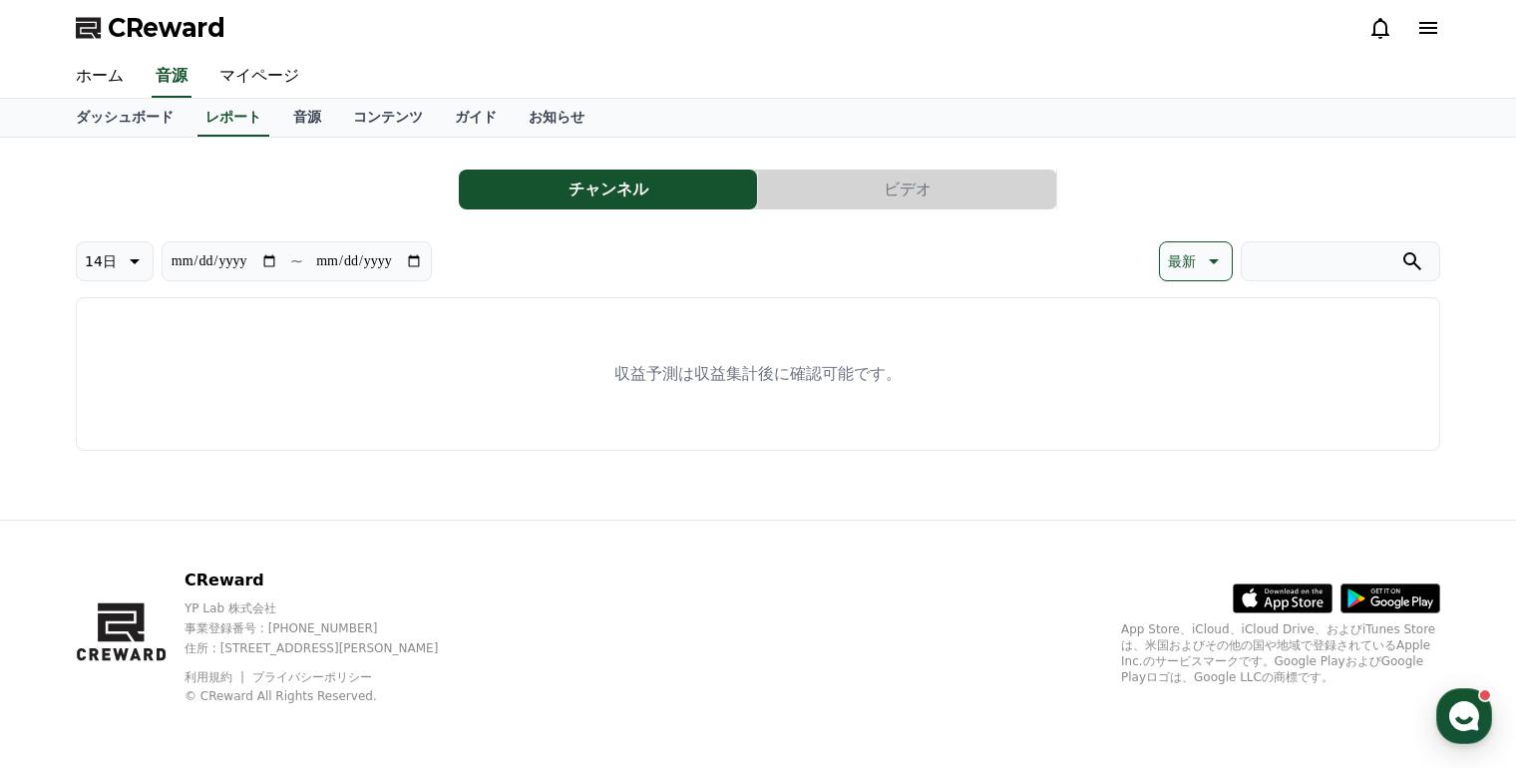
click at [1201, 260] on icon at bounding box center [1212, 261] width 24 height 24
click at [99, 117] on link "ダッシュボード" at bounding box center [125, 118] width 130 height 38
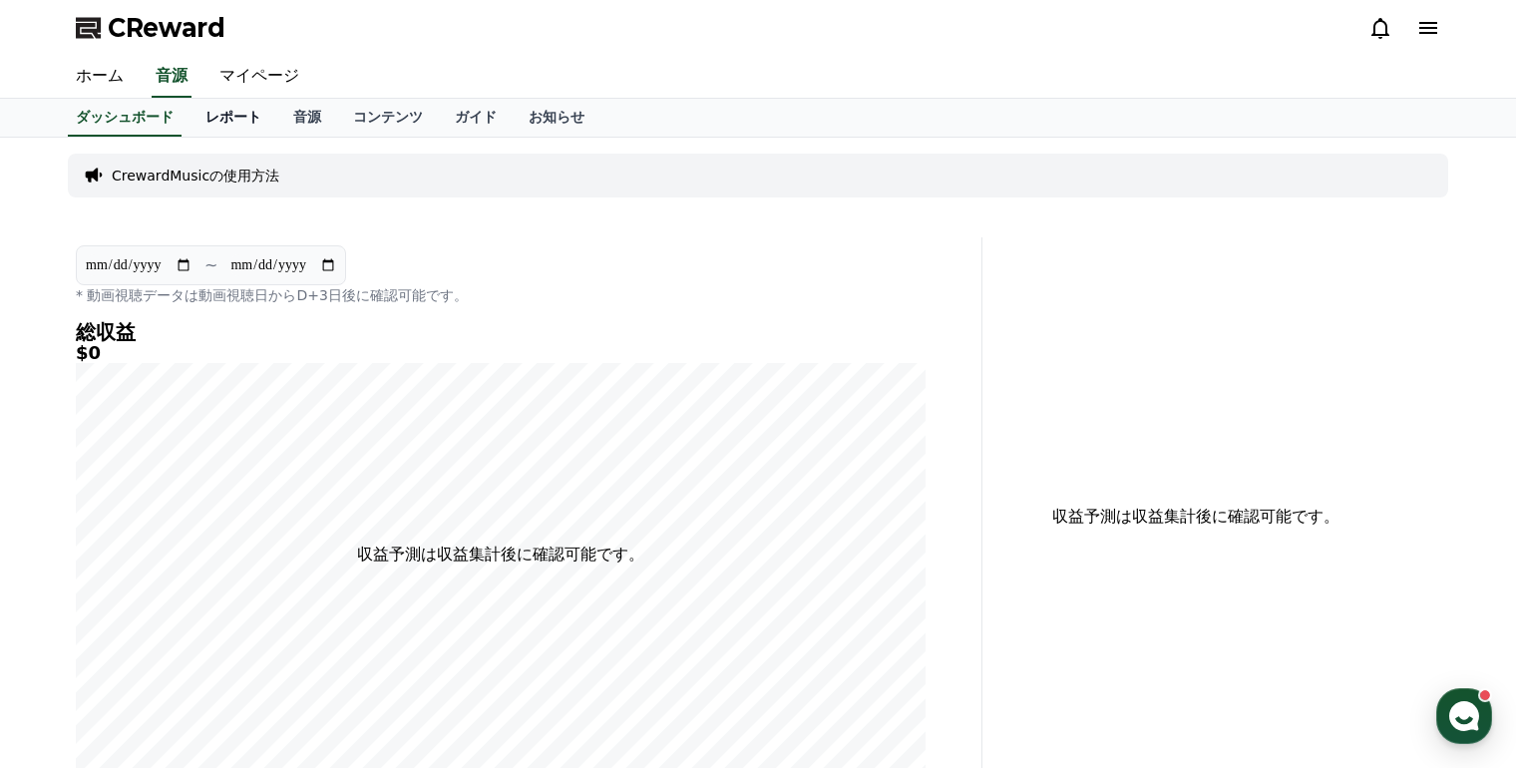
click at [190, 115] on link "レポート" at bounding box center [234, 118] width 88 height 38
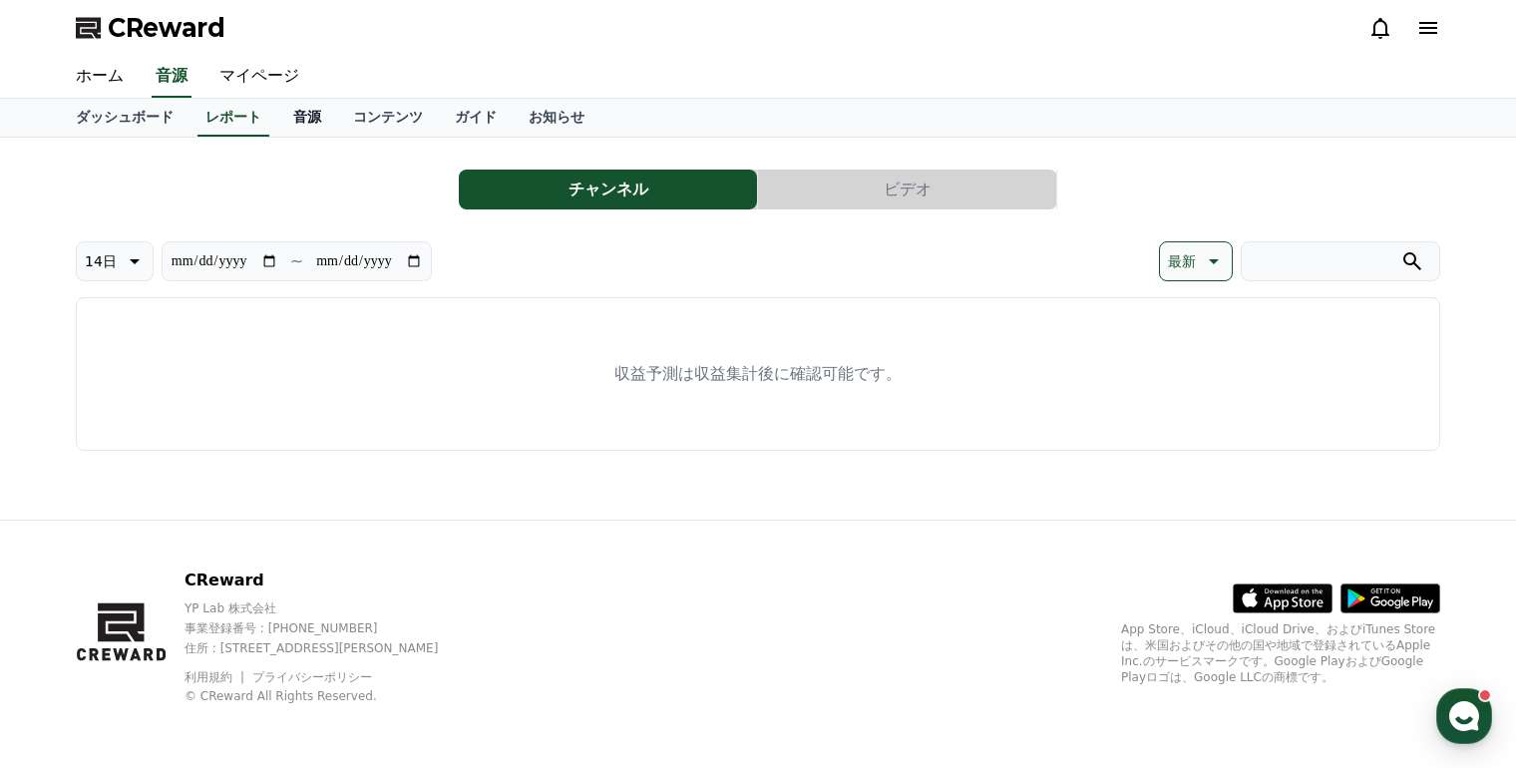
click at [277, 117] on link "音源" at bounding box center [307, 118] width 60 height 38
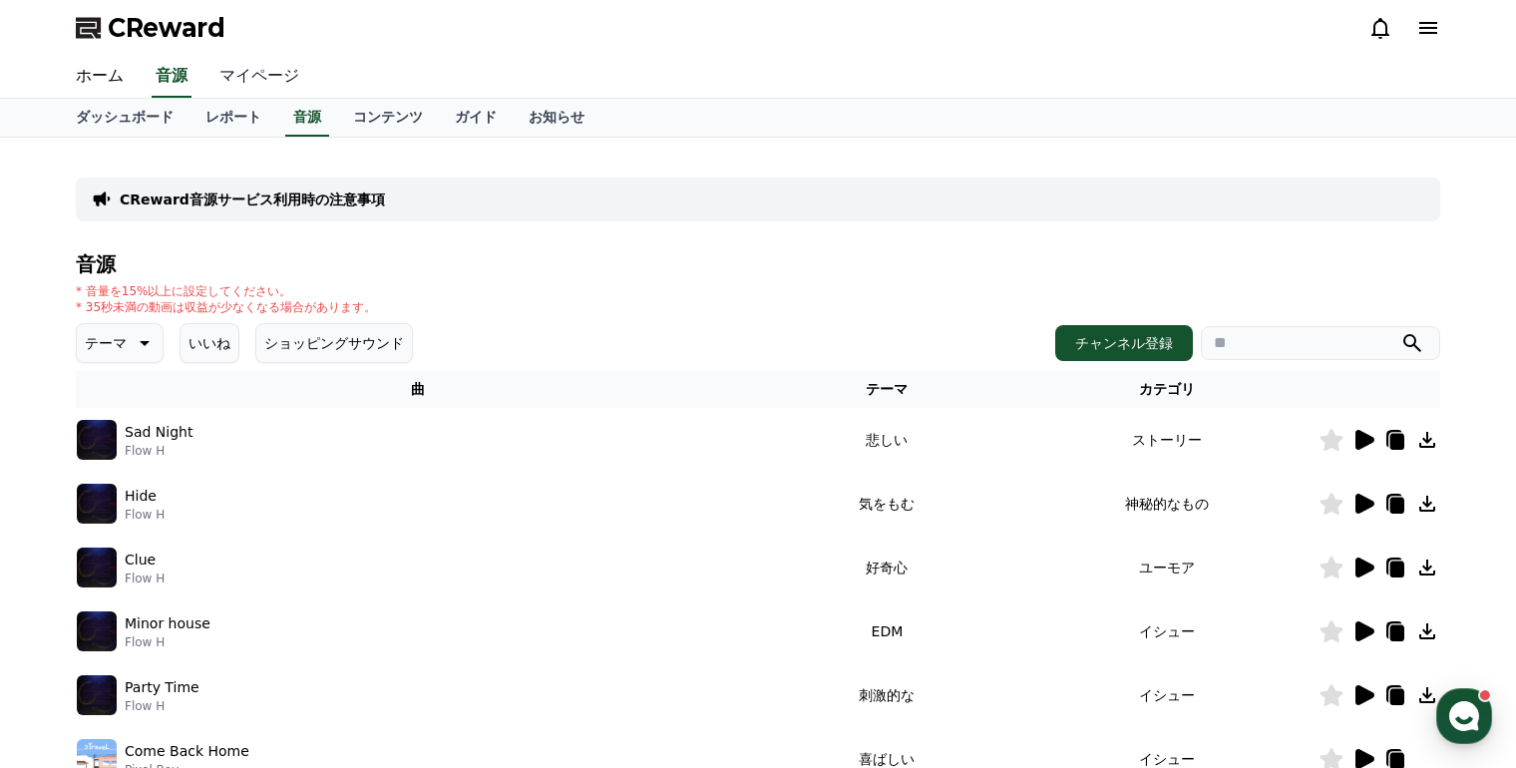
click at [240, 80] on link "マイページ" at bounding box center [260, 77] width 112 height 42
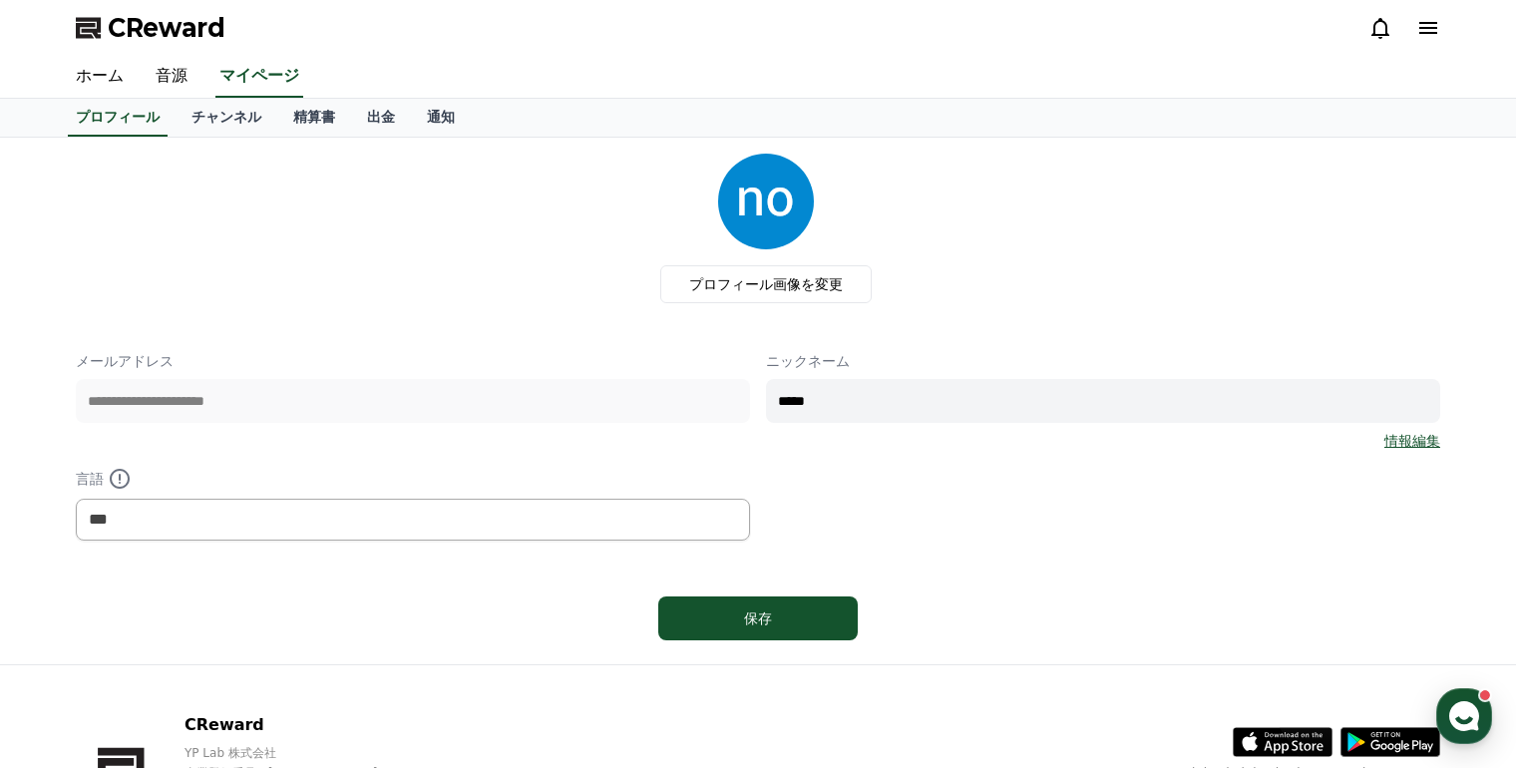
click at [1433, 442] on link "情報編集" at bounding box center [1413, 441] width 56 height 20
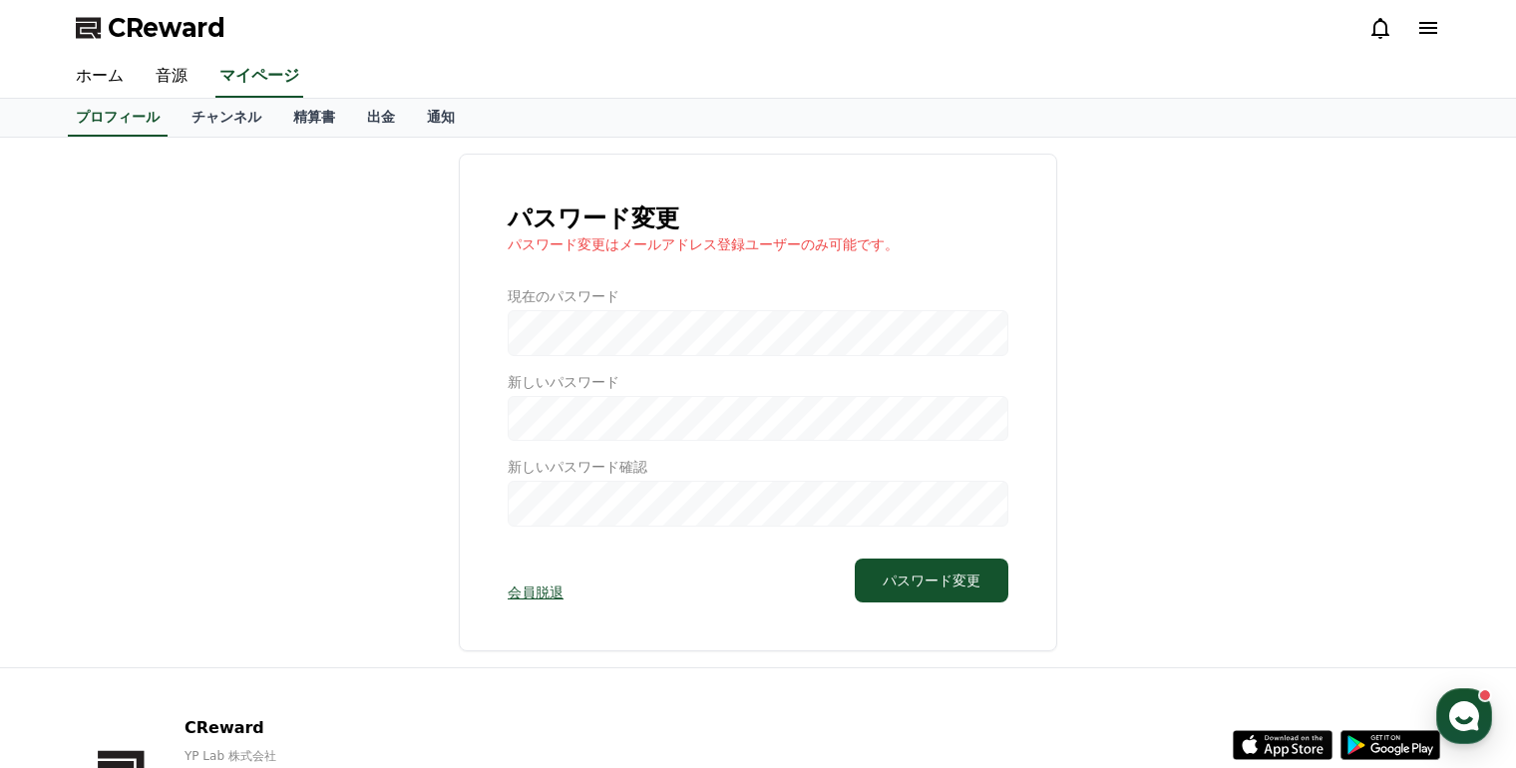
click at [580, 317] on div at bounding box center [758, 406] width 501 height 240
click at [936, 567] on button "パスワード変更" at bounding box center [932, 581] width 154 height 44
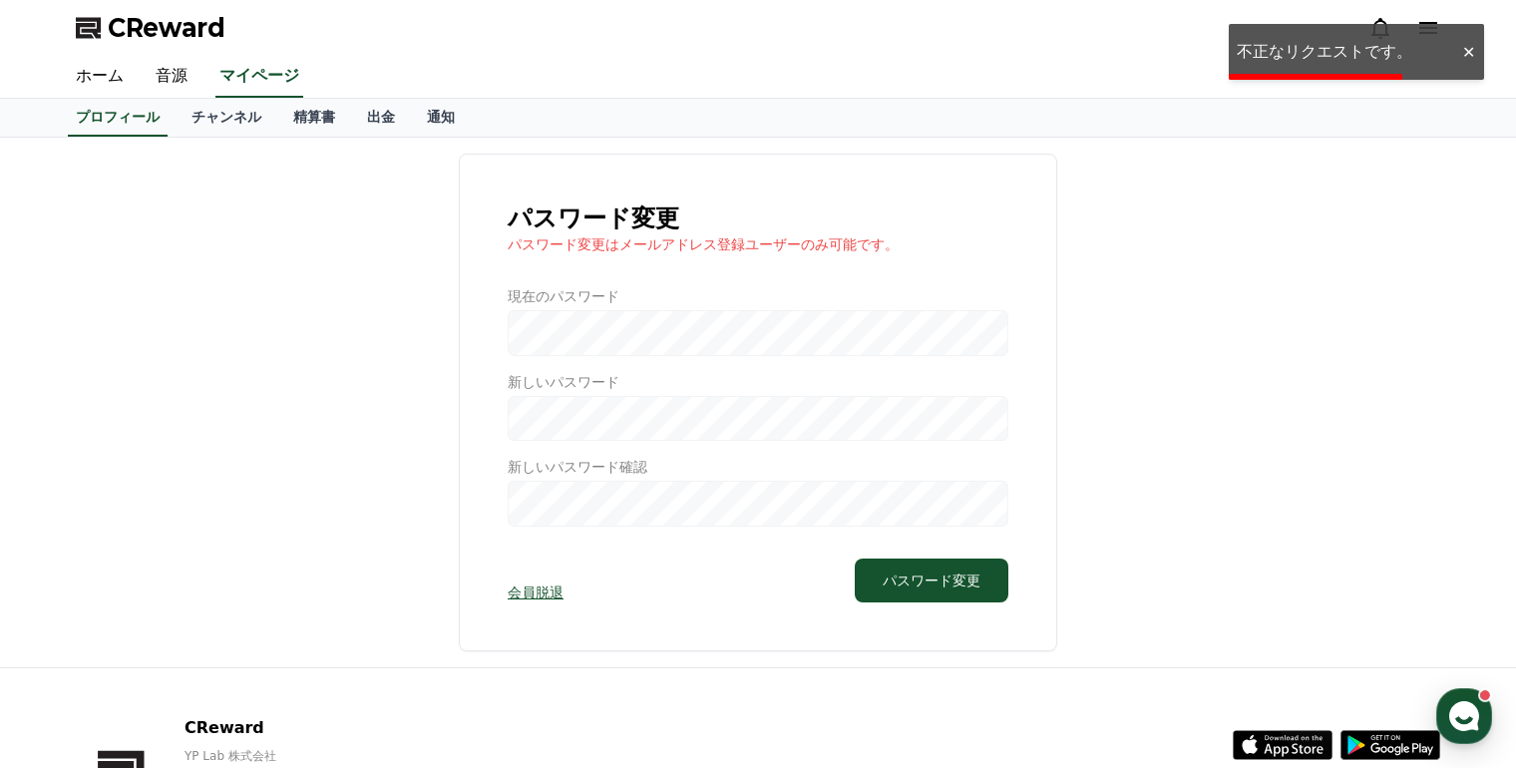
click at [1460, 48] on div at bounding box center [1469, 52] width 32 height 19
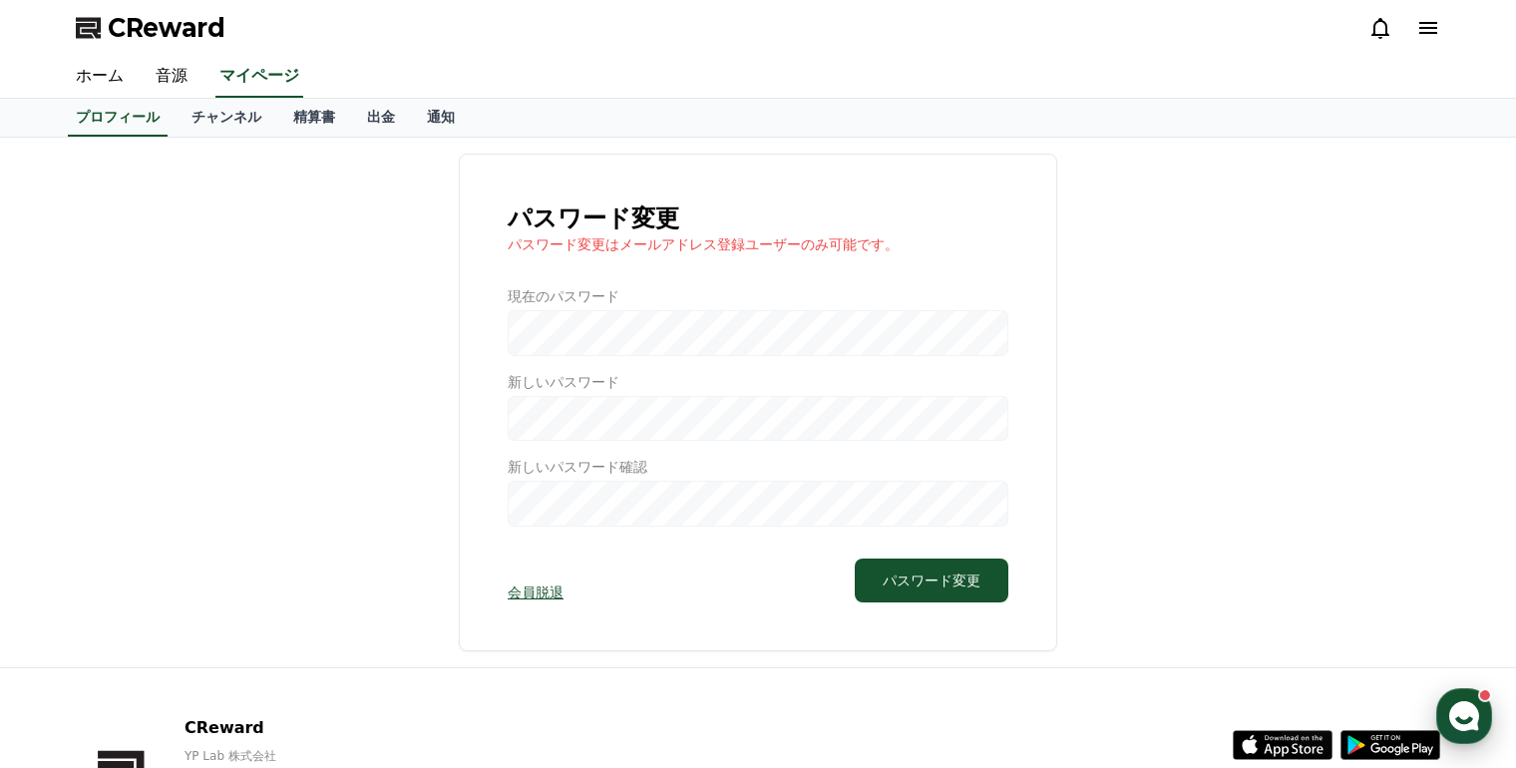
click at [1470, 728] on icon "button" at bounding box center [1465, 716] width 36 height 36
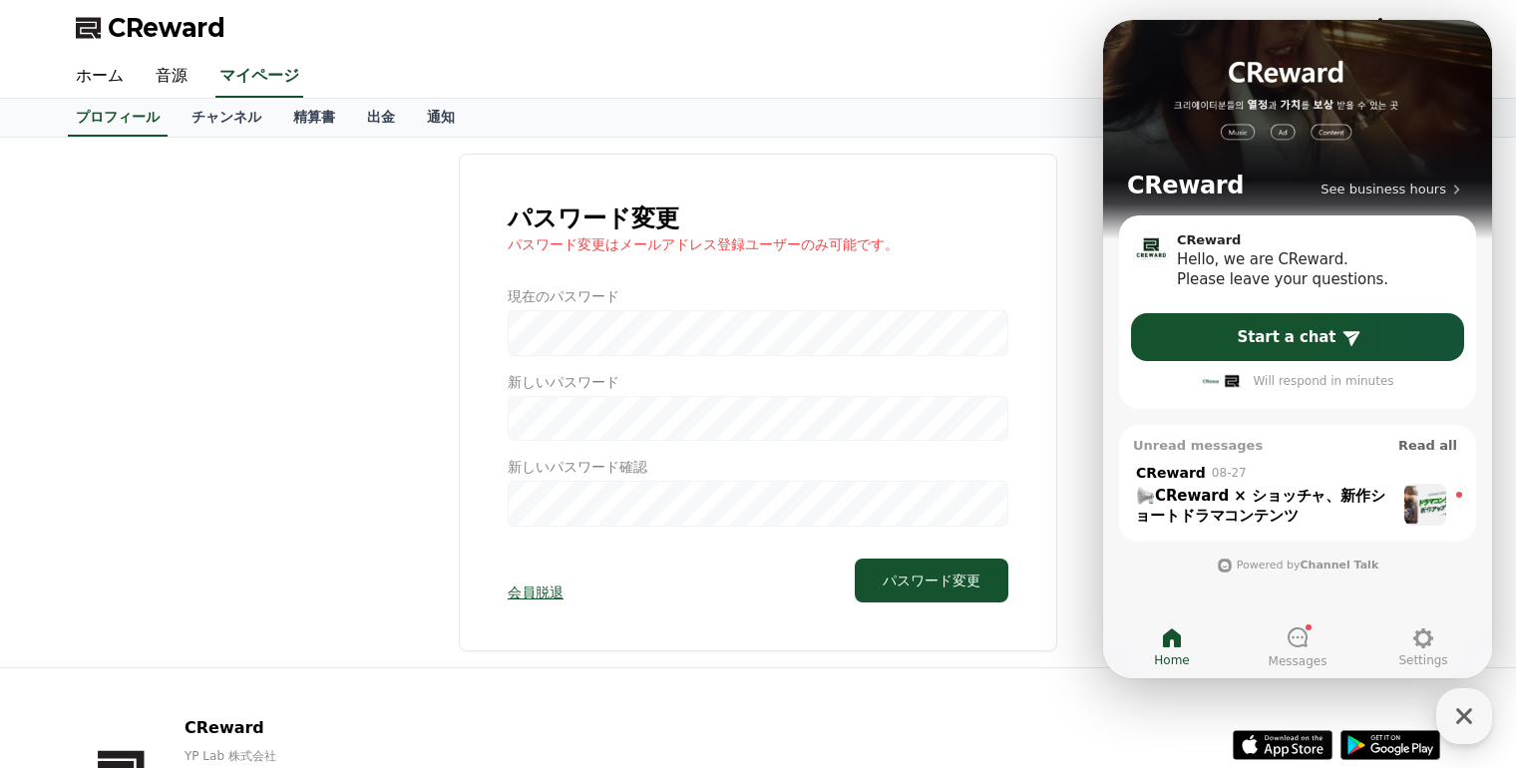
click at [223, 363] on div "パスワード変更 パスワード変更はメールアドレス登録ユーザーのみ可能です。 現在のパスワード 新しいパスワード 新しいパスワード確認 会員脱退 パスワード変更" at bounding box center [758, 403] width 1365 height 498
click at [1465, 721] on icon "button" at bounding box center [1465, 716] width 36 height 36
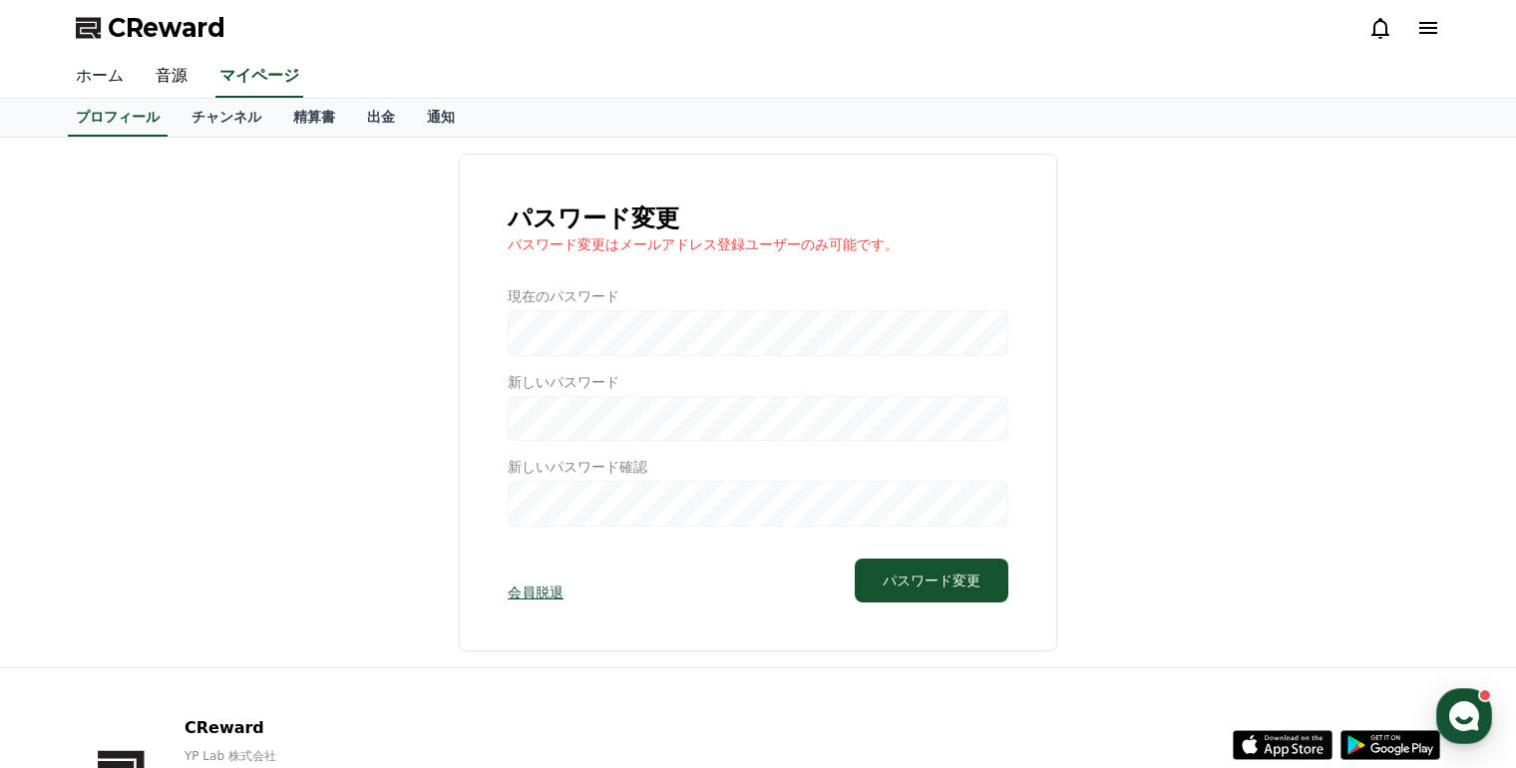
click at [104, 79] on link "ホーム" at bounding box center [100, 77] width 80 height 42
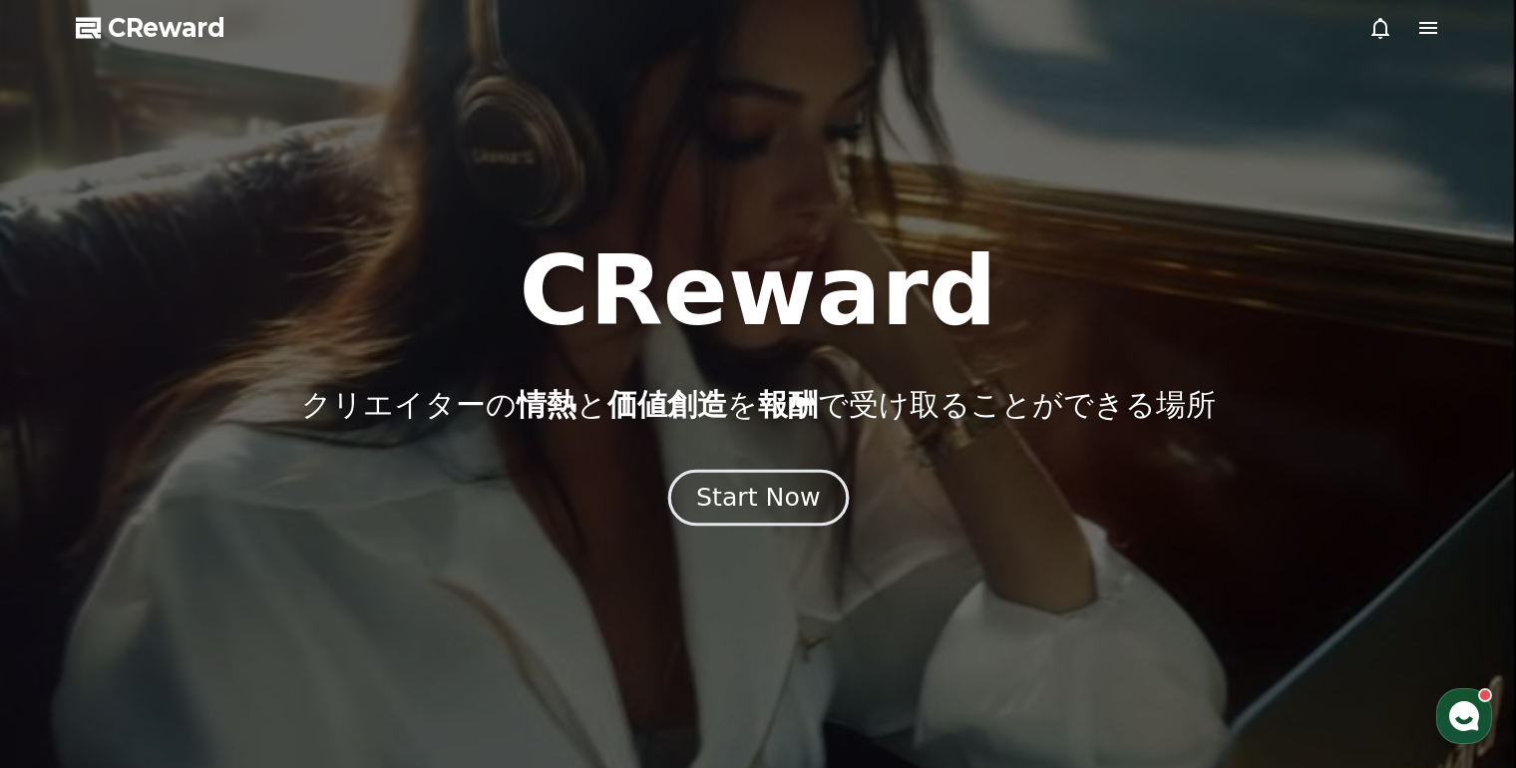
click at [797, 514] on div "Start Now" at bounding box center [758, 498] width 124 height 34
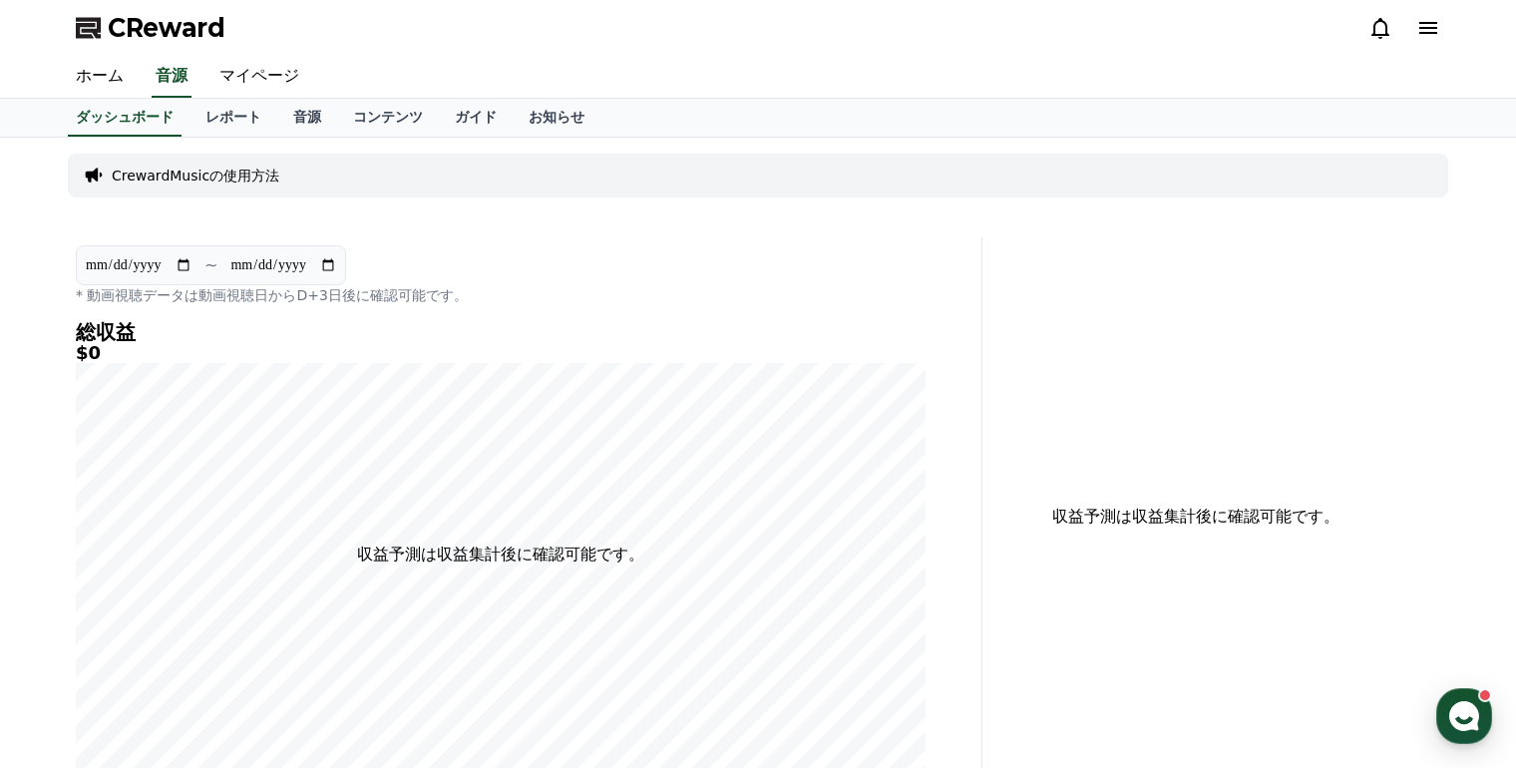
click at [1425, 27] on icon at bounding box center [1429, 28] width 18 height 12
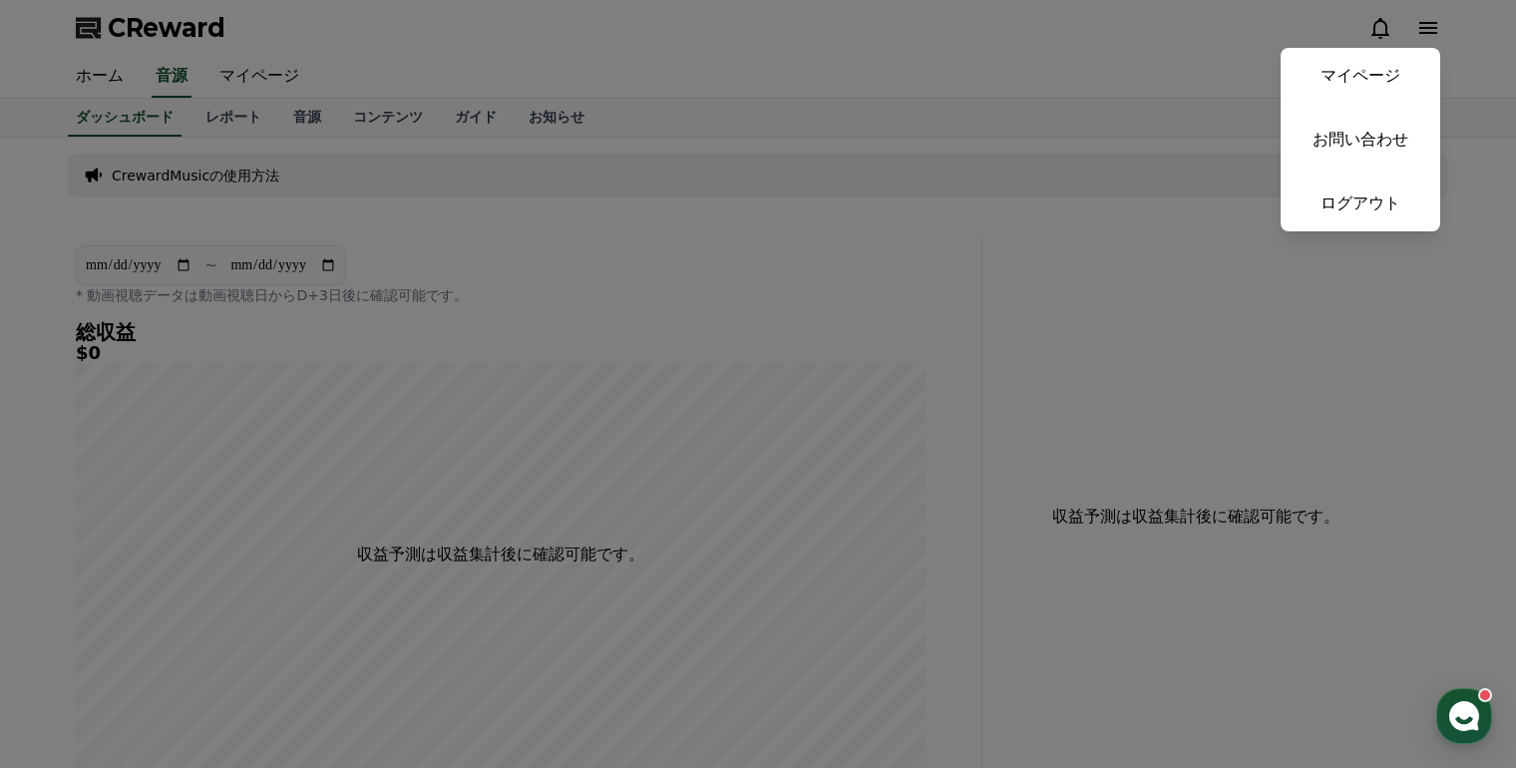
click at [1391, 82] on link "マイページ" at bounding box center [1361, 76] width 160 height 56
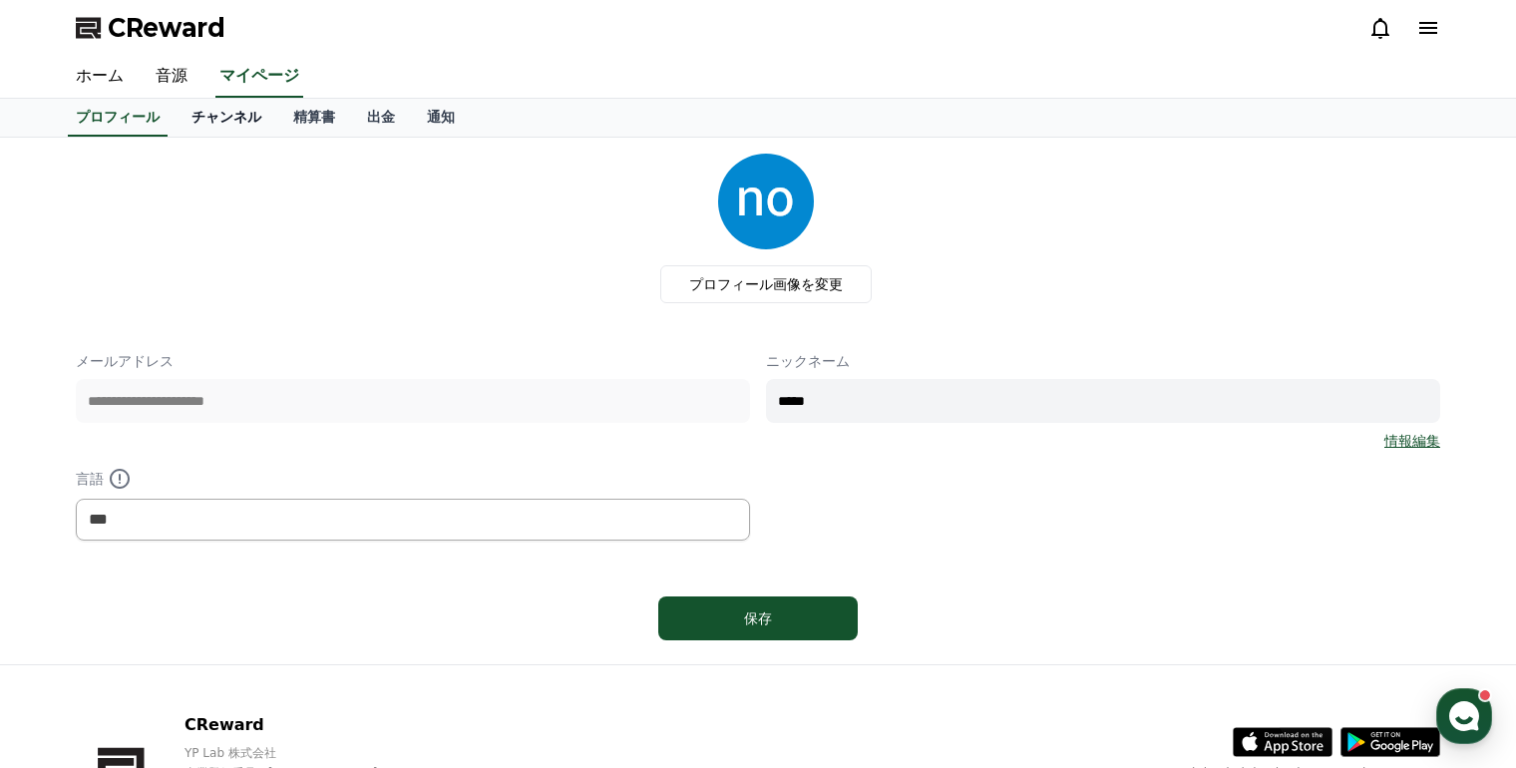
click at [211, 112] on link "チャンネル" at bounding box center [227, 118] width 102 height 38
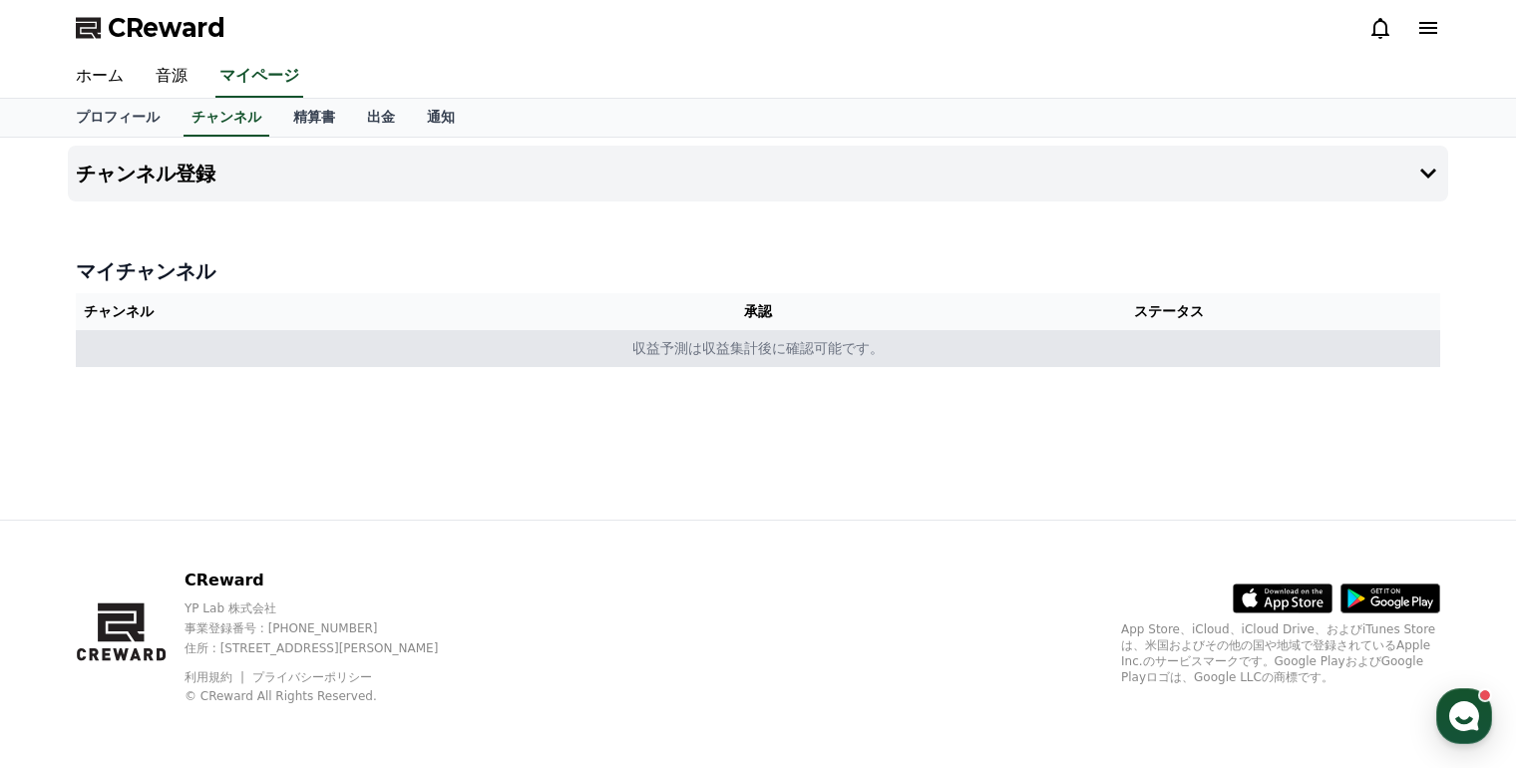
click at [450, 352] on td "収益予測は収益集計後に確認可能です。" at bounding box center [758, 348] width 1365 height 37
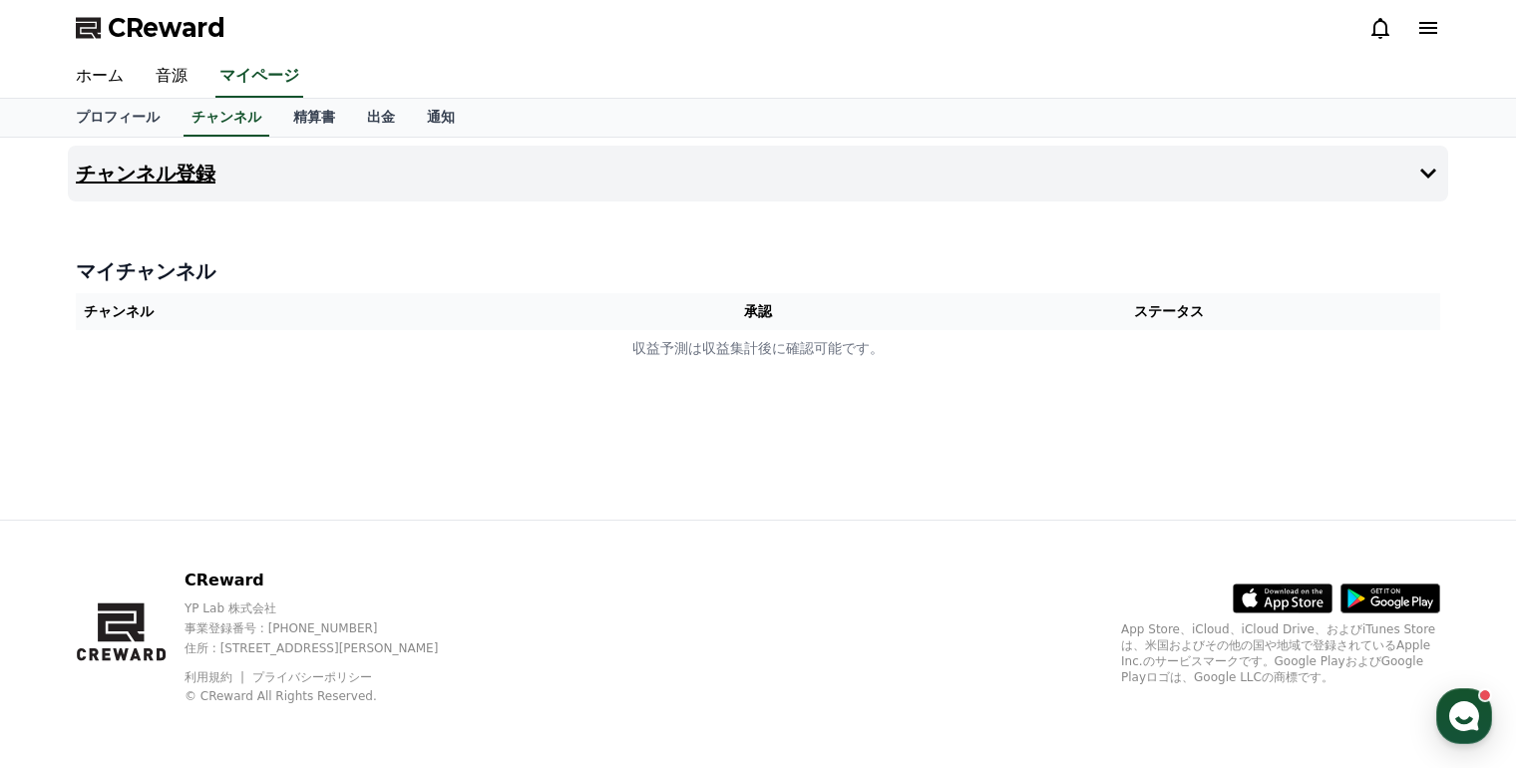
click at [171, 175] on h4 "チャンネル登録" at bounding box center [146, 174] width 140 height 22
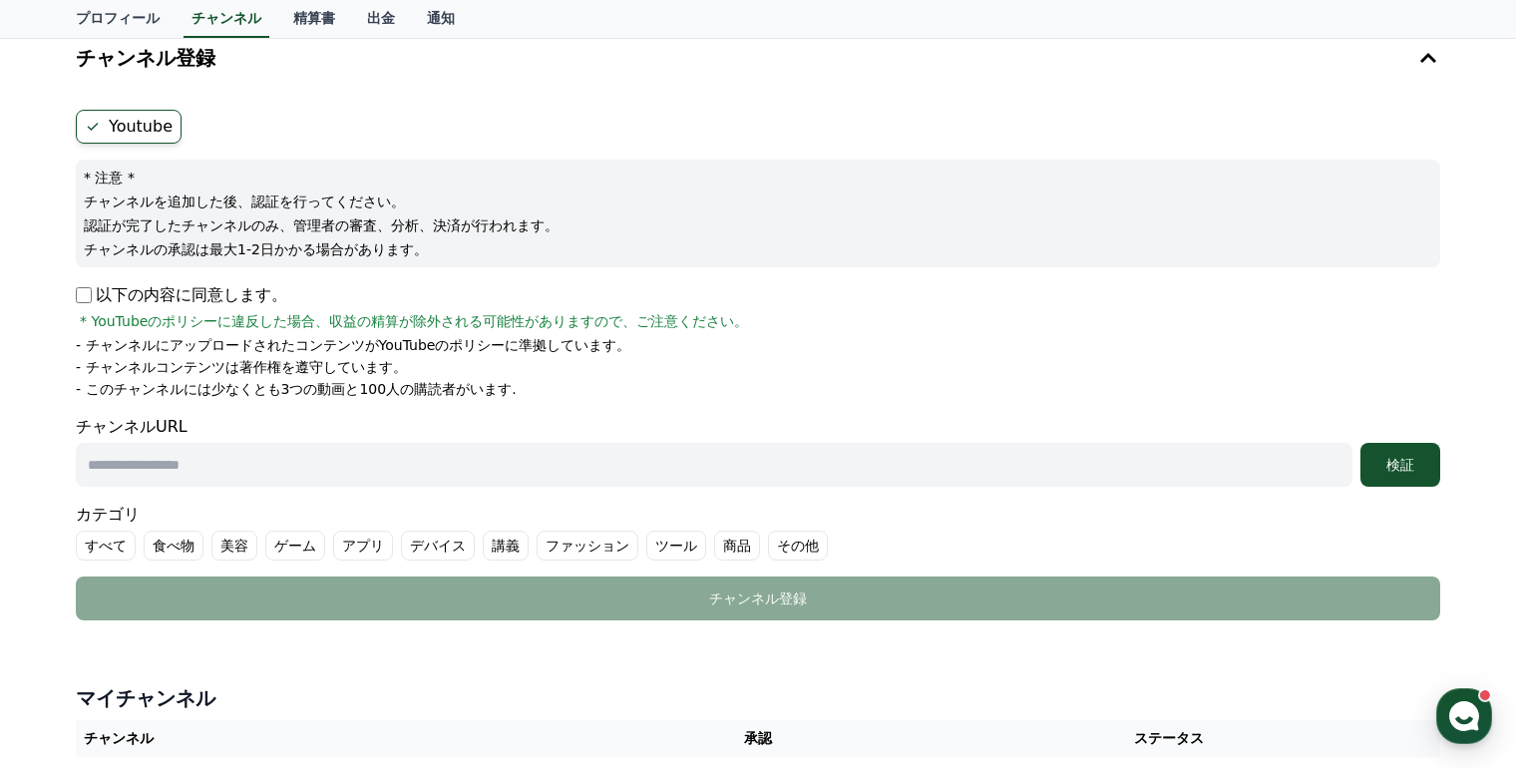
scroll to position [100, 0]
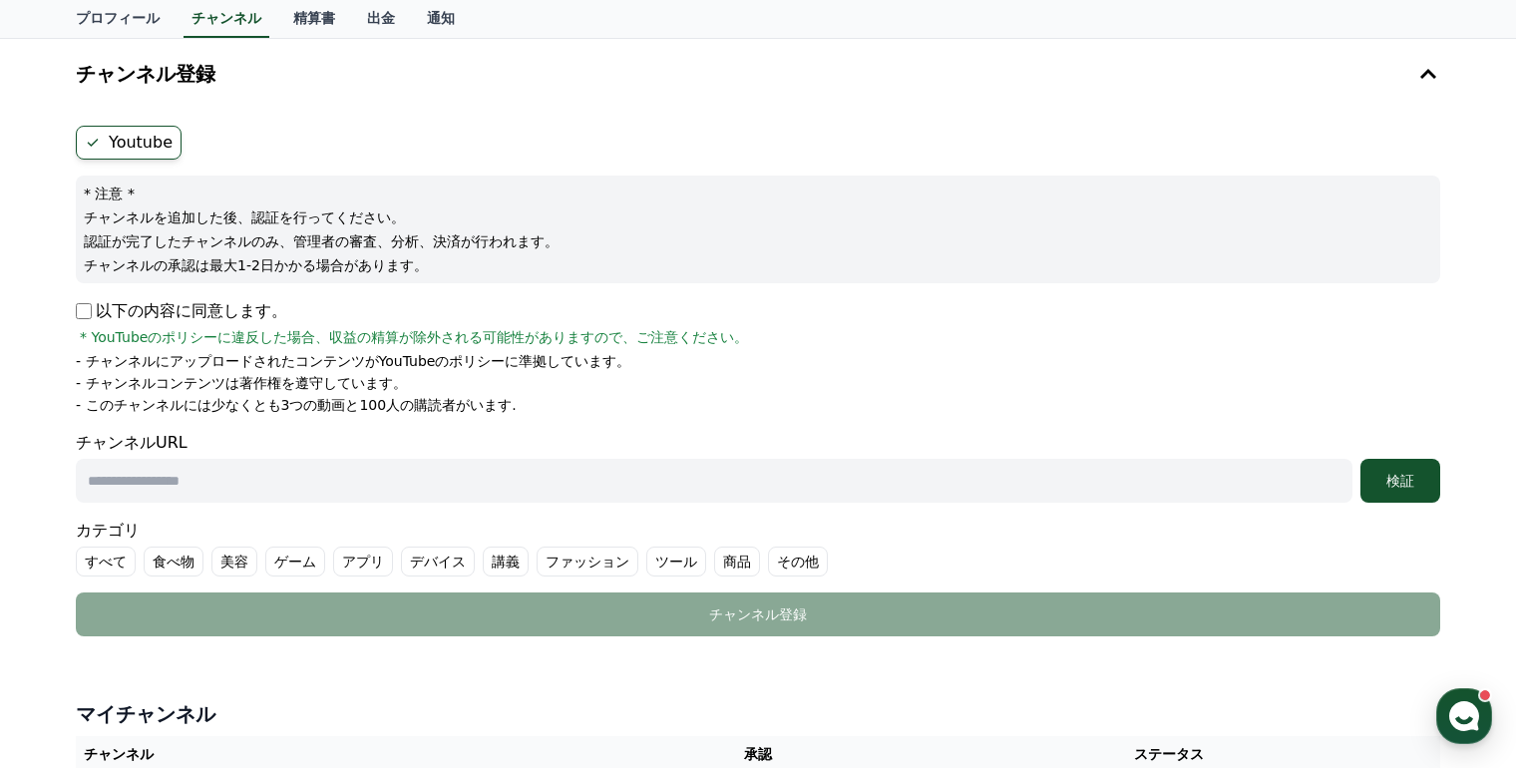
click at [129, 144] on label "Youtube" at bounding box center [129, 143] width 106 height 34
click at [77, 144] on label "Youtube" at bounding box center [129, 143] width 106 height 34
click at [87, 144] on icon at bounding box center [93, 143] width 16 height 16
click at [110, 150] on label "Youtube" at bounding box center [129, 143] width 106 height 34
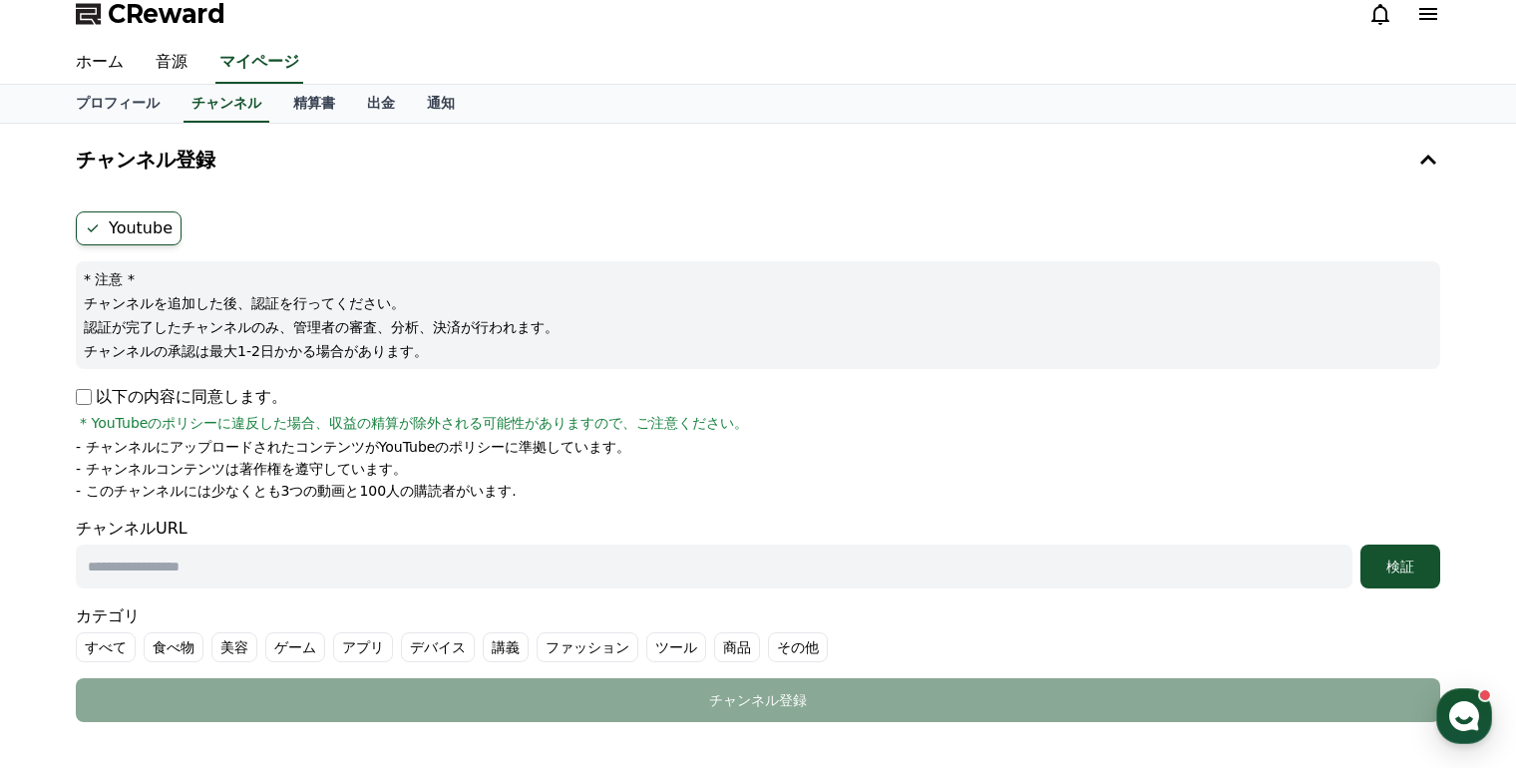
scroll to position [0, 0]
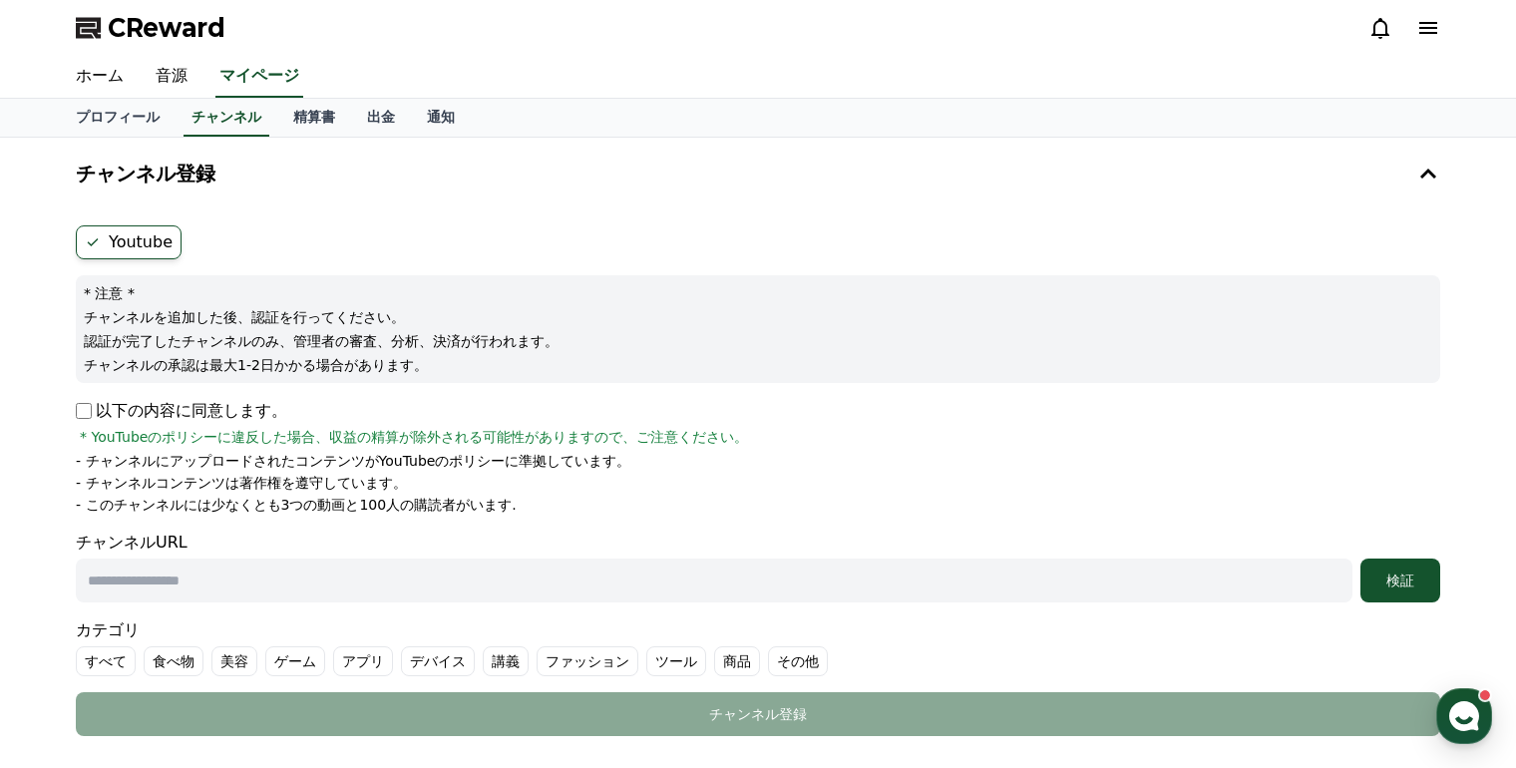
click at [160, 231] on label "Youtube" at bounding box center [129, 242] width 106 height 34
click at [149, 163] on h4 "チャンネル登録" at bounding box center [146, 174] width 140 height 22
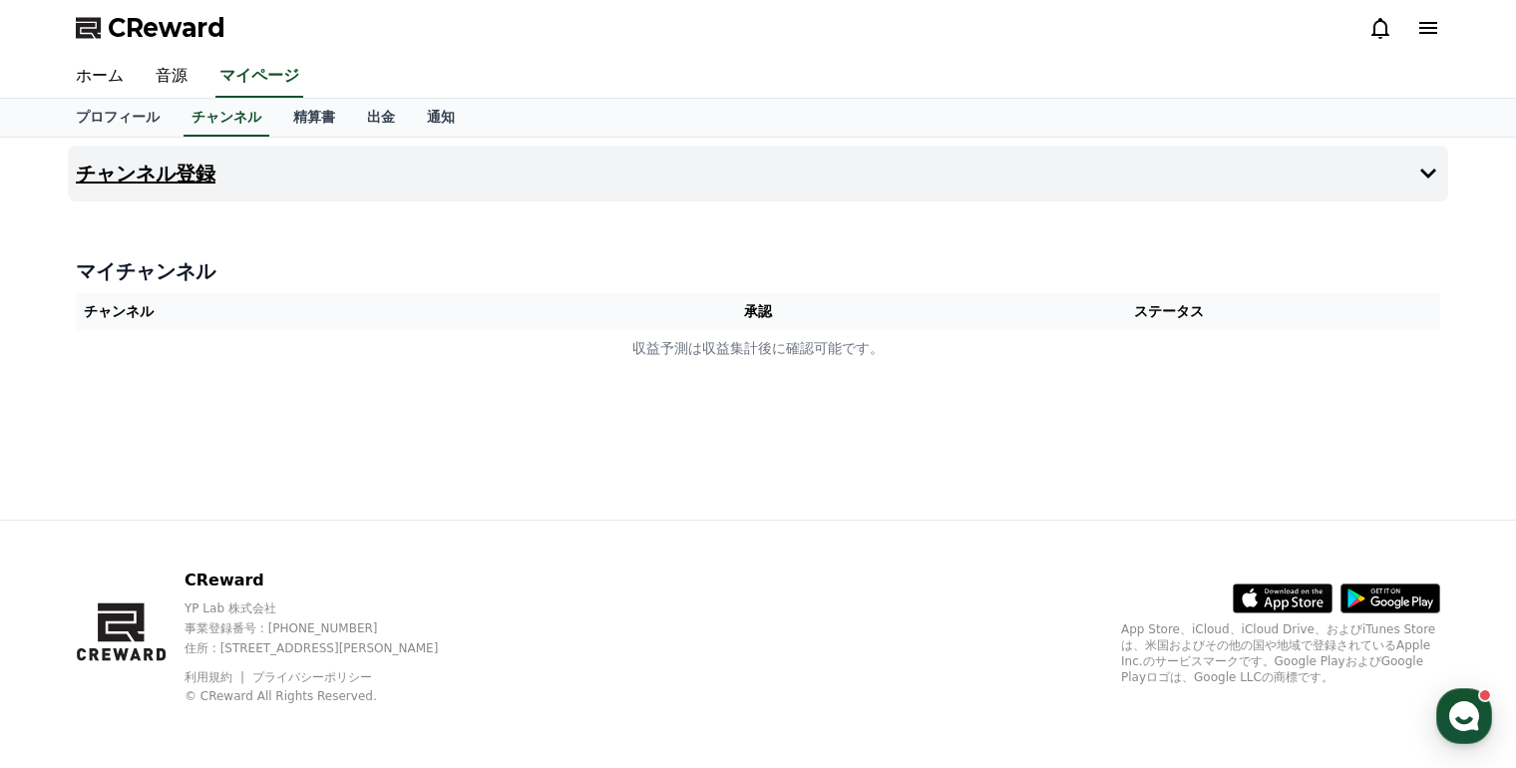
click at [155, 181] on h4 "チャンネル登録" at bounding box center [146, 174] width 140 height 22
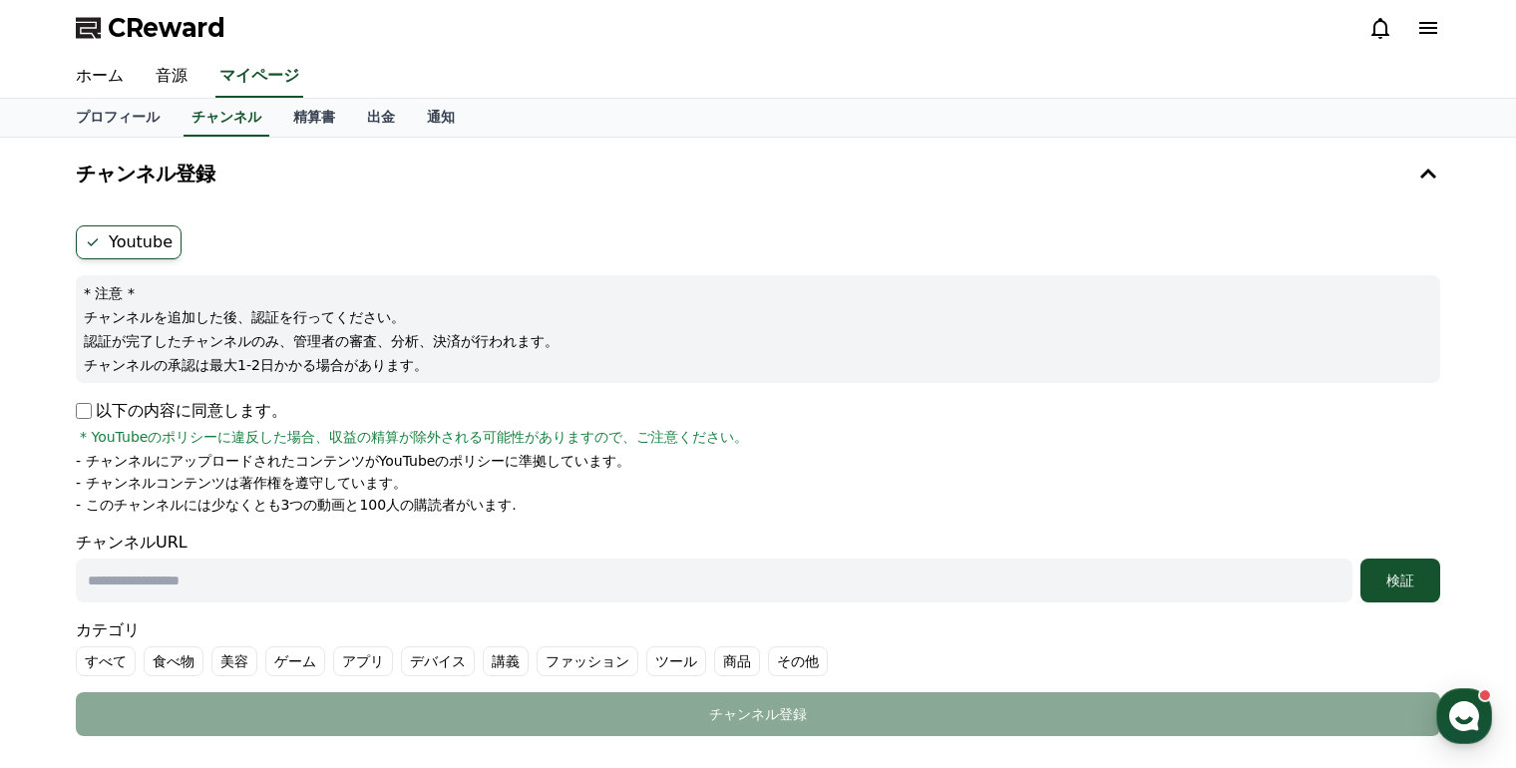
click at [85, 242] on icon at bounding box center [93, 242] width 16 height 16
click at [85, 243] on icon at bounding box center [93, 242] width 16 height 16
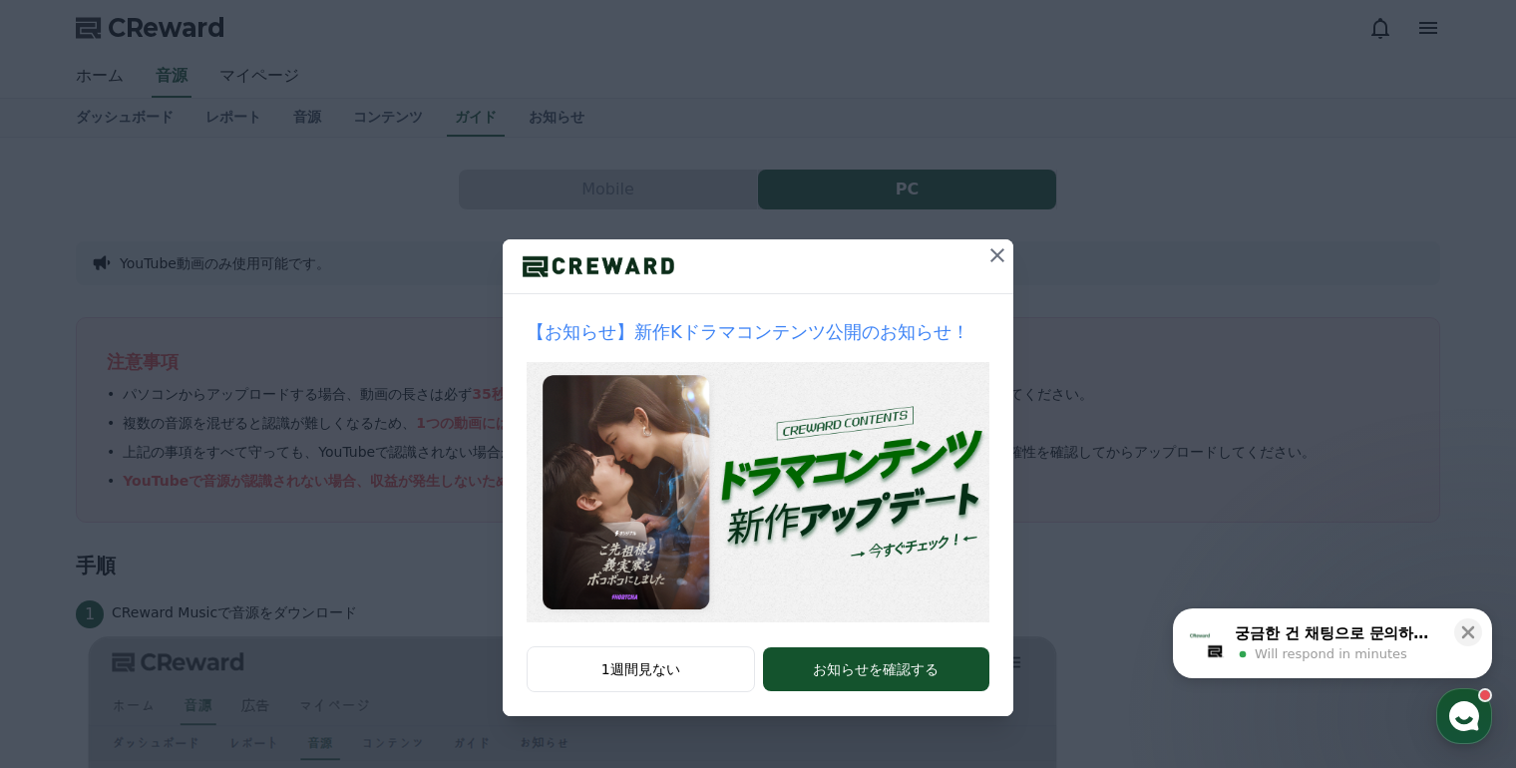
click at [1008, 255] on icon at bounding box center [998, 255] width 24 height 24
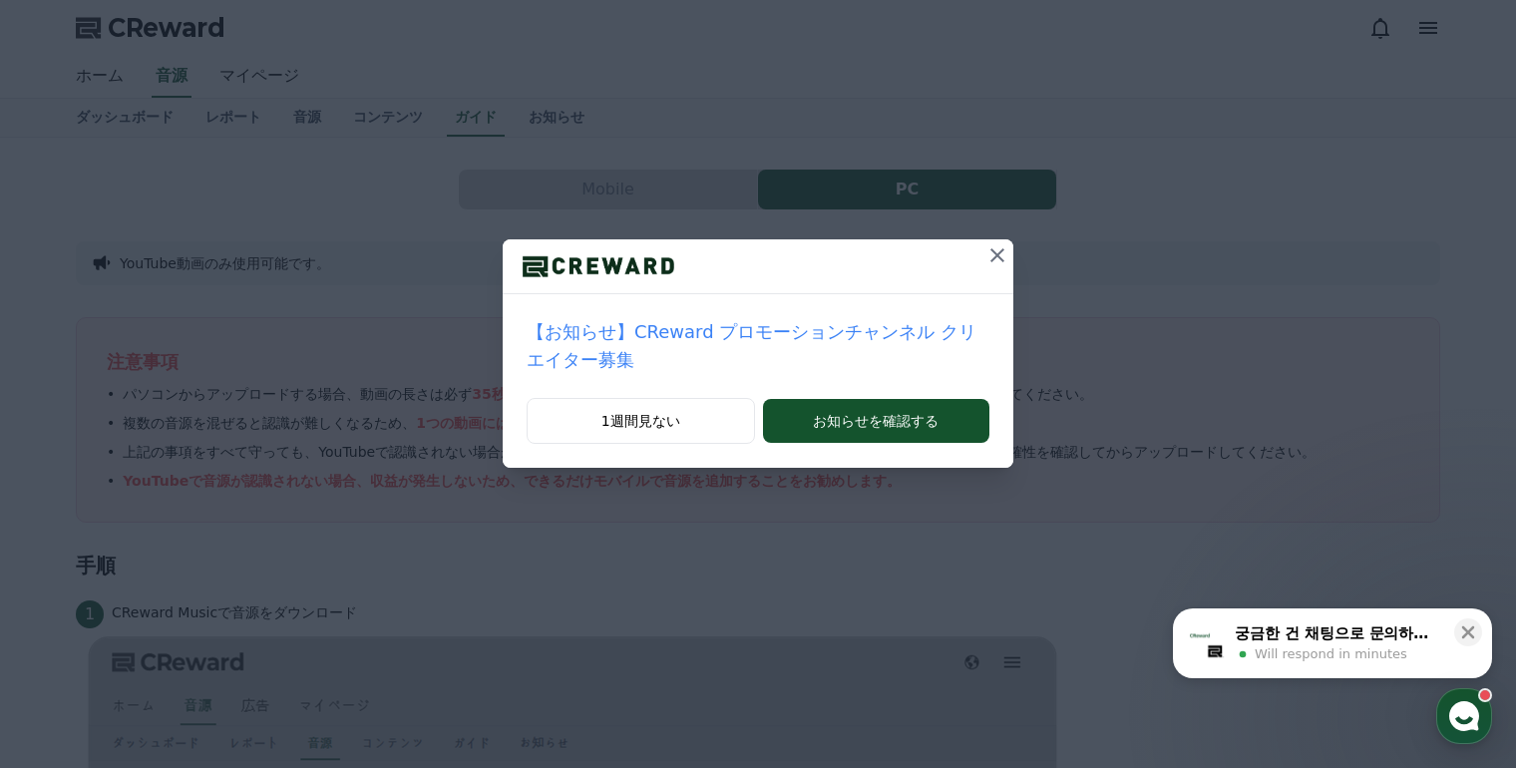
click at [991, 251] on icon at bounding box center [998, 255] width 14 height 14
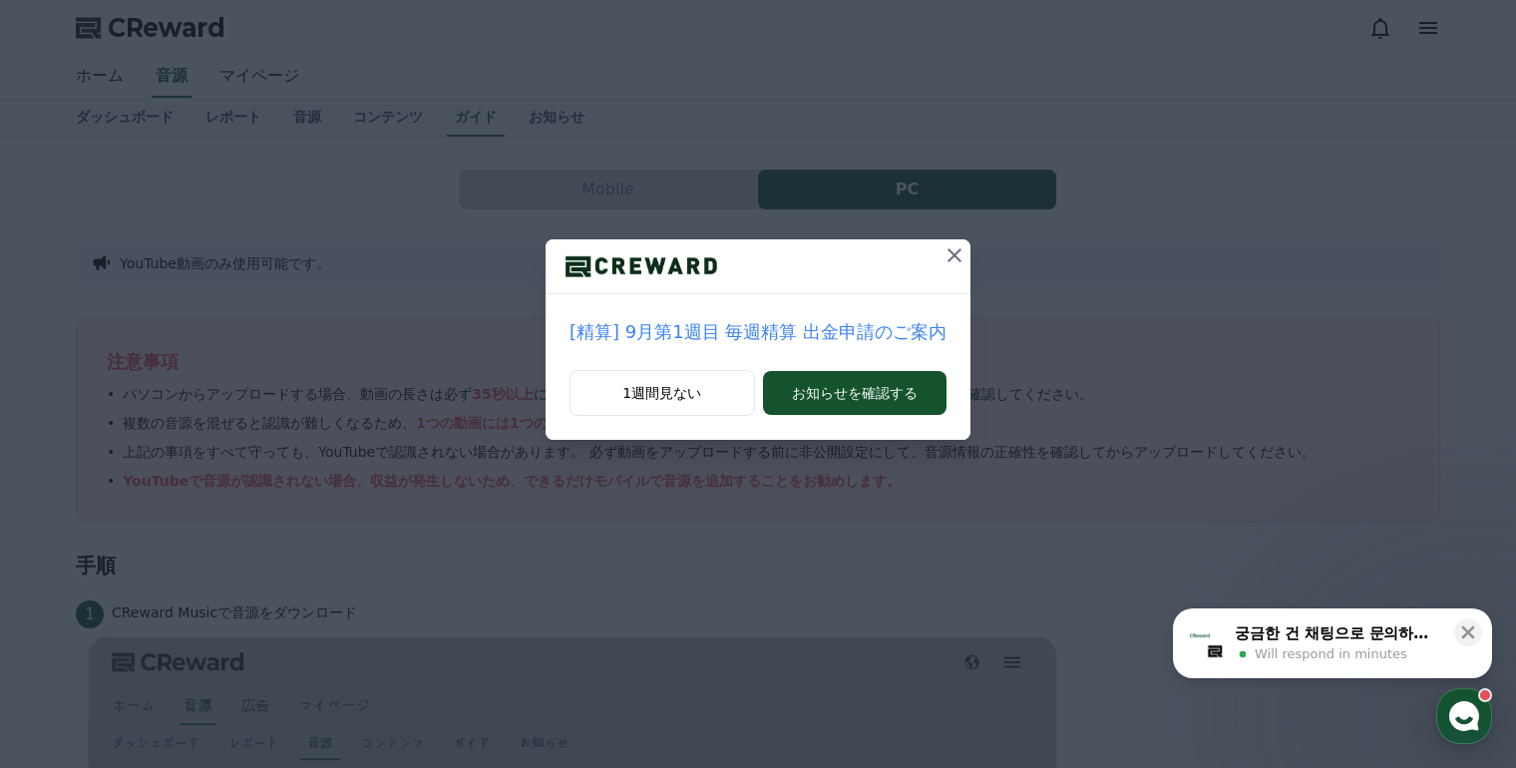
click at [943, 262] on icon at bounding box center [955, 255] width 24 height 24
